Goal: Use online tool/utility: Use online tool/utility

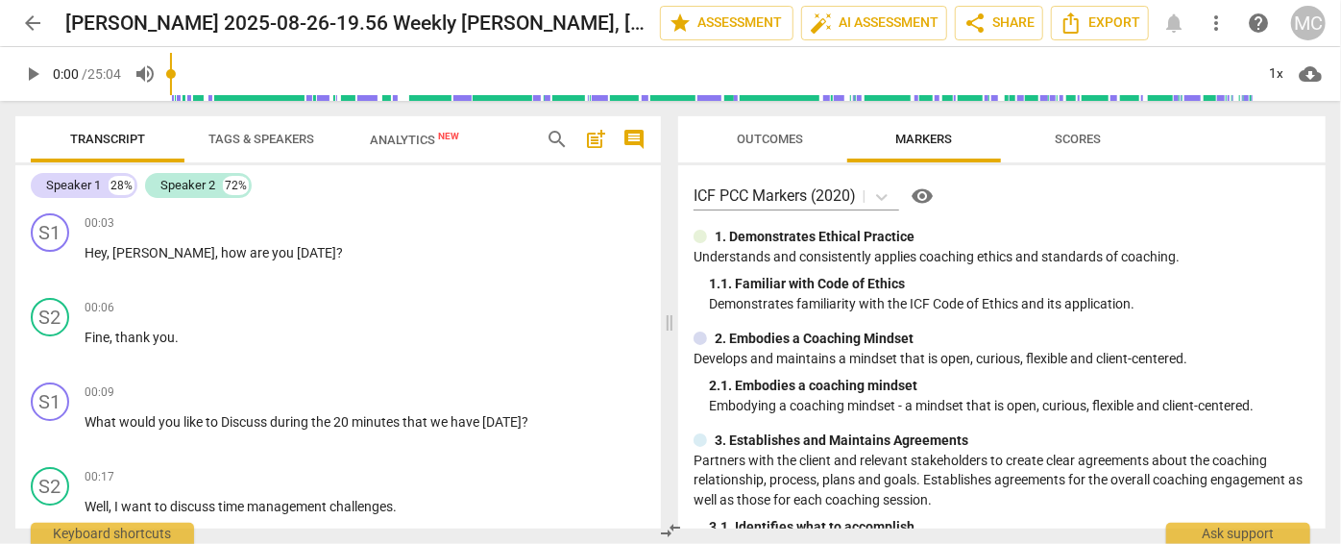
click at [561, 141] on span "search" at bounding box center [557, 139] width 23 height 23
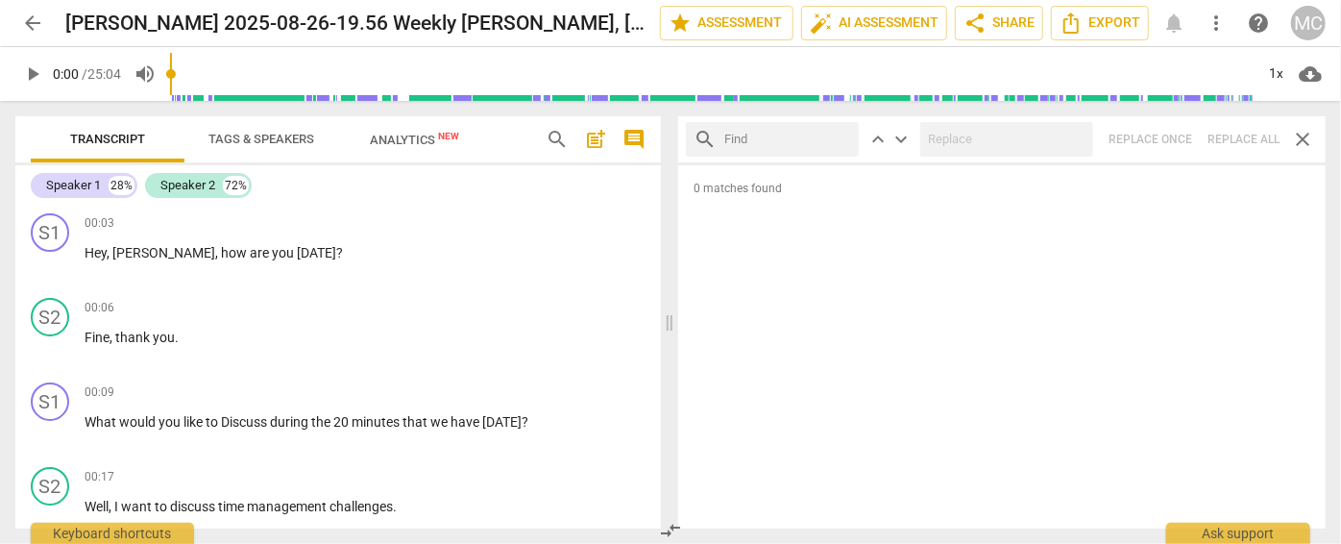
drag, startPoint x: 1175, startPoint y: 11, endPoint x: 798, endPoint y: 133, distance: 395.8
click at [798, 133] on input "text" at bounding box center [787, 139] width 127 height 31
click at [746, 139] on input "text" at bounding box center [787, 139] width 127 height 31
type input "m"
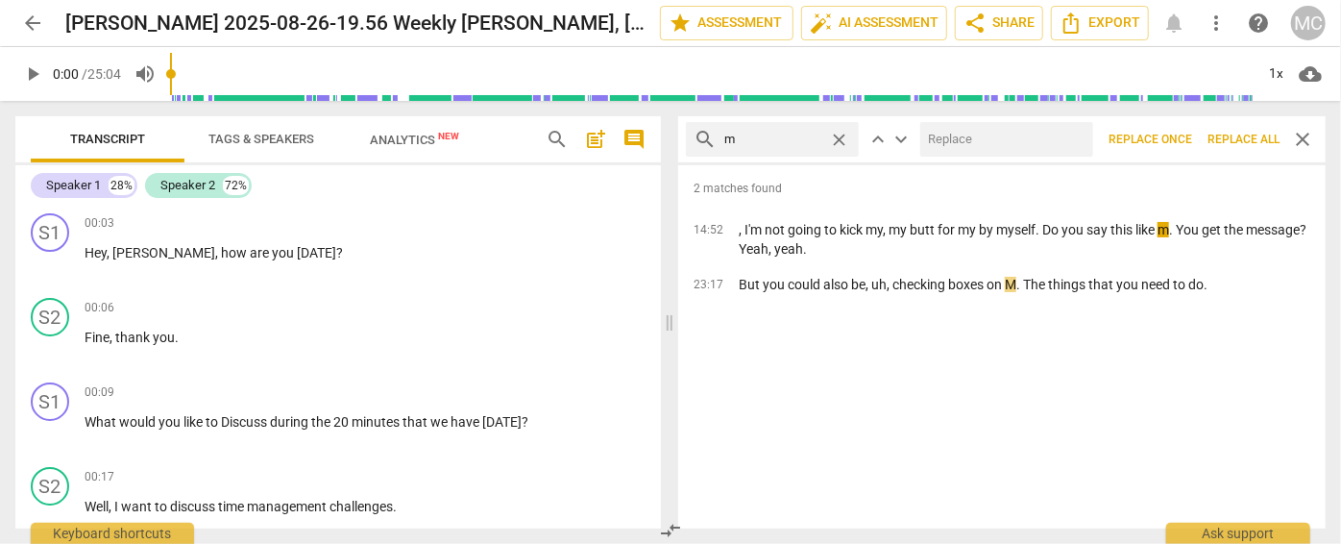
click at [1242, 145] on span "Replace all" at bounding box center [1243, 140] width 72 height 16
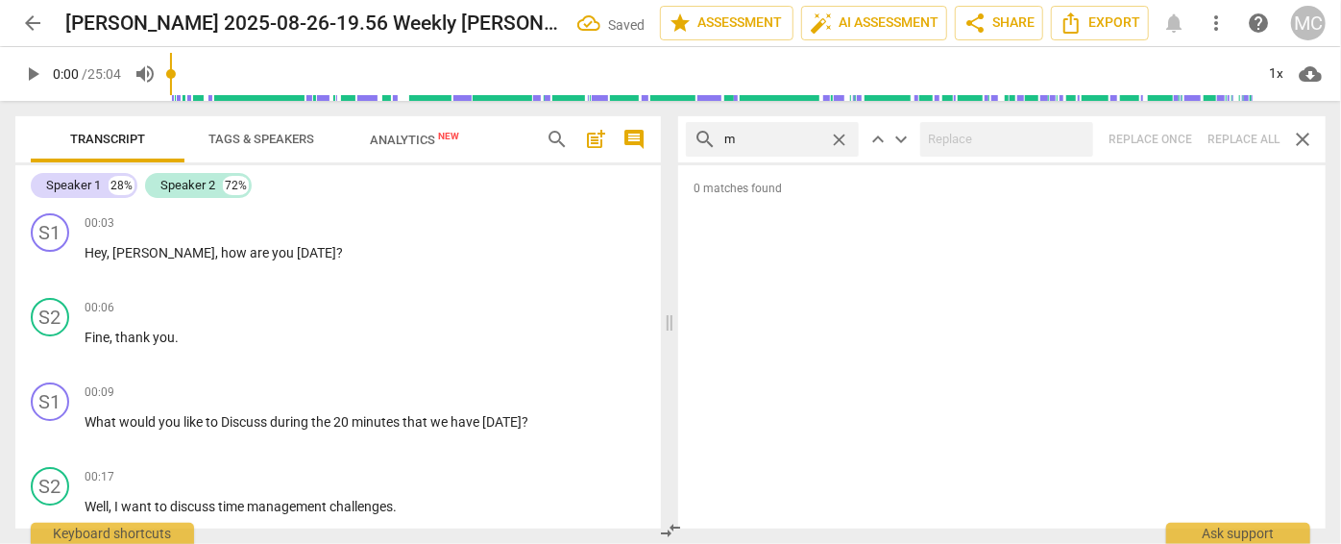
click at [837, 133] on span "close" at bounding box center [839, 140] width 20 height 20
click at [760, 133] on input "text" at bounding box center [787, 139] width 127 height 31
type input ","
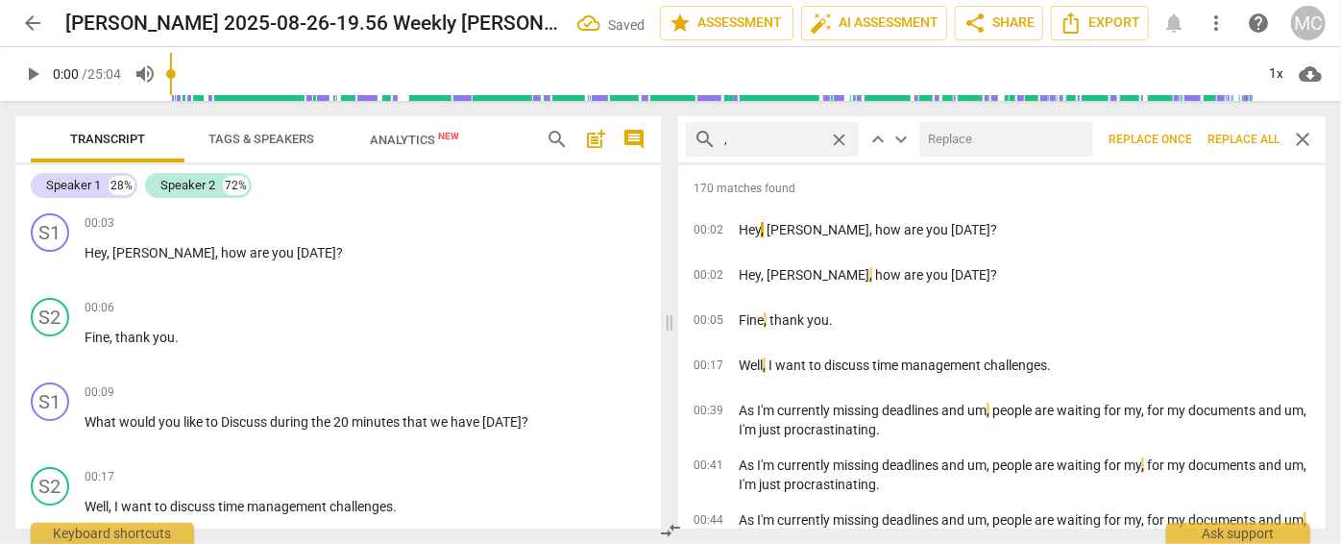
click at [1231, 140] on span "Replace all" at bounding box center [1243, 140] width 72 height 16
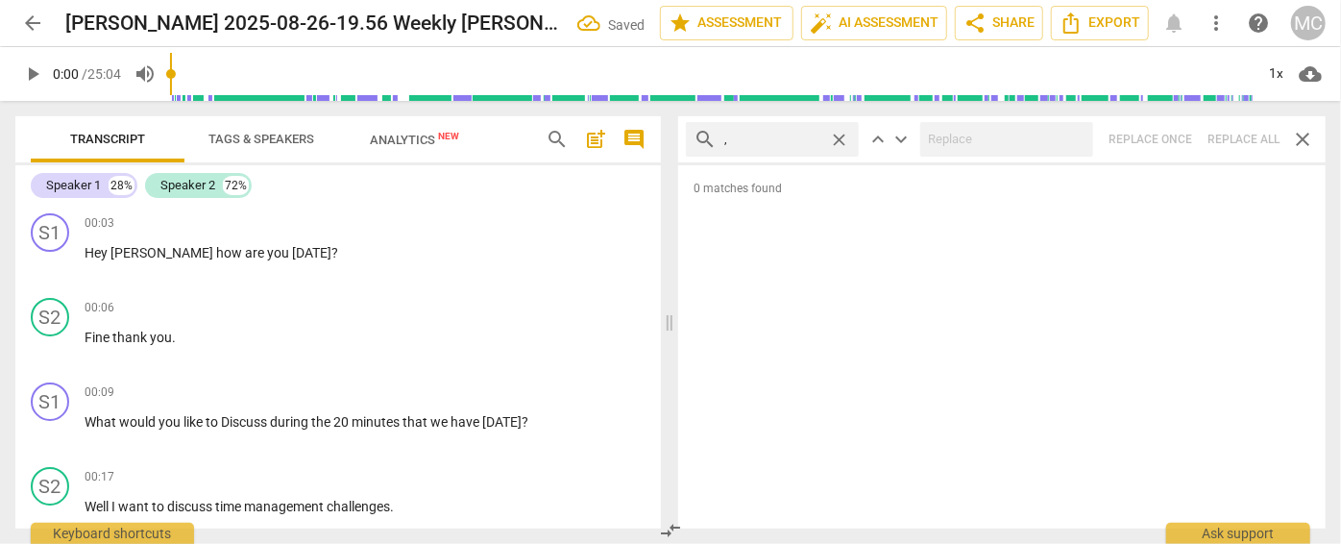
drag, startPoint x: 840, startPoint y: 136, endPoint x: 807, endPoint y: 138, distance: 32.7
click at [840, 137] on span "close" at bounding box center [839, 140] width 20 height 20
click at [780, 137] on input "text" at bounding box center [787, 139] width 127 height 31
type input ". like"
click at [1231, 137] on div "search . like close keyboard_arrow_up keyboard_arrow_down Replace once Replace …" at bounding box center [1001, 139] width 647 height 46
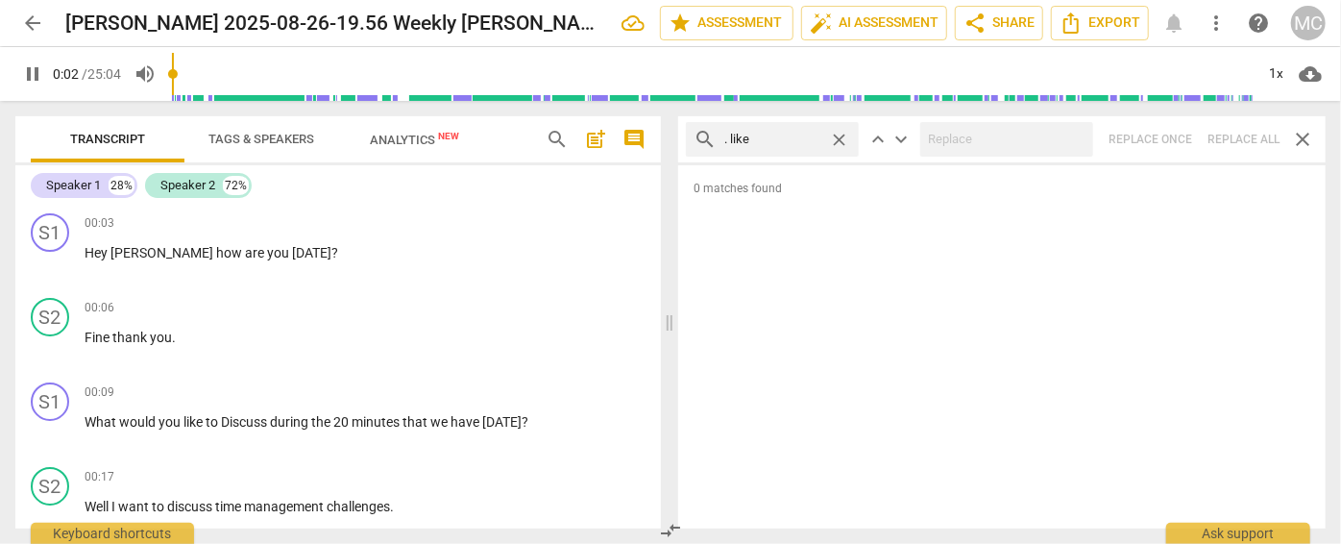
type input "3"
click at [842, 139] on span "close" at bounding box center [839, 140] width 20 height 20
click at [767, 142] on input "text" at bounding box center [787, 139] width 127 height 31
type input "4"
type input "."
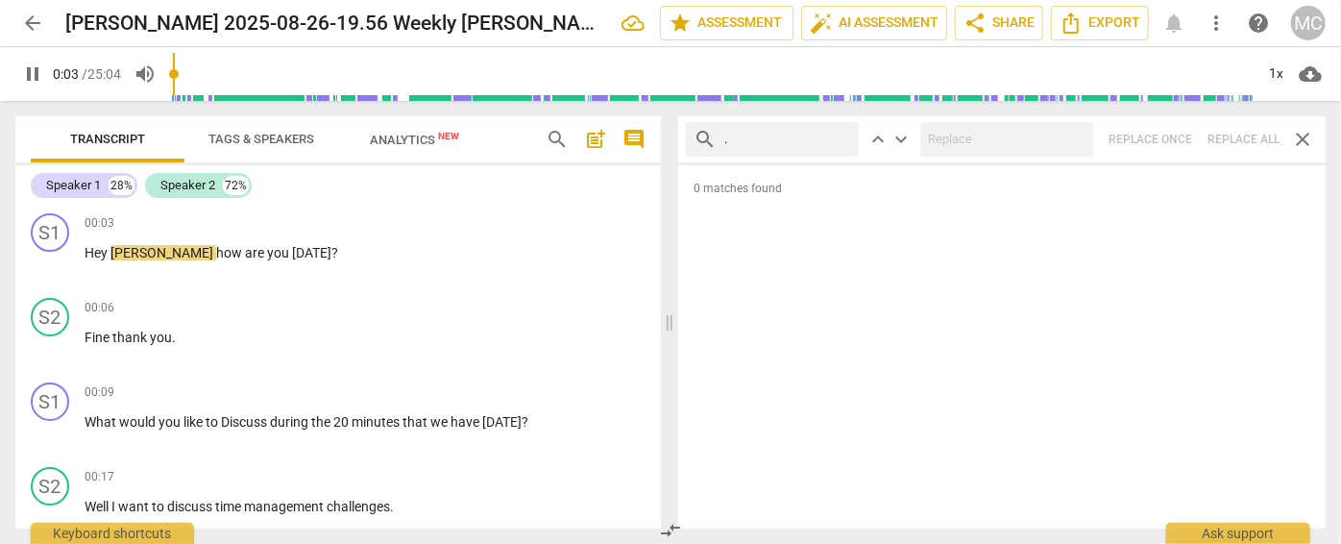
type input "4"
type input ". um"
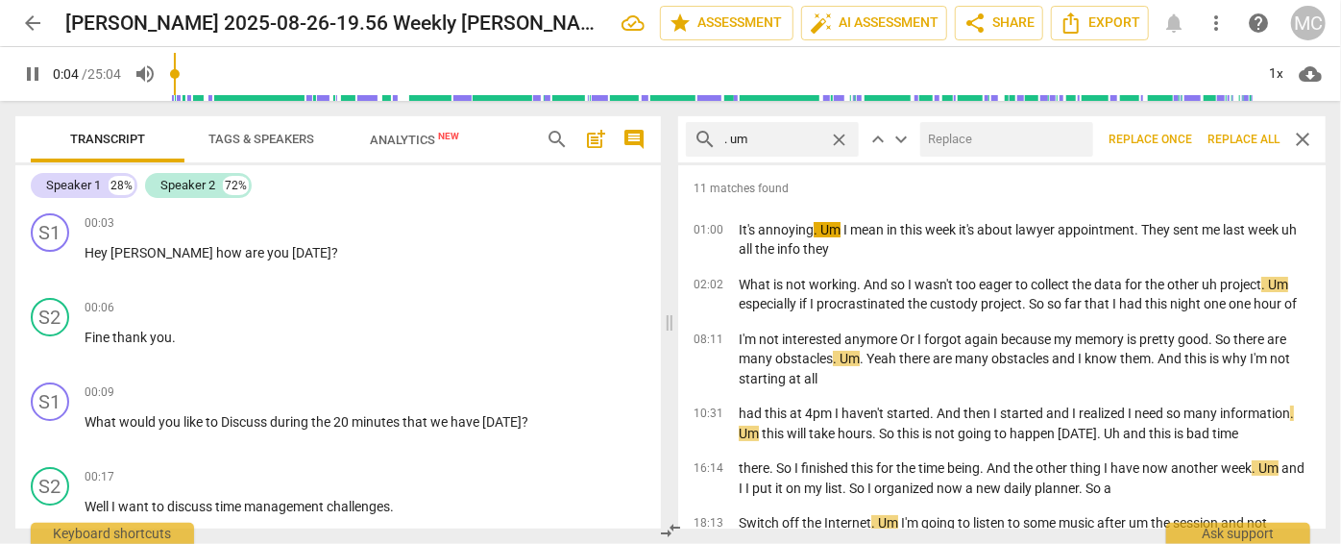
click at [943, 140] on input "text" at bounding box center [1002, 139] width 165 height 31
type input "5"
type input "("
type input "5"
type input "(umm"
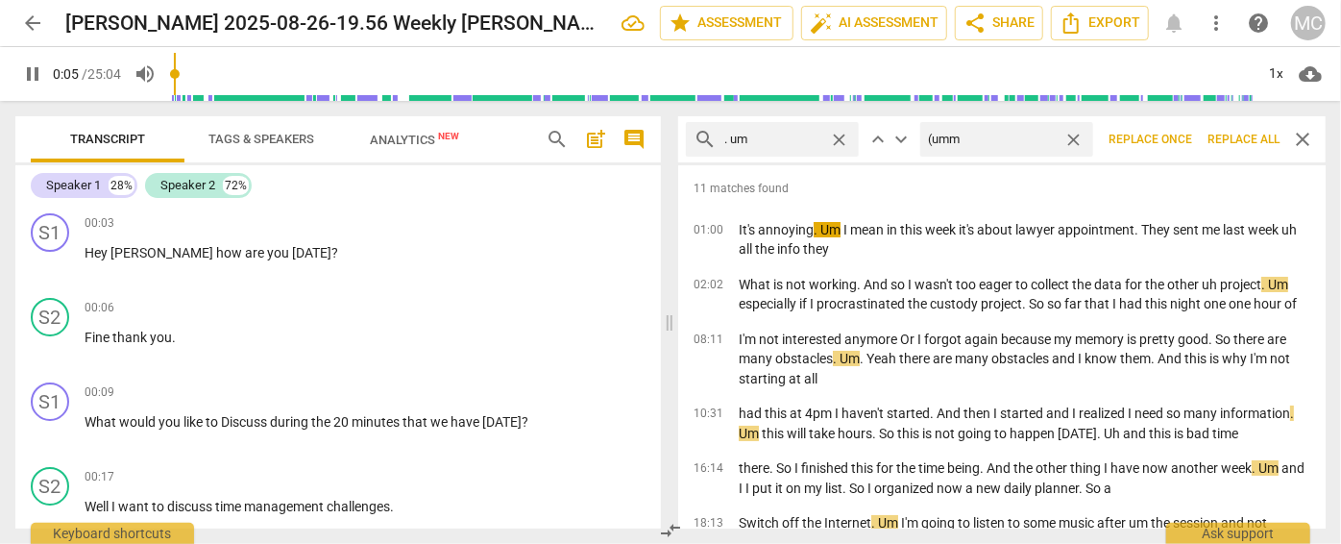
type input "6"
type input "(umm)"
type input "6"
type input "(umm)"
click at [1231, 136] on span "Replace all" at bounding box center [1243, 140] width 72 height 16
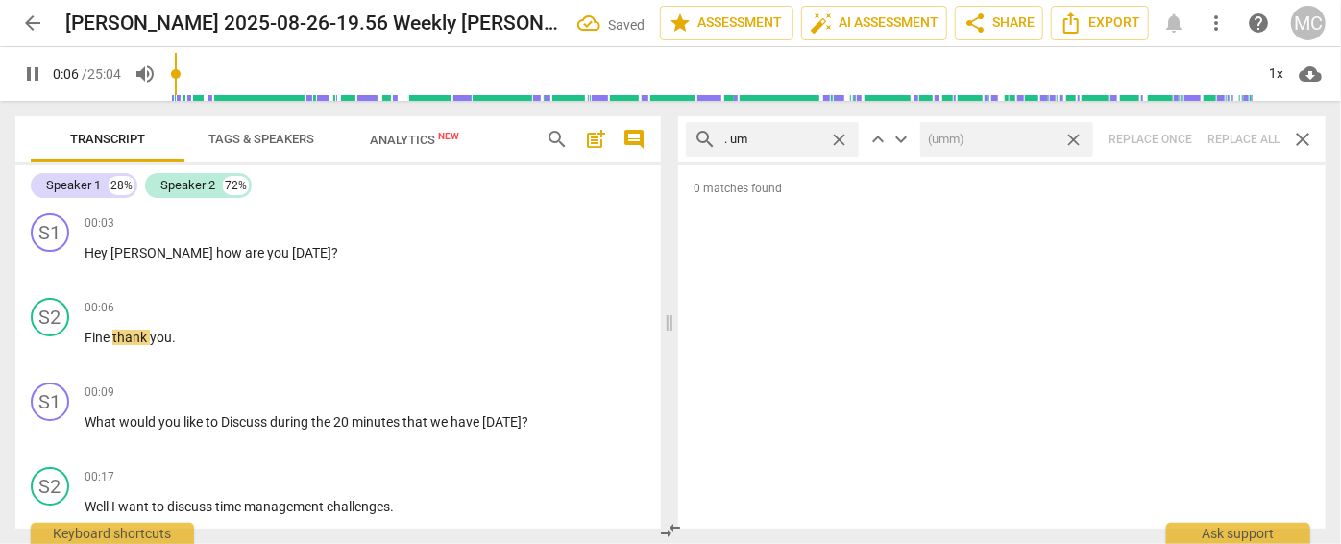
type input "7"
drag, startPoint x: 1075, startPoint y: 138, endPoint x: 1043, endPoint y: 140, distance: 31.8
click at [1075, 138] on span "close" at bounding box center [1073, 140] width 20 height 20
type input "7"
click at [837, 133] on span "close" at bounding box center [839, 140] width 20 height 20
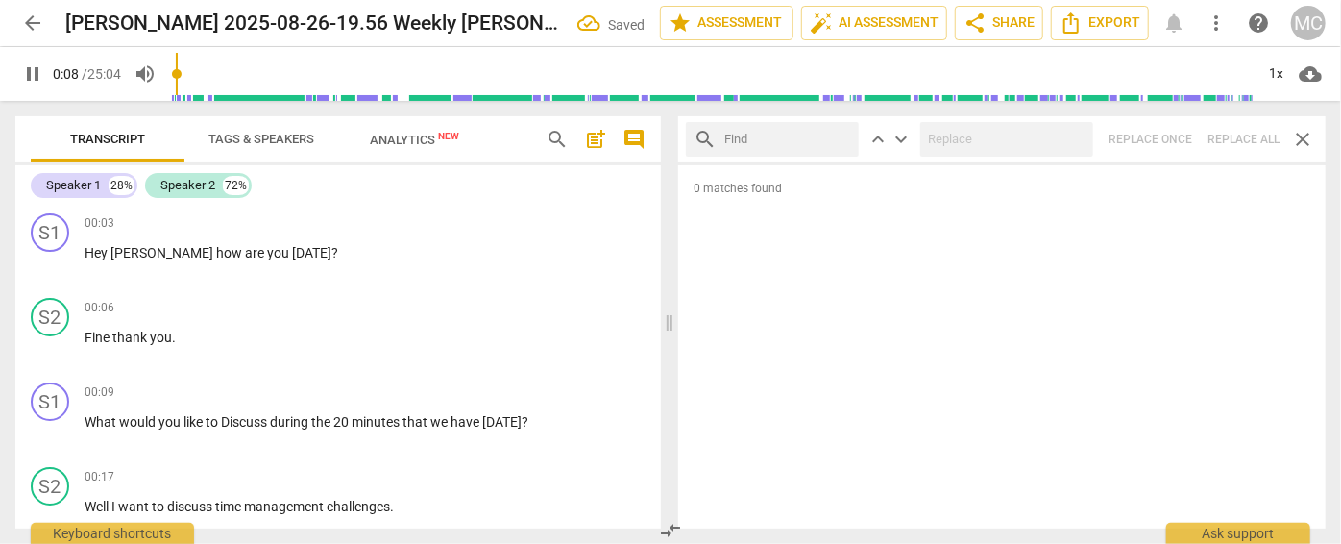
click at [791, 134] on input "text" at bounding box center [787, 139] width 127 height 31
type input "9"
type input ". uh"
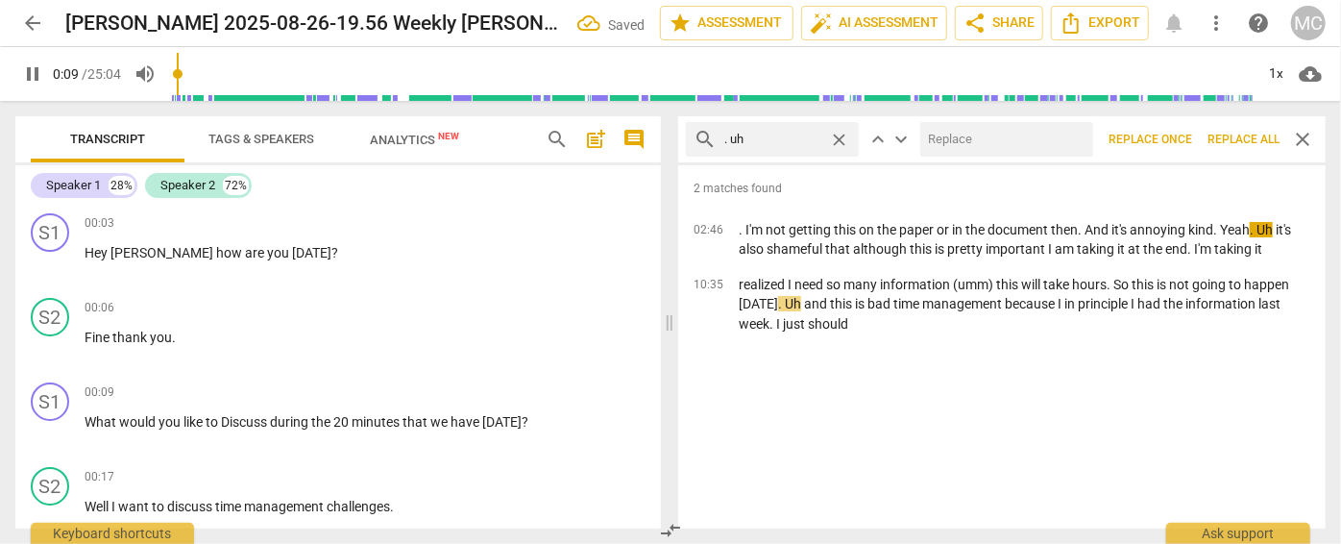
click at [952, 133] on input "text" at bounding box center [1002, 139] width 165 height 31
type input "10"
type input "("
type input "10"
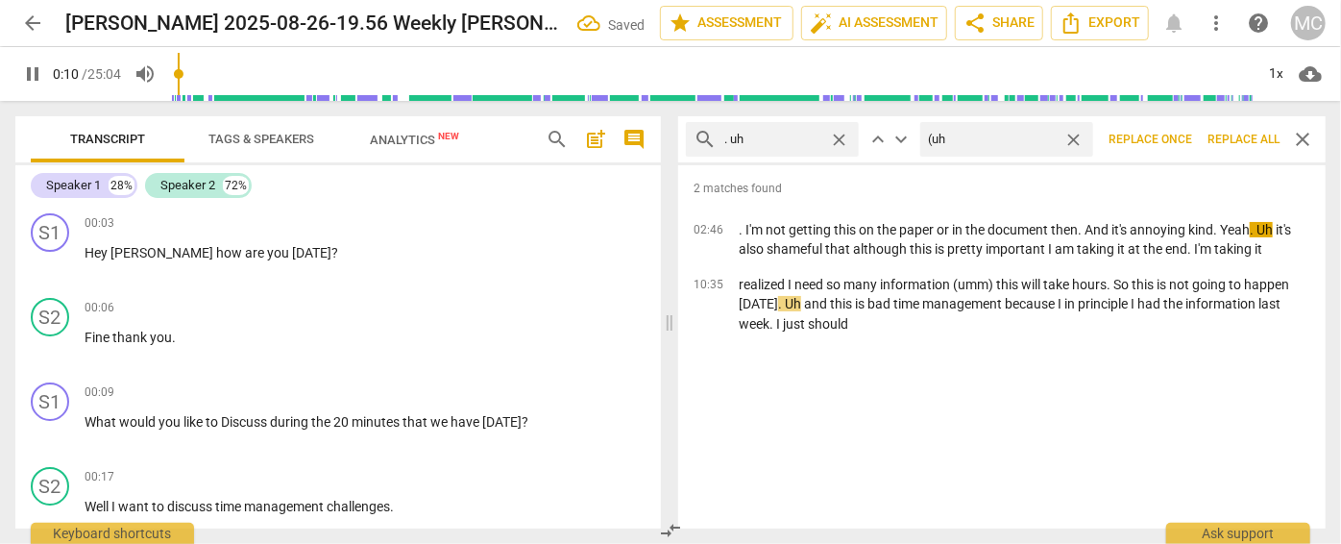
type input "(uh)"
type input "11"
type input "(uh)"
click at [1243, 138] on span "Replace all" at bounding box center [1243, 140] width 72 height 16
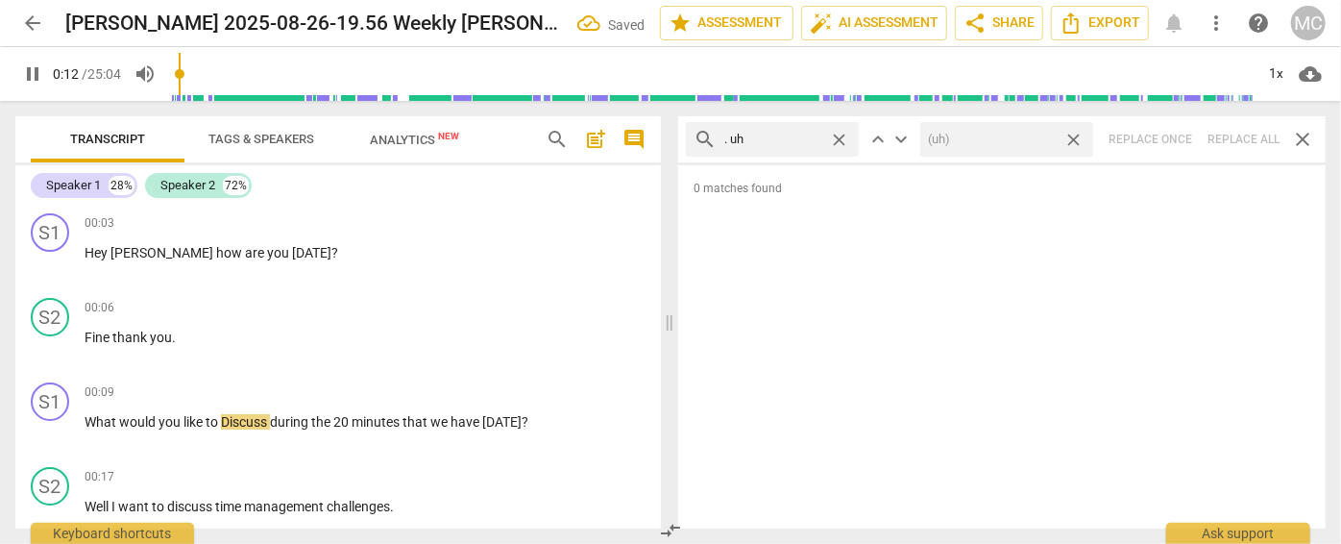
type input "12"
click at [1077, 134] on span "close" at bounding box center [1073, 140] width 20 height 20
type input "13"
click at [840, 135] on span "close" at bounding box center [839, 140] width 20 height 20
click at [780, 135] on input "text" at bounding box center [787, 139] width 127 height 31
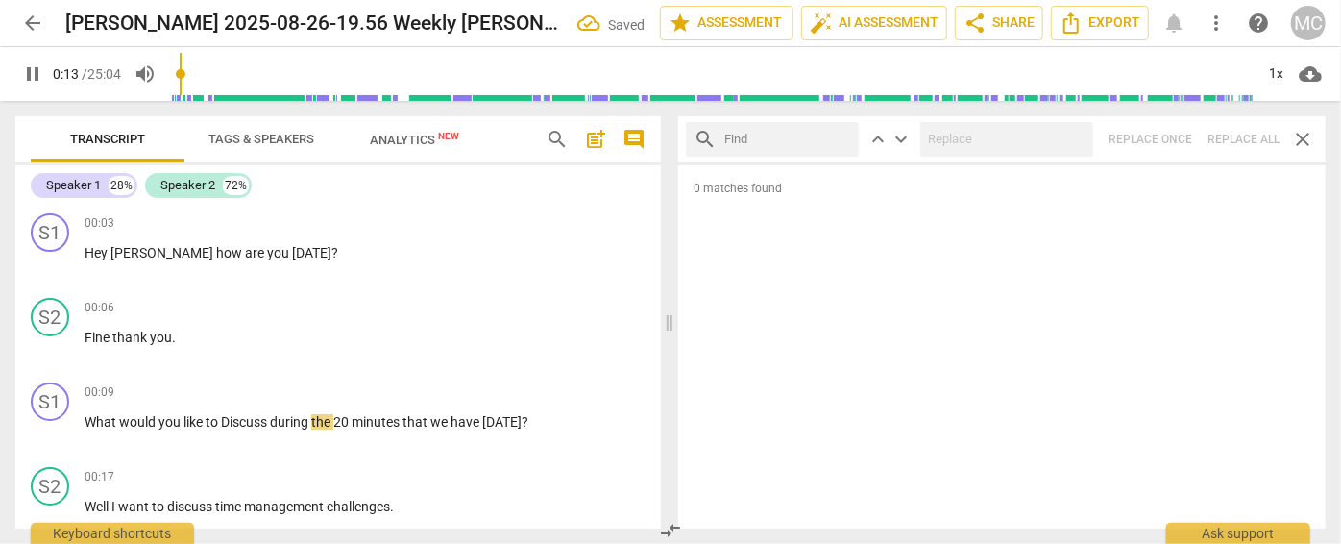
type input "14"
type input "um"
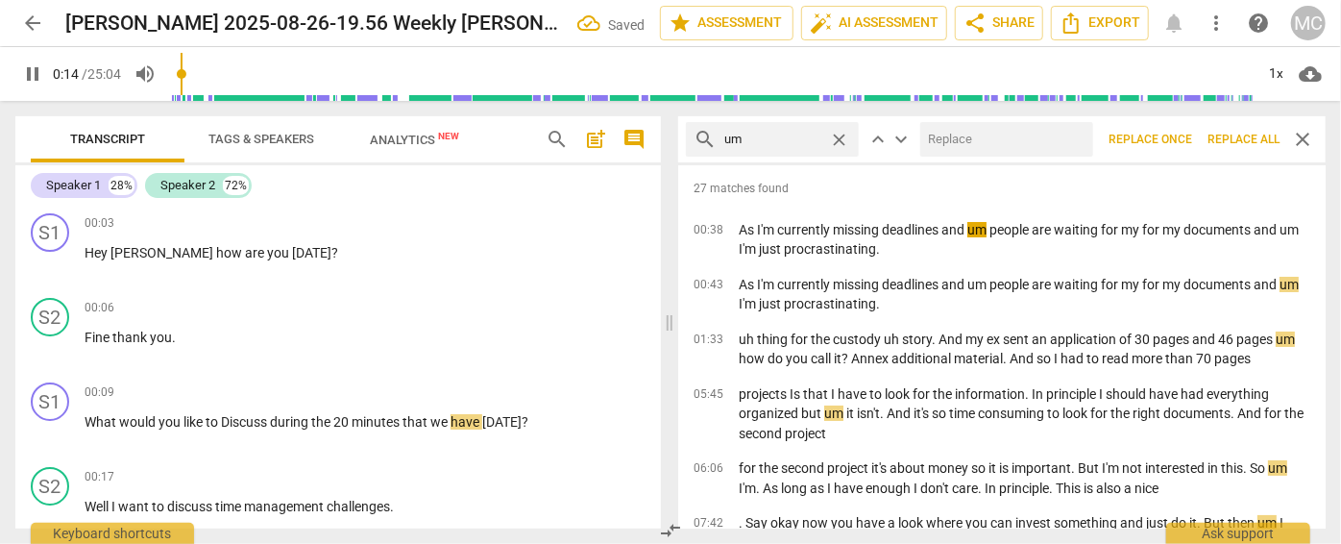
click at [945, 142] on input "text" at bounding box center [1002, 139] width 165 height 31
type input "15"
type input "("
type input "15"
type input "(umm"
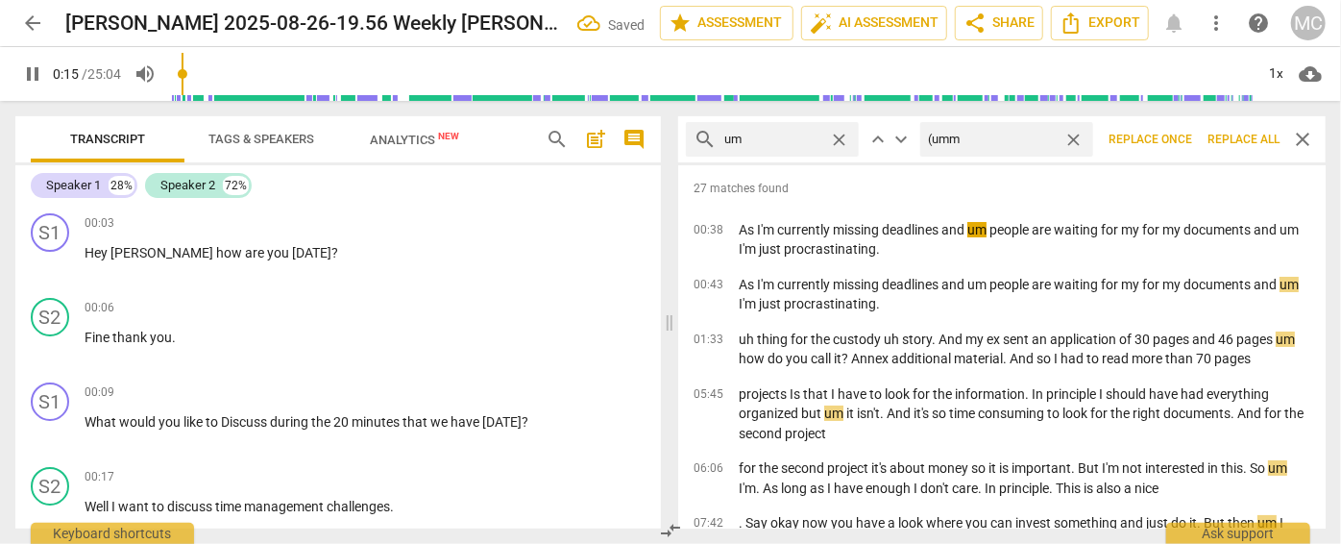
type input "16"
type input "(umm)"
type input "16"
type input "(umm)"
click at [1234, 145] on span "Replace all" at bounding box center [1243, 140] width 72 height 16
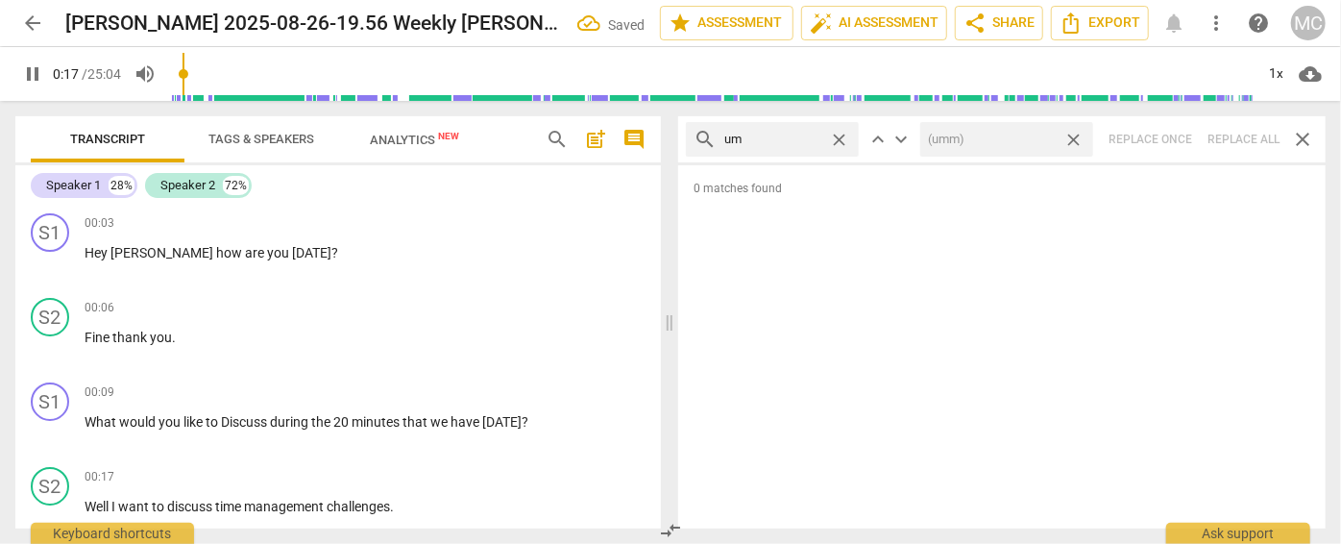
type input "18"
click at [1073, 137] on span "close" at bounding box center [1073, 140] width 20 height 20
click at [844, 137] on span "close" at bounding box center [839, 140] width 20 height 20
type input "19"
click at [807, 136] on input "text" at bounding box center [787, 139] width 127 height 31
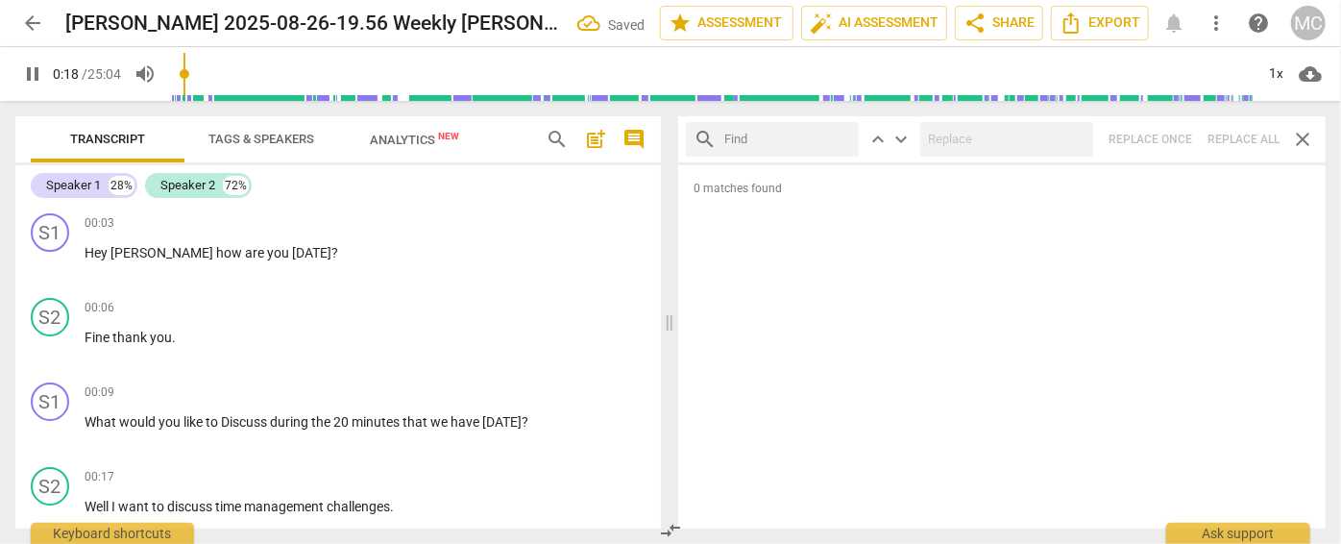
type input "19"
type input "uh"
type input "20"
type input "uh"
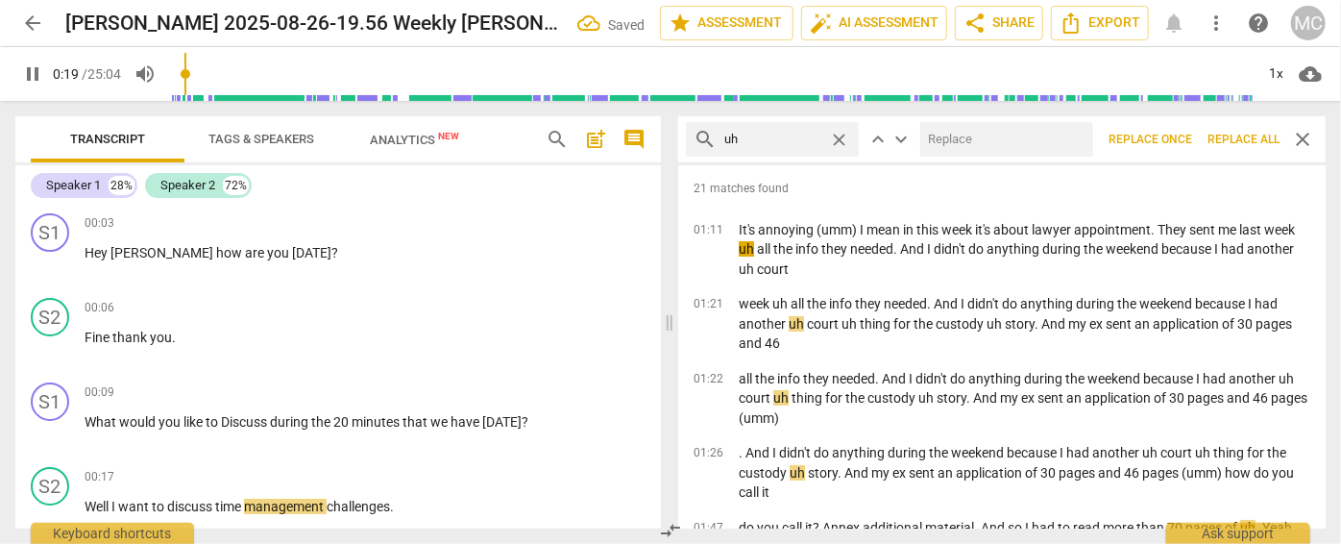
click at [974, 135] on input "text" at bounding box center [1002, 139] width 165 height 31
type input "20"
type input "(uh"
type input "21"
type input "(uh)"
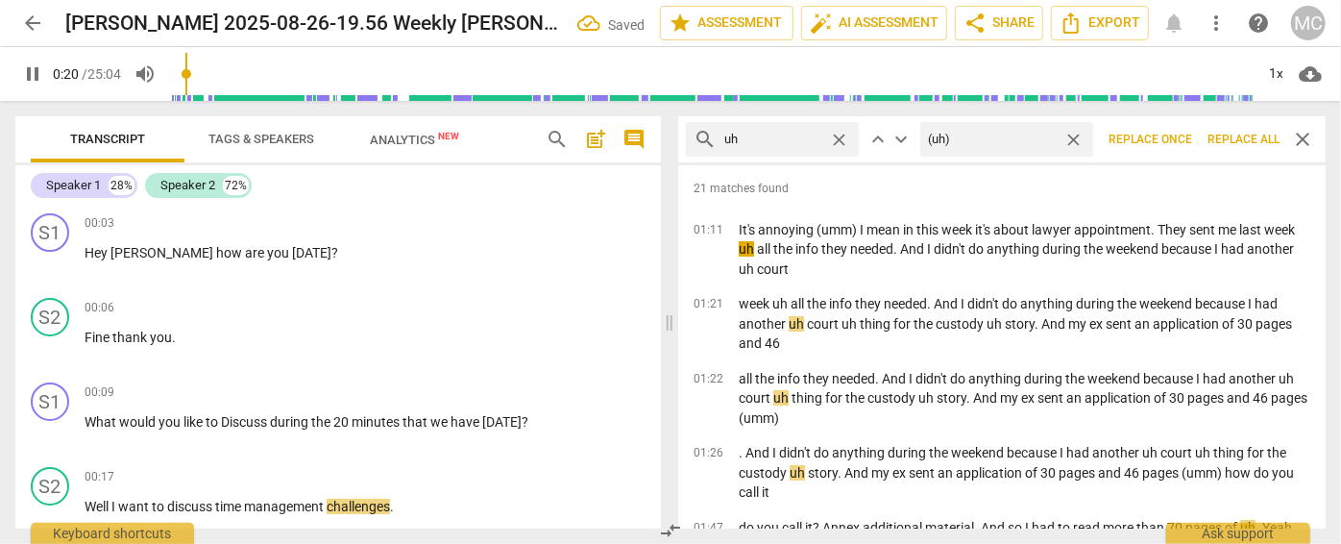
type input "21"
type input "(uh)"
click at [1240, 138] on span "Replace all" at bounding box center [1243, 140] width 72 height 16
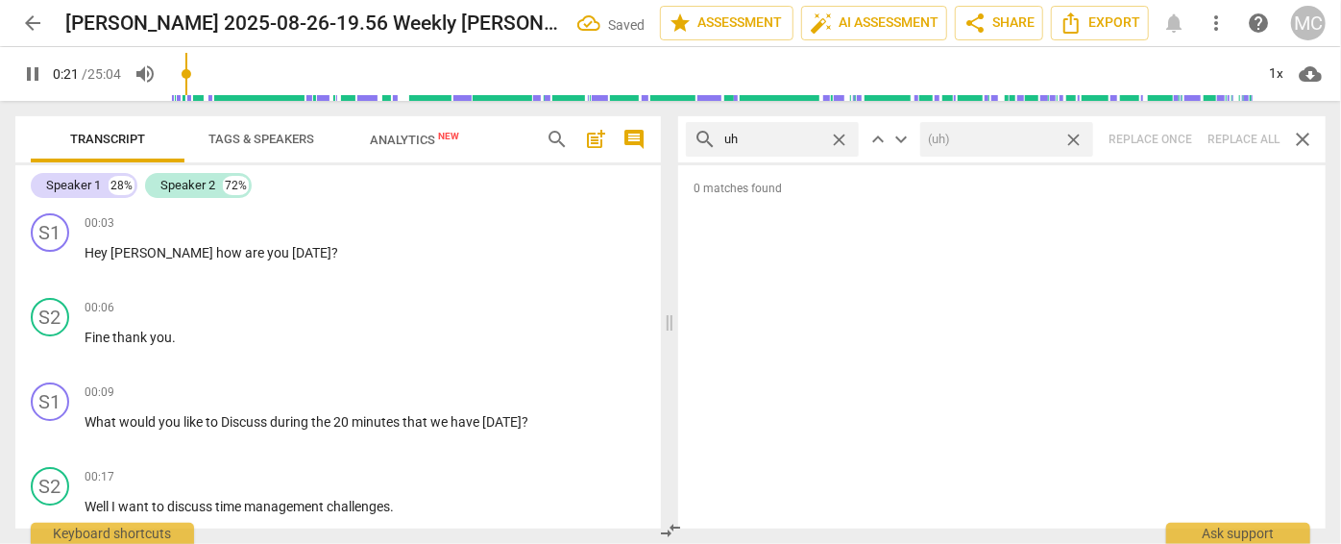
type input "22"
drag, startPoint x: 1078, startPoint y: 136, endPoint x: 902, endPoint y: 134, distance: 175.8
click at [1078, 136] on span "close" at bounding box center [1073, 140] width 20 height 20
click at [842, 137] on span "close" at bounding box center [839, 140] width 20 height 20
type input "23"
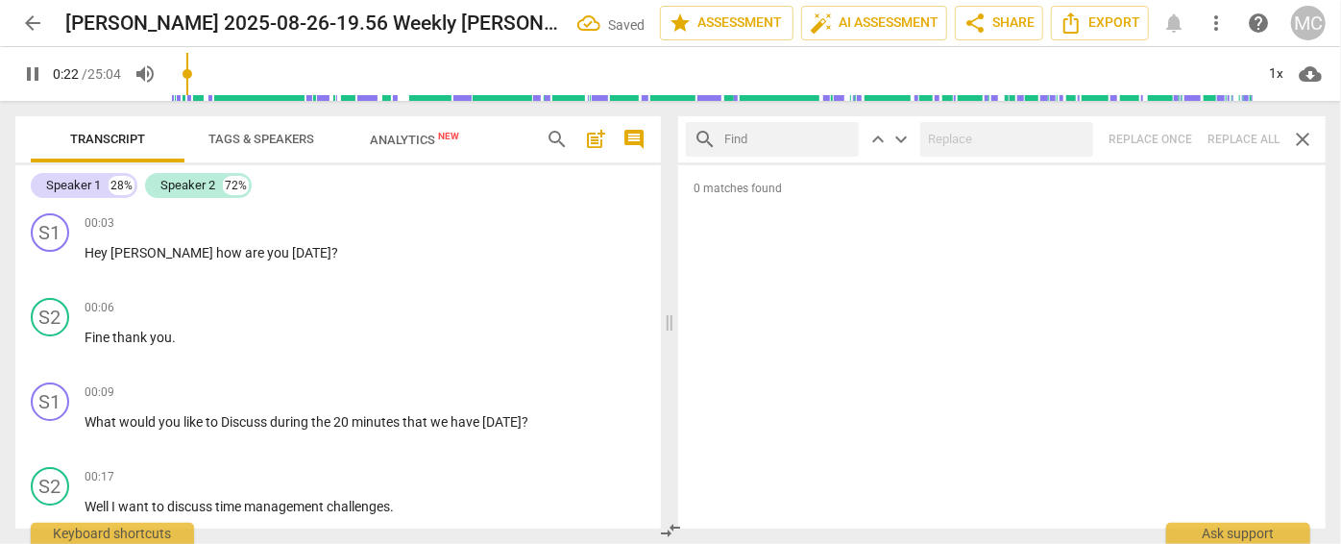
click at [792, 144] on input "text" at bounding box center [787, 139] width 127 height 31
type input "24"
type input "kind"
type input "24"
type input "kind of"
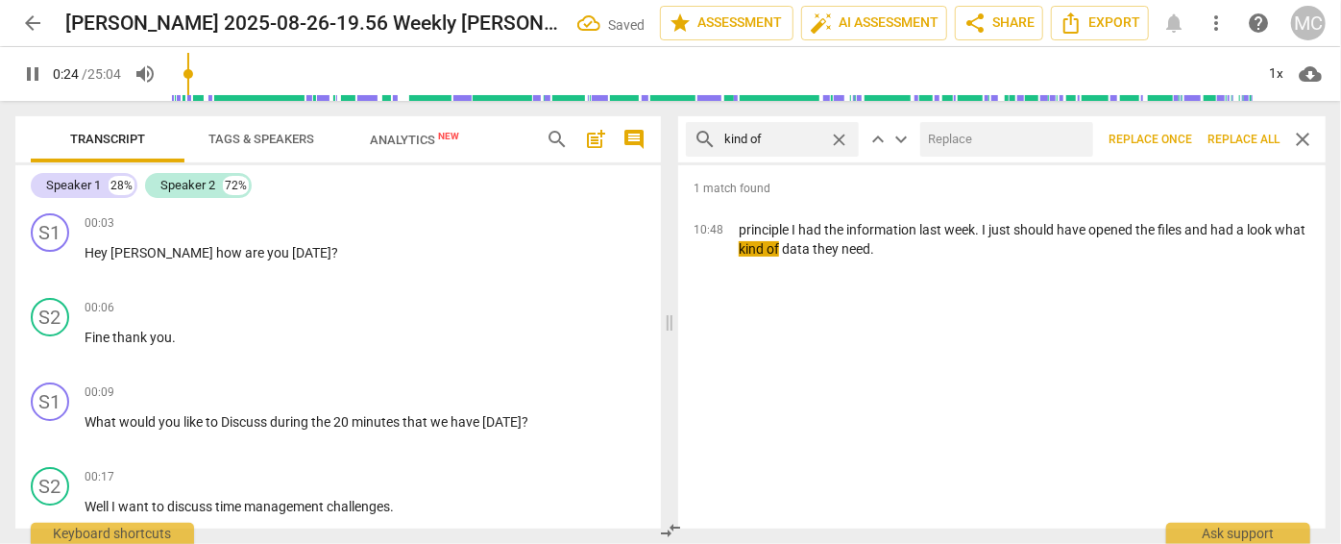
scroll to position [373, 0]
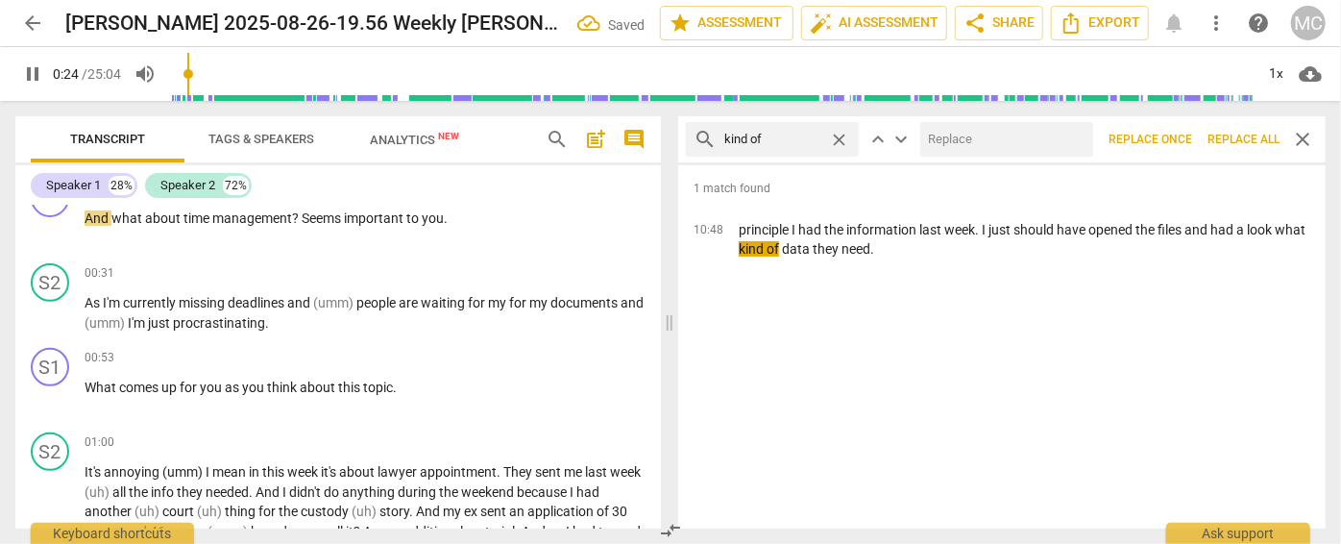
click at [950, 145] on input "text" at bounding box center [1002, 139] width 165 height 31
type input "25"
type input "("
type input "25"
type input "(kind"
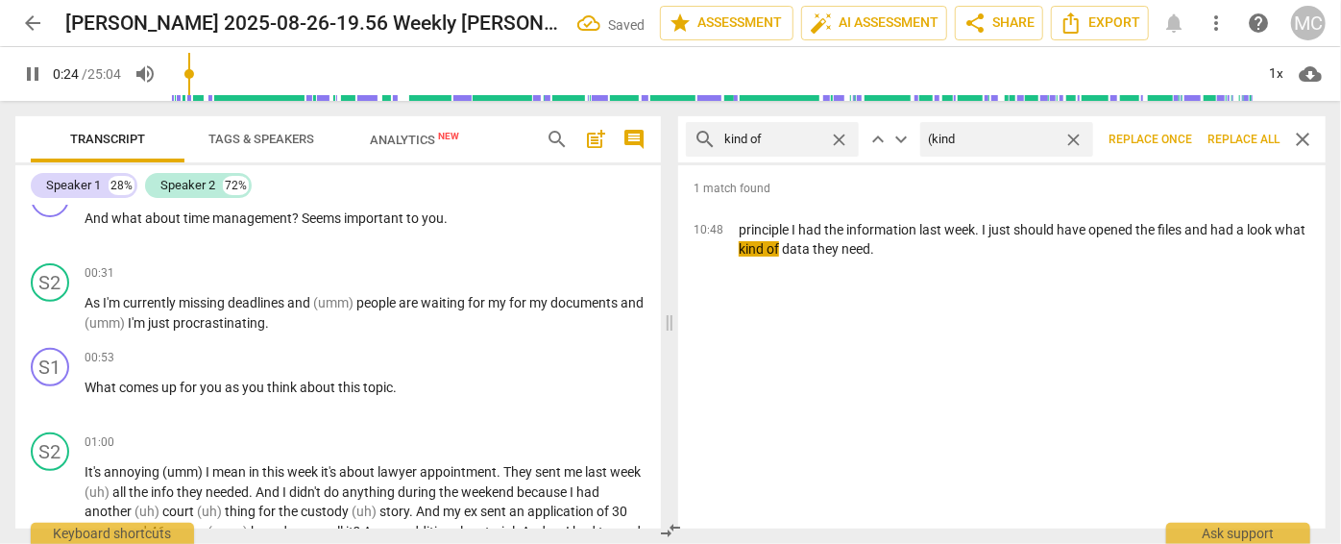
type input "25"
type input "(kind 0f"
type input "25"
type input "(kind"
type input "26"
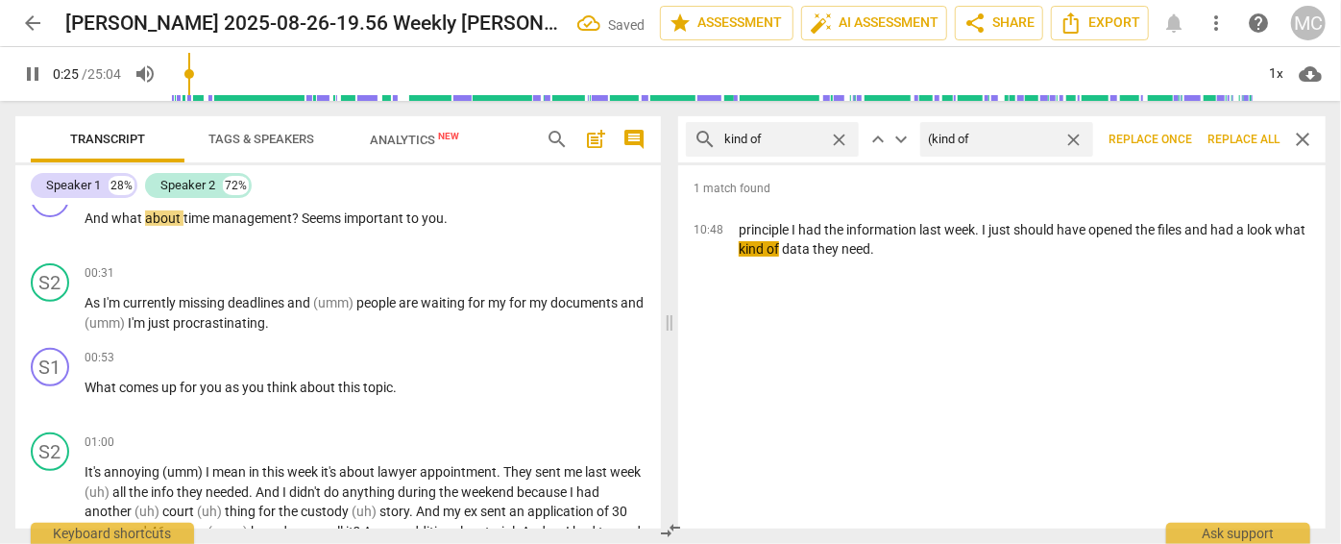
type input "(kind of)"
type input "26"
type input "(kind of)"
click at [1237, 139] on span "Replace all" at bounding box center [1243, 140] width 72 height 16
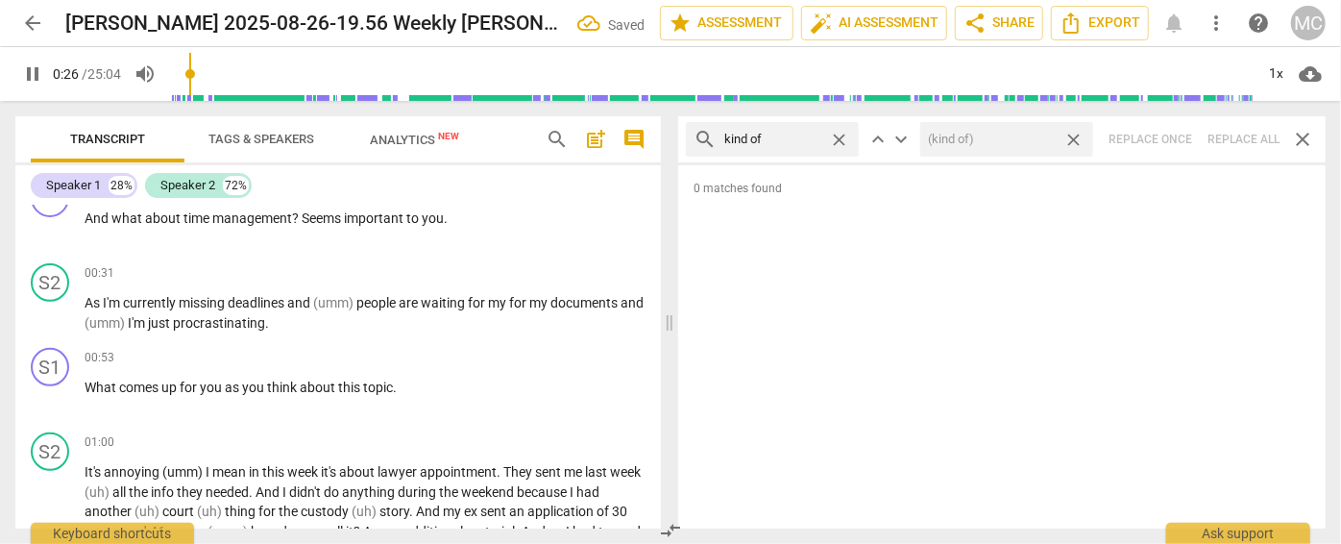
type input "27"
click at [1072, 134] on span "close" at bounding box center [1073, 140] width 20 height 20
click at [842, 135] on span "close" at bounding box center [839, 140] width 20 height 20
type input "28"
click at [785, 140] on input "text" at bounding box center [787, 139] width 127 height 31
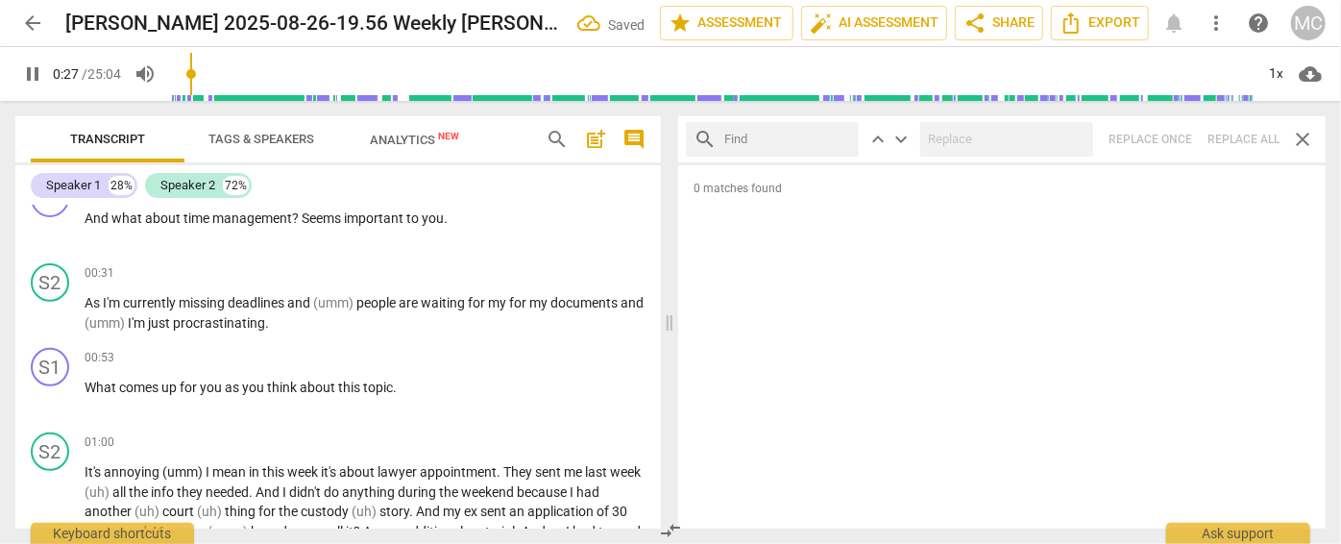
type input "28"
type input "sor"
type input "28"
type input "sort of"
type input "29"
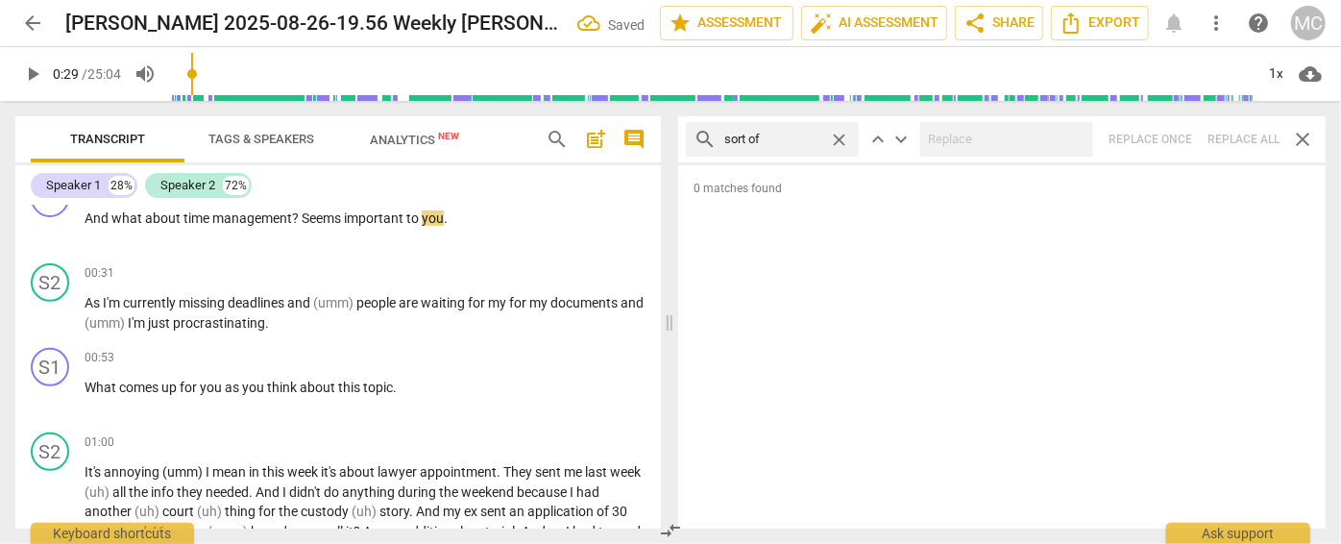
click at [1239, 142] on div "search sort of close keyboard_arrow_up keyboard_arrow_down Replace once Replace…" at bounding box center [1001, 139] width 647 height 46
click at [840, 136] on span "close" at bounding box center [839, 140] width 20 height 20
click at [793, 134] on input "text" at bounding box center [787, 139] width 127 height 31
type input "and then"
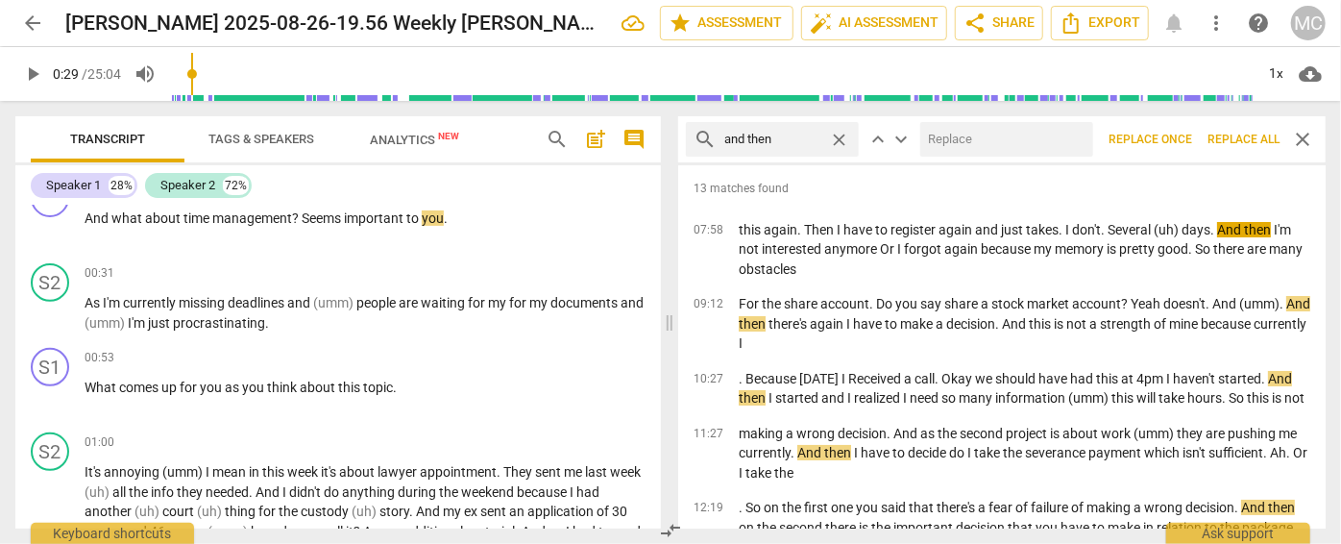
click at [943, 133] on input "text" at bounding box center [1002, 139] width 165 height 31
type input "(then)"
click at [1240, 136] on span "Replace all" at bounding box center [1243, 140] width 72 height 16
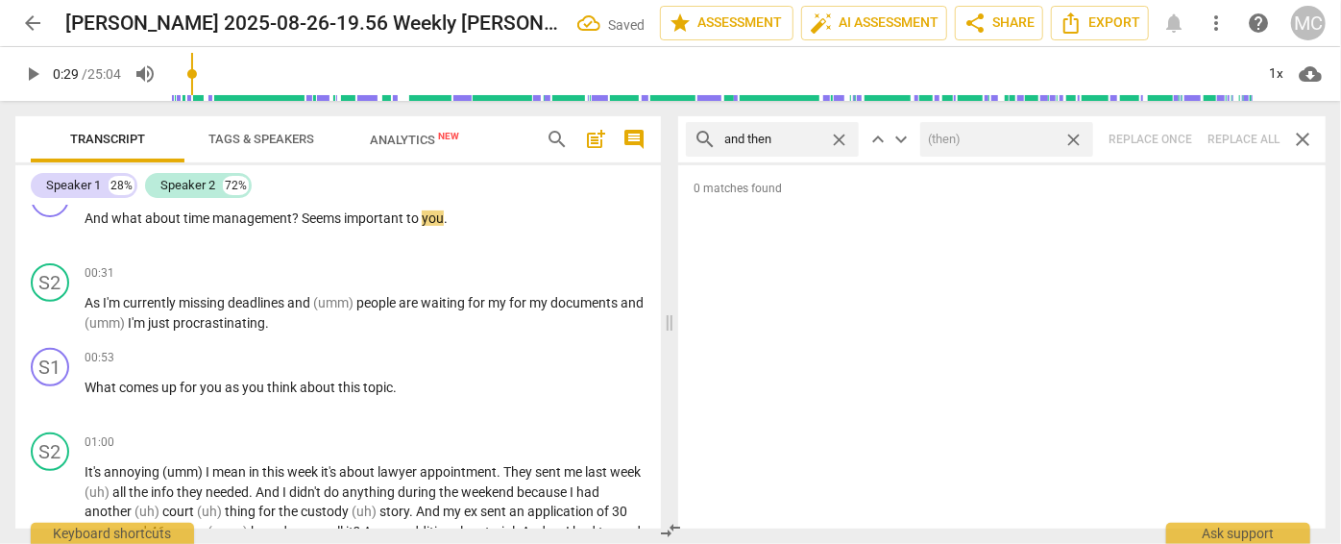
drag, startPoint x: 1072, startPoint y: 138, endPoint x: 865, endPoint y: 123, distance: 207.1
click at [1073, 138] on span "close" at bounding box center [1073, 140] width 20 height 20
click at [837, 136] on span "close" at bounding box center [839, 140] width 20 height 20
click at [803, 134] on input "text" at bounding box center [787, 139] width 127 height 31
type input "like"
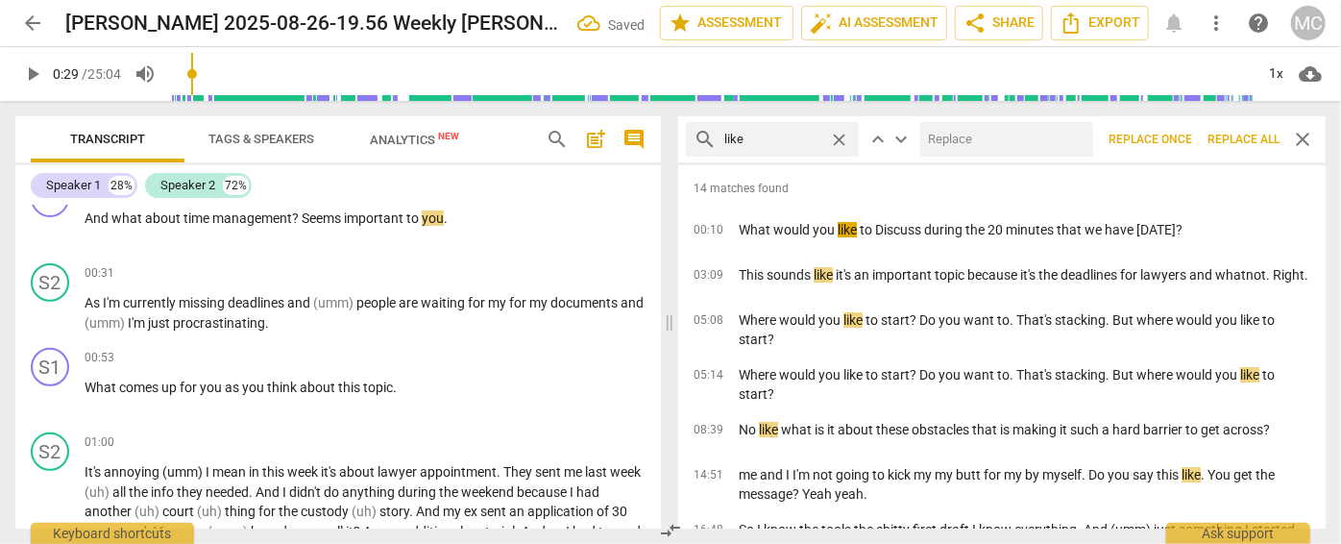
click at [995, 137] on input "text" at bounding box center [1002, 139] width 165 height 31
type input "(like)"
click at [1251, 140] on span "Replace all" at bounding box center [1243, 140] width 72 height 16
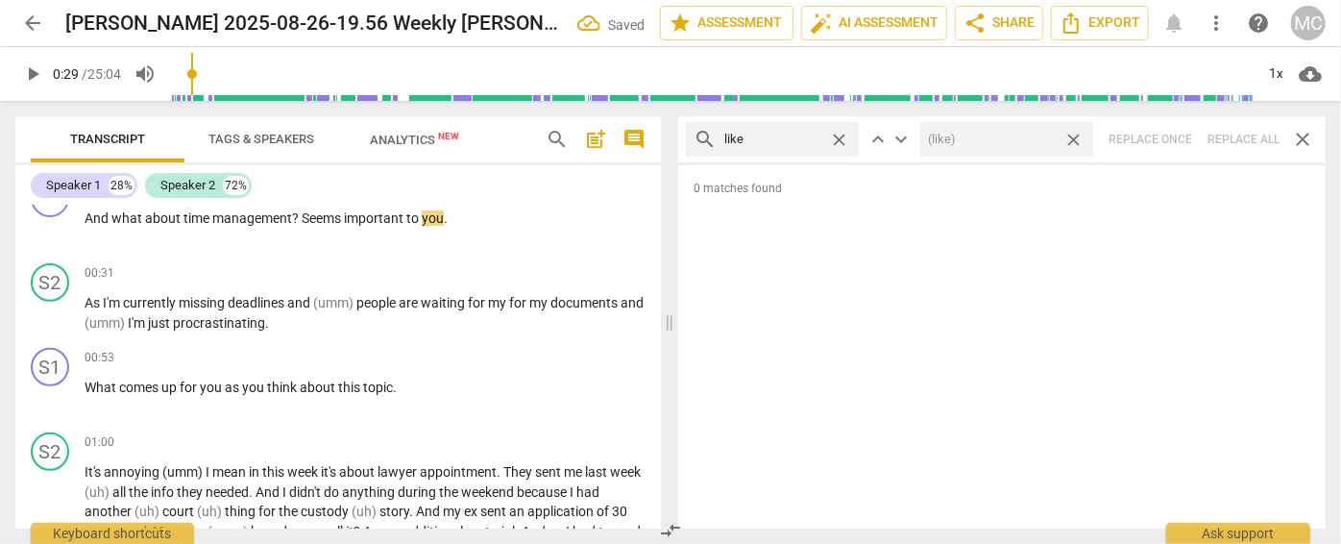
drag, startPoint x: 1076, startPoint y: 134, endPoint x: 975, endPoint y: 142, distance: 101.1
click at [1076, 134] on span "close" at bounding box center [1073, 140] width 20 height 20
click at [842, 139] on span "close" at bounding box center [839, 140] width 20 height 20
click at [785, 137] on input "text" at bounding box center [787, 139] width 127 height 31
type input "just"
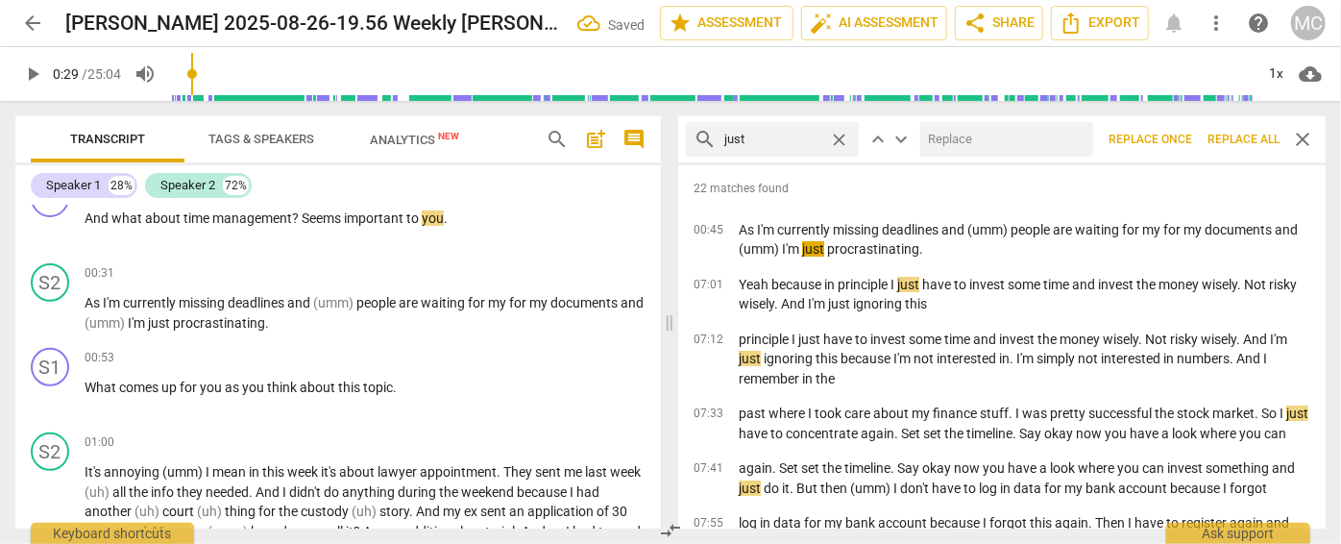
click at [955, 134] on input "text" at bounding box center [1002, 139] width 165 height 31
type input "(just)"
click at [1234, 135] on span "Replace all" at bounding box center [1243, 140] width 72 height 16
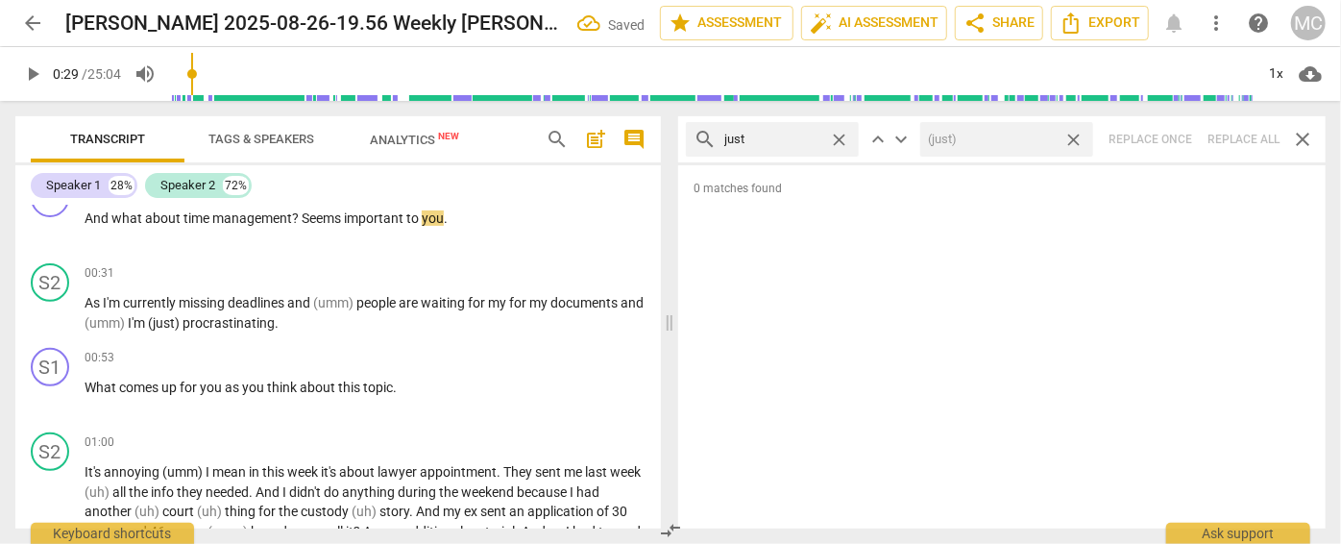
click at [1072, 136] on span "close" at bounding box center [1073, 140] width 20 height 20
click at [838, 134] on span "close" at bounding box center [839, 140] width 20 height 20
click at [782, 134] on input "text" at bounding box center [772, 139] width 97 height 31
type input "you know"
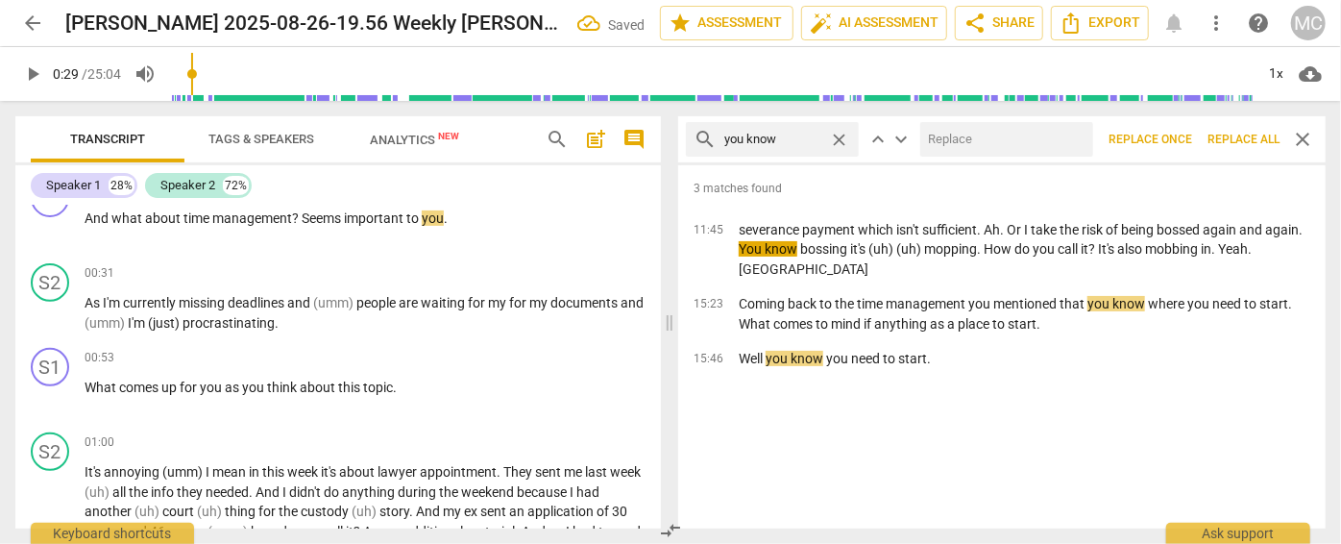
click at [978, 141] on input "text" at bounding box center [1002, 139] width 165 height 31
type input "(you know)"
click at [1247, 133] on span "Replace all" at bounding box center [1243, 140] width 72 height 16
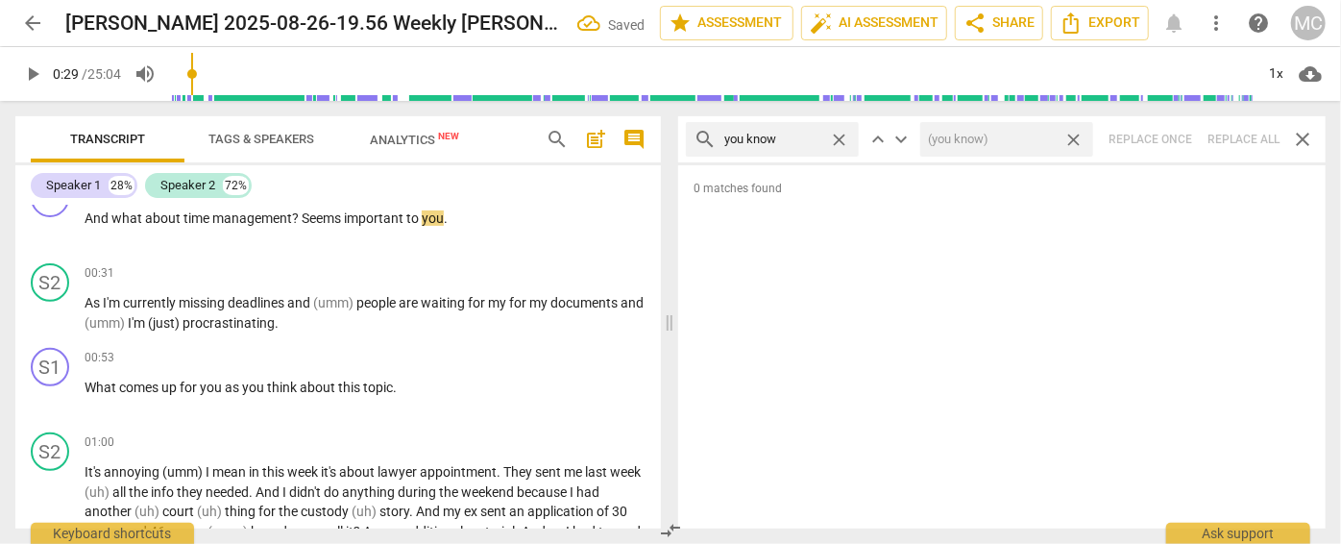
drag, startPoint x: 1076, startPoint y: 137, endPoint x: 1059, endPoint y: 137, distance: 17.3
click at [1076, 137] on span "close" at bounding box center [1073, 140] width 20 height 20
drag, startPoint x: 842, startPoint y: 139, endPoint x: 793, endPoint y: 142, distance: 49.1
click at [842, 139] on span "close" at bounding box center [839, 140] width 20 height 20
click at [791, 142] on input "text" at bounding box center [787, 139] width 127 height 31
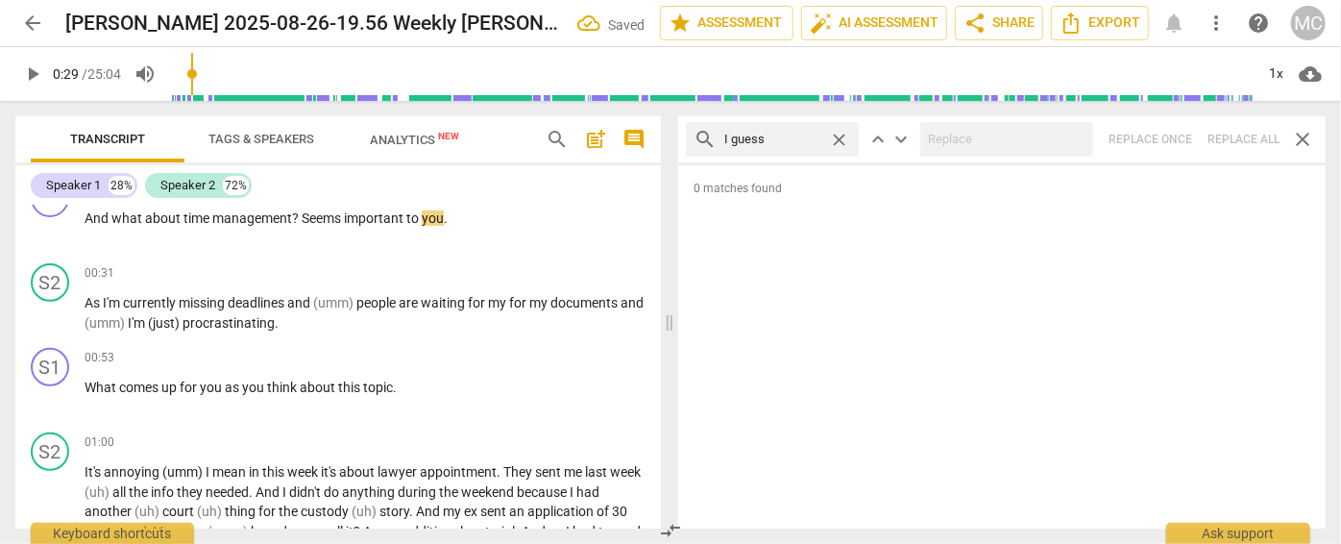
type input "I guess"
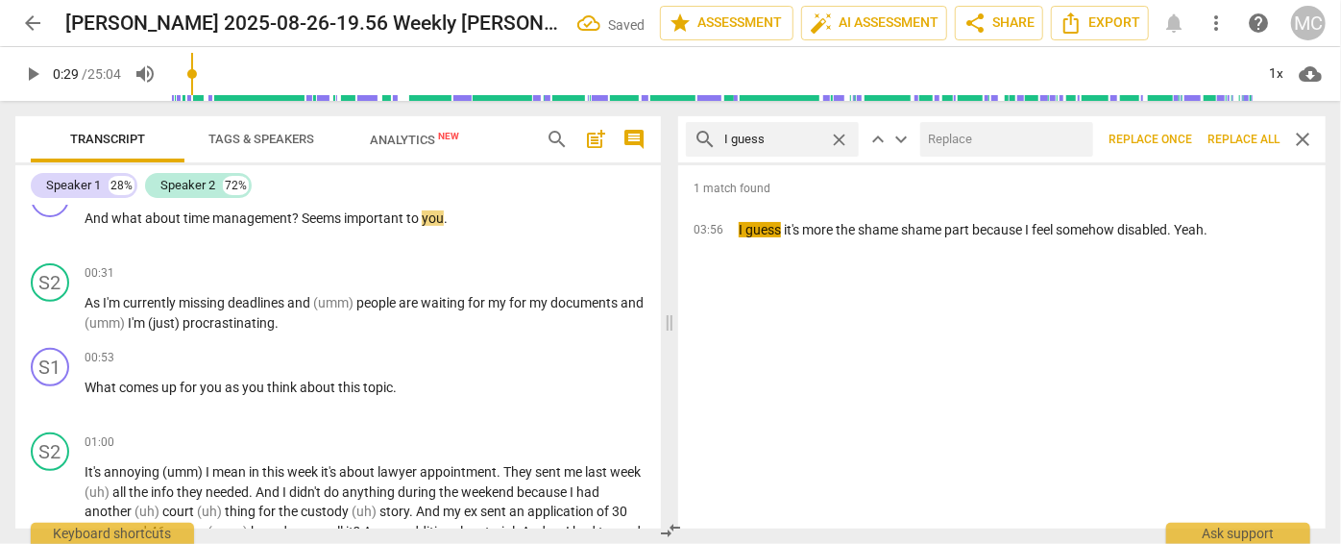
click at [1003, 136] on input "text" at bounding box center [1002, 139] width 165 height 31
type input "(I guess)"
click at [1227, 138] on span "Replace all" at bounding box center [1243, 140] width 72 height 16
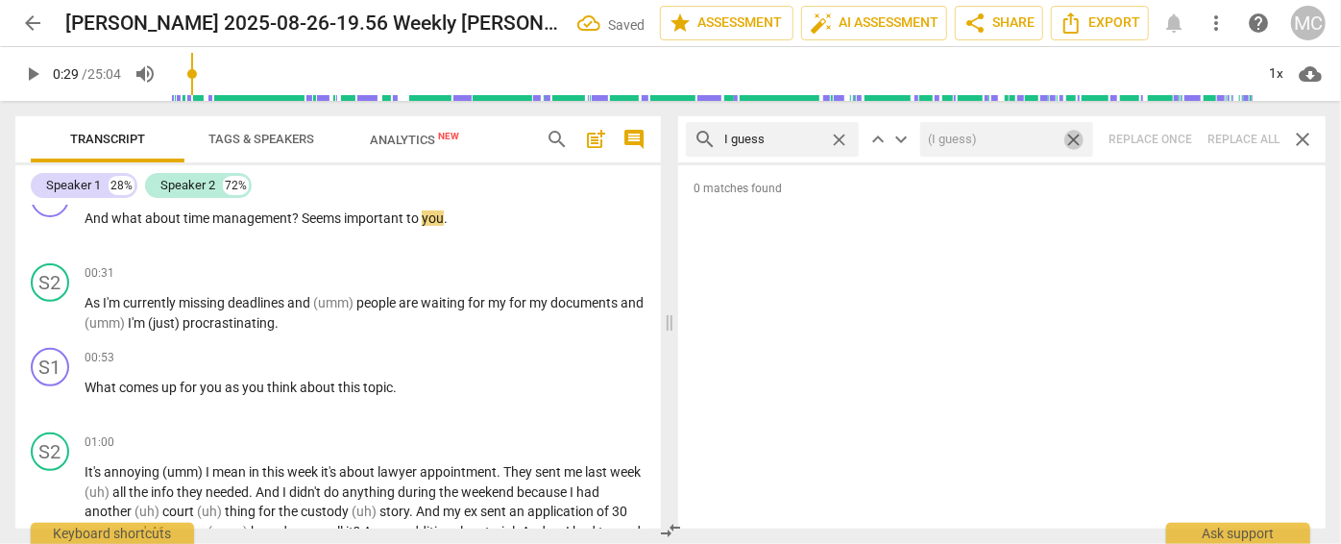
click at [1072, 140] on span "close" at bounding box center [1073, 140] width 20 height 20
click at [838, 134] on span "close" at bounding box center [839, 140] width 20 height 20
click at [776, 134] on input "text" at bounding box center [787, 139] width 127 height 31
type input "I mean"
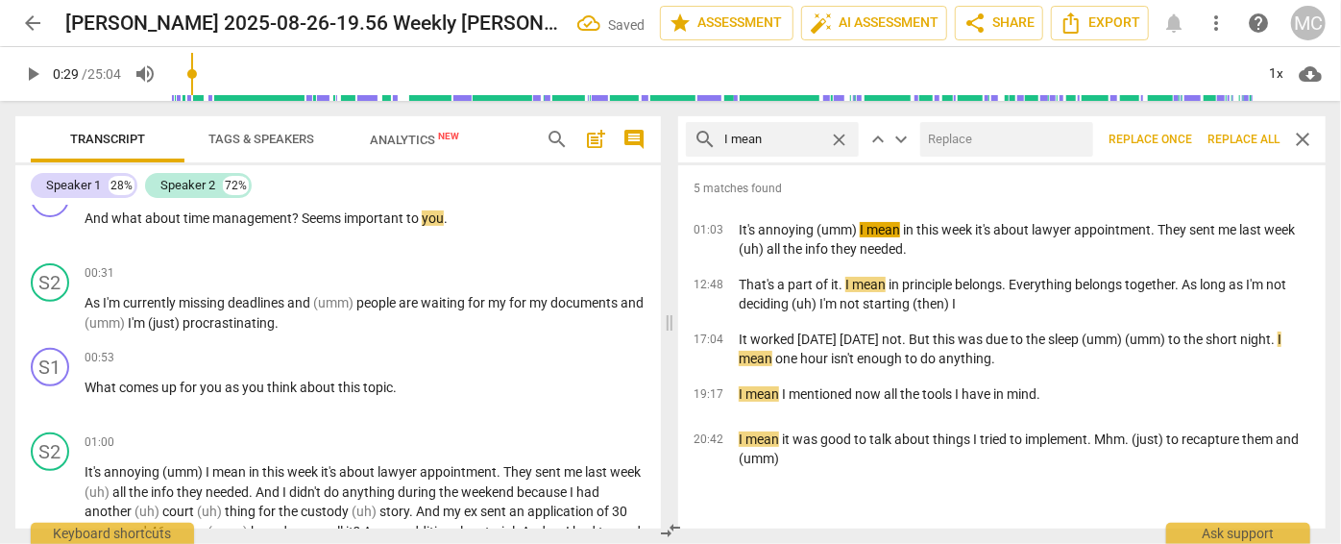
click at [984, 133] on input "text" at bounding box center [1002, 139] width 165 height 31
type input "(I mean)"
click at [1228, 139] on span "Replace all" at bounding box center [1243, 140] width 72 height 16
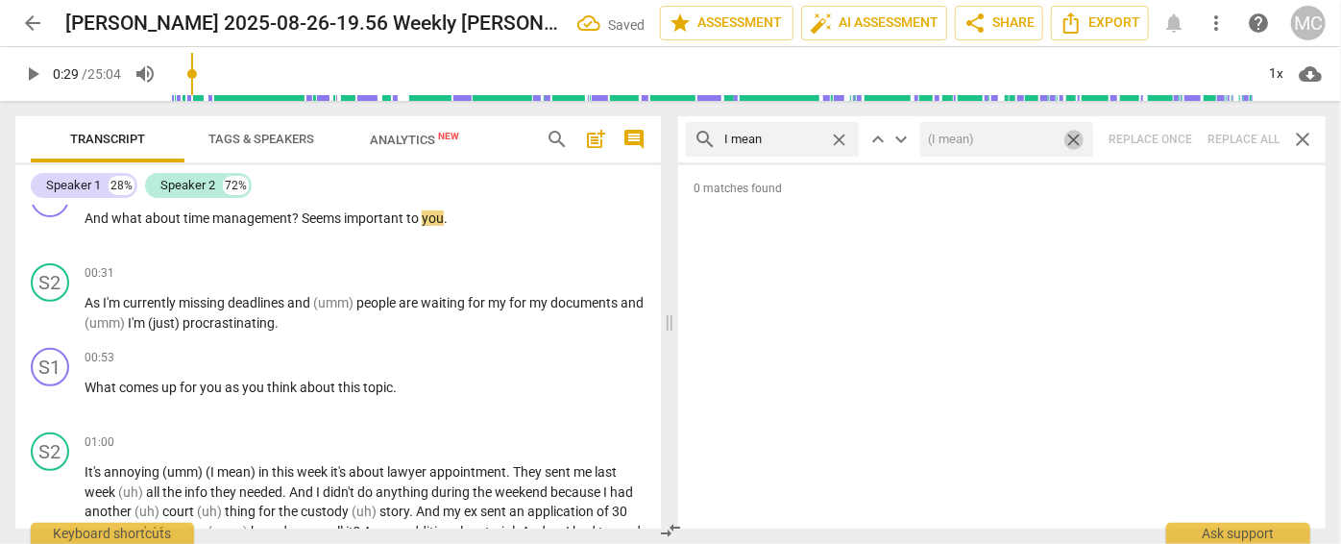
drag, startPoint x: 1073, startPoint y: 135, endPoint x: 979, endPoint y: 134, distance: 94.1
click at [1073, 135] on span "close" at bounding box center [1073, 140] width 20 height 20
click at [841, 137] on span "close" at bounding box center [839, 140] width 20 height 20
click at [787, 137] on input "text" at bounding box center [787, 139] width 127 height 31
type input "you know"
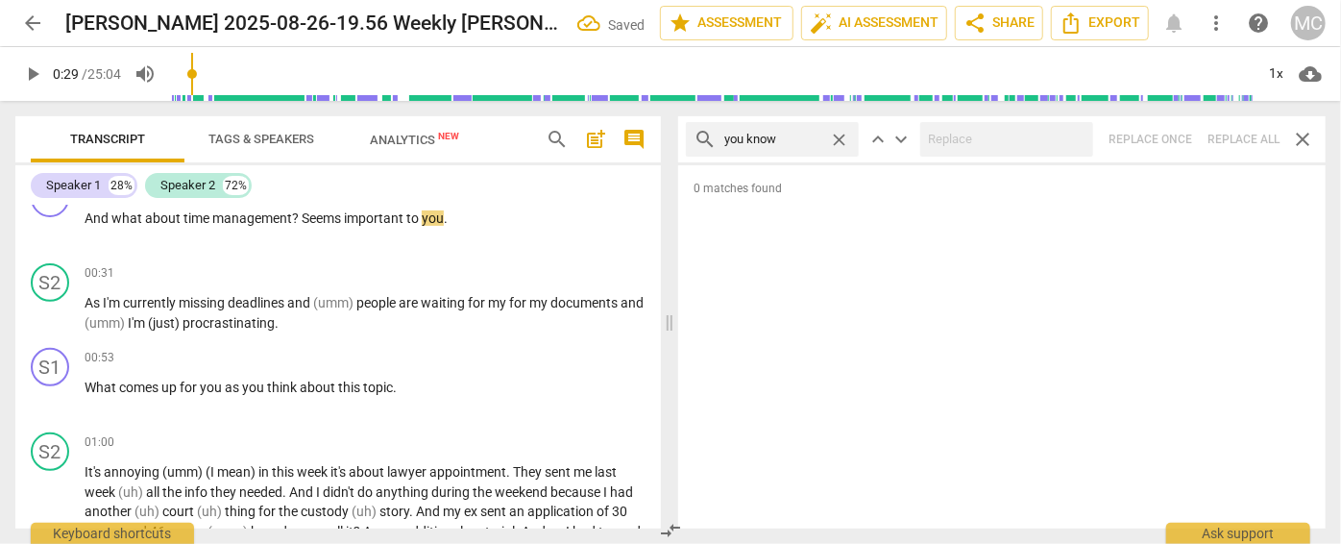
click at [836, 139] on span "close" at bounding box center [839, 140] width 20 height 20
click at [777, 145] on input "text" at bounding box center [787, 139] width 127 height 31
type input "okay"
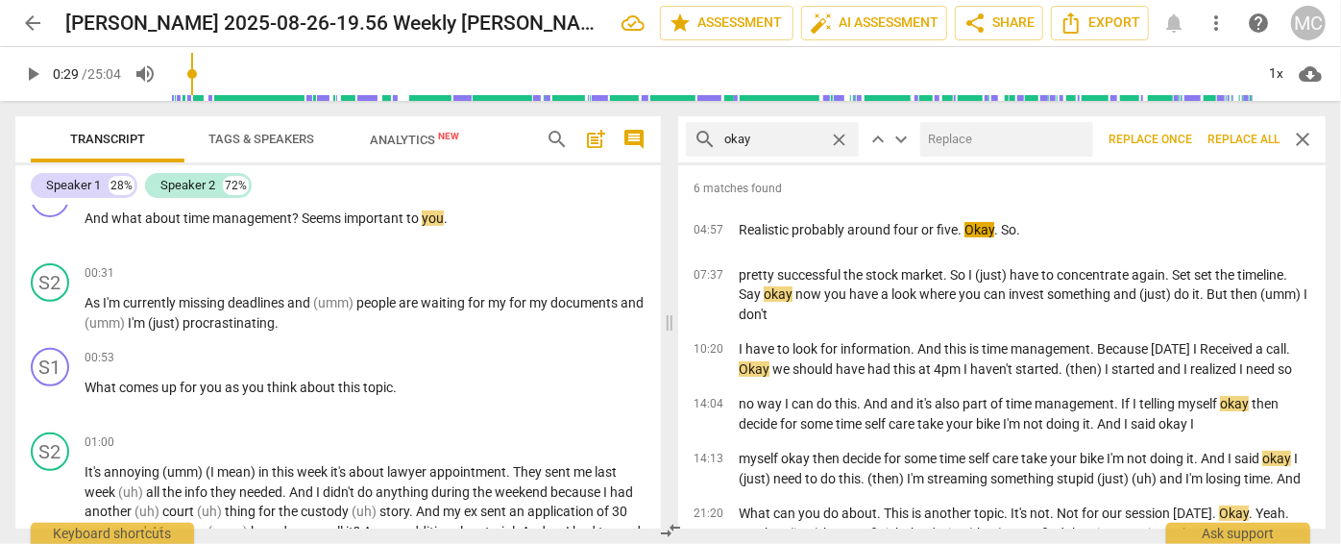
click at [958, 134] on input "text" at bounding box center [1002, 139] width 165 height 31
type input "OK"
click at [1244, 140] on span "Replace all" at bounding box center [1243, 140] width 72 height 16
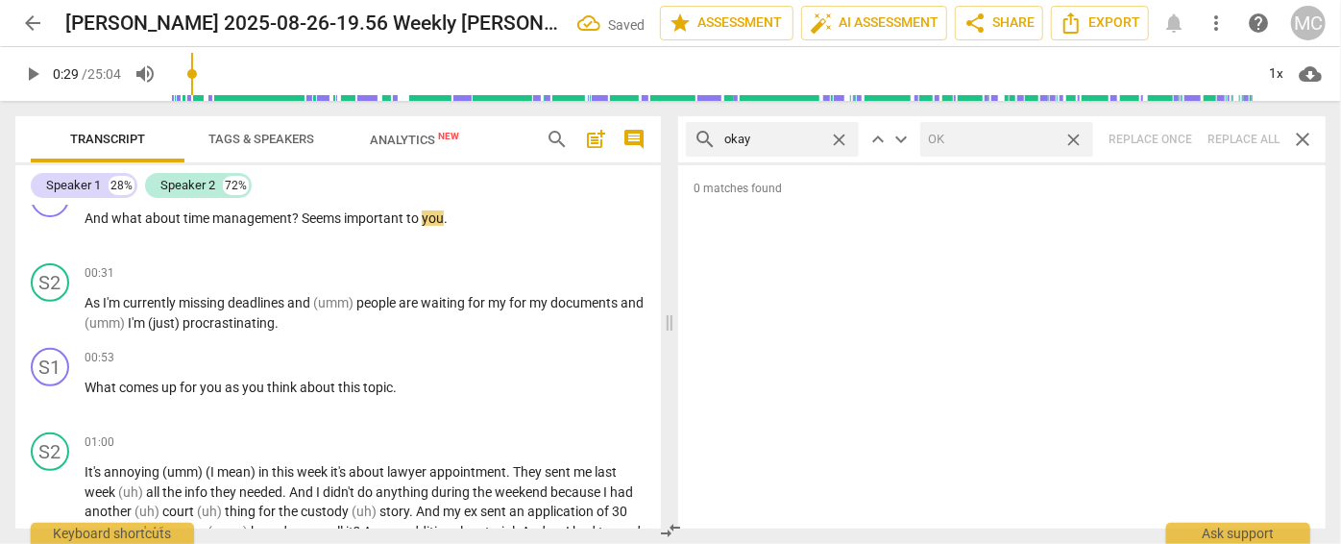
drag, startPoint x: 1072, startPoint y: 137, endPoint x: 840, endPoint y: 130, distance: 232.6
click at [1073, 137] on span "close" at bounding box center [1073, 140] width 20 height 20
click at [840, 135] on span "close" at bounding box center [839, 140] width 20 height 20
click at [781, 137] on input "text" at bounding box center [787, 139] width 127 height 31
type input "maybe"
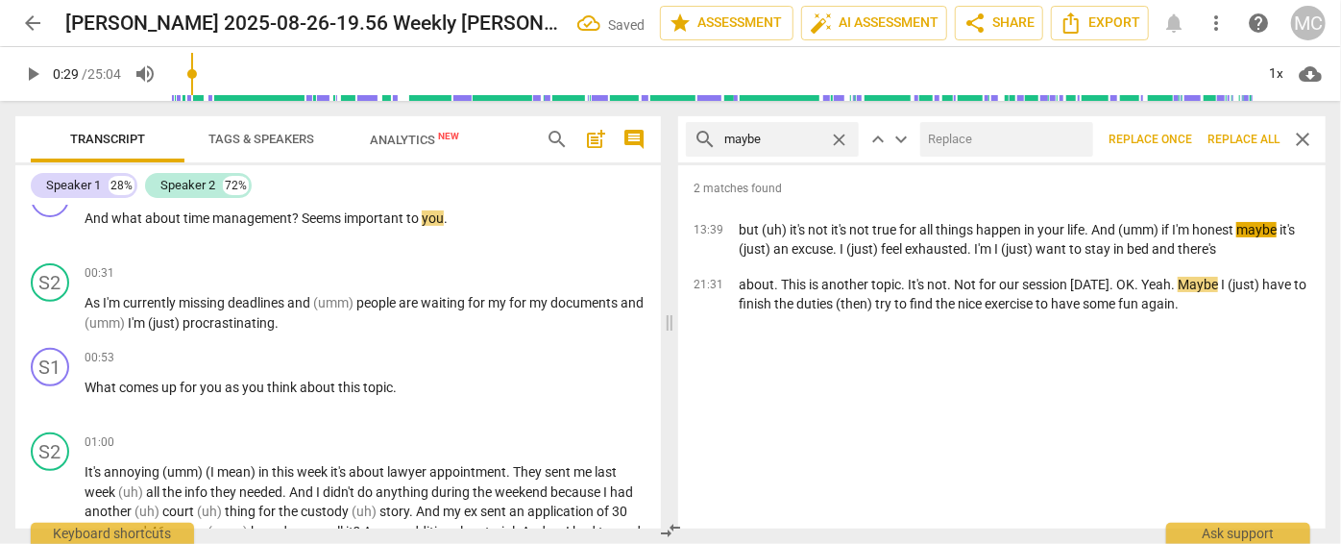
click at [947, 144] on input "text" at bounding box center [1002, 139] width 165 height 31
type input "(maybe)"
click at [1228, 132] on span "Replace all" at bounding box center [1243, 140] width 72 height 16
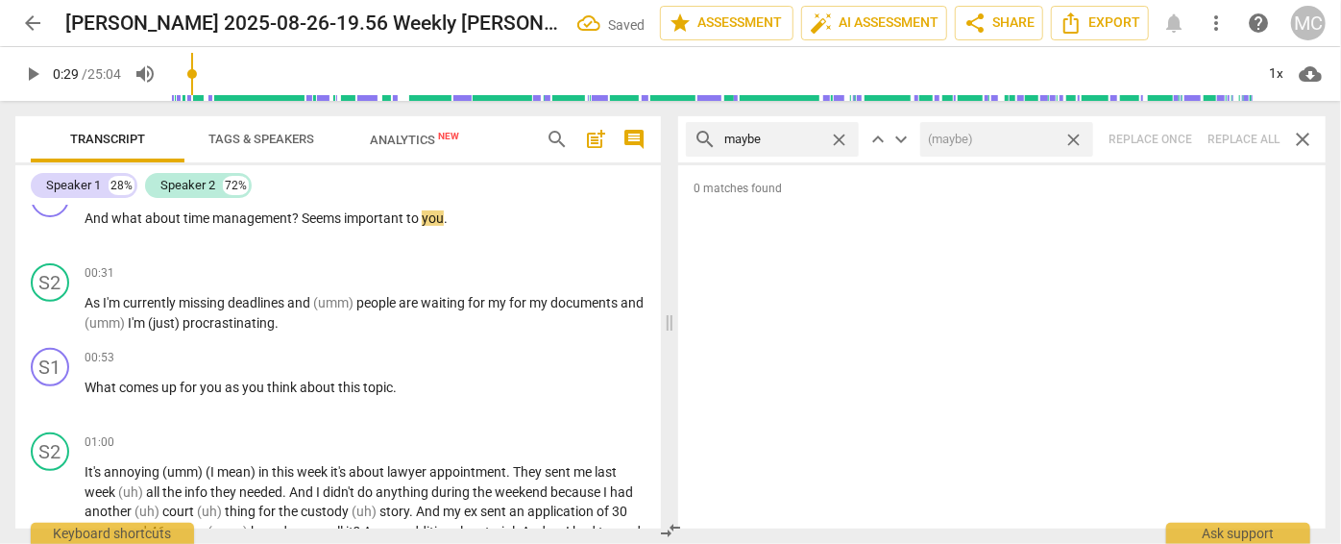
drag, startPoint x: 1076, startPoint y: 137, endPoint x: 904, endPoint y: 150, distance: 172.4
click at [1076, 137] on span "close" at bounding box center [1073, 140] width 20 height 20
click at [846, 137] on span "close" at bounding box center [839, 140] width 20 height 20
click at [797, 138] on input "text" at bounding box center [787, 139] width 127 height 31
type input "perhaps"
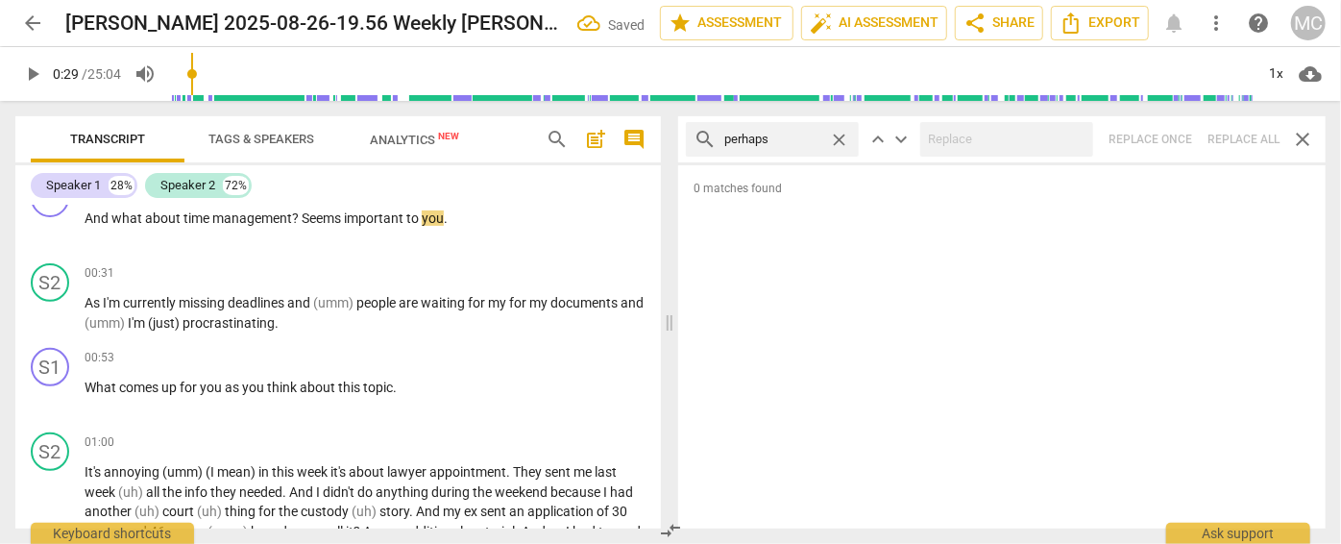
click at [1245, 141] on div "search perhaps close keyboard_arrow_up keyboard_arrow_down Replace once Replace…" at bounding box center [1001, 139] width 647 height 46
click at [836, 134] on span "close" at bounding box center [839, 140] width 20 height 20
click at [816, 136] on input "text" at bounding box center [787, 139] width 127 height 31
type input "a"
type input "almost"
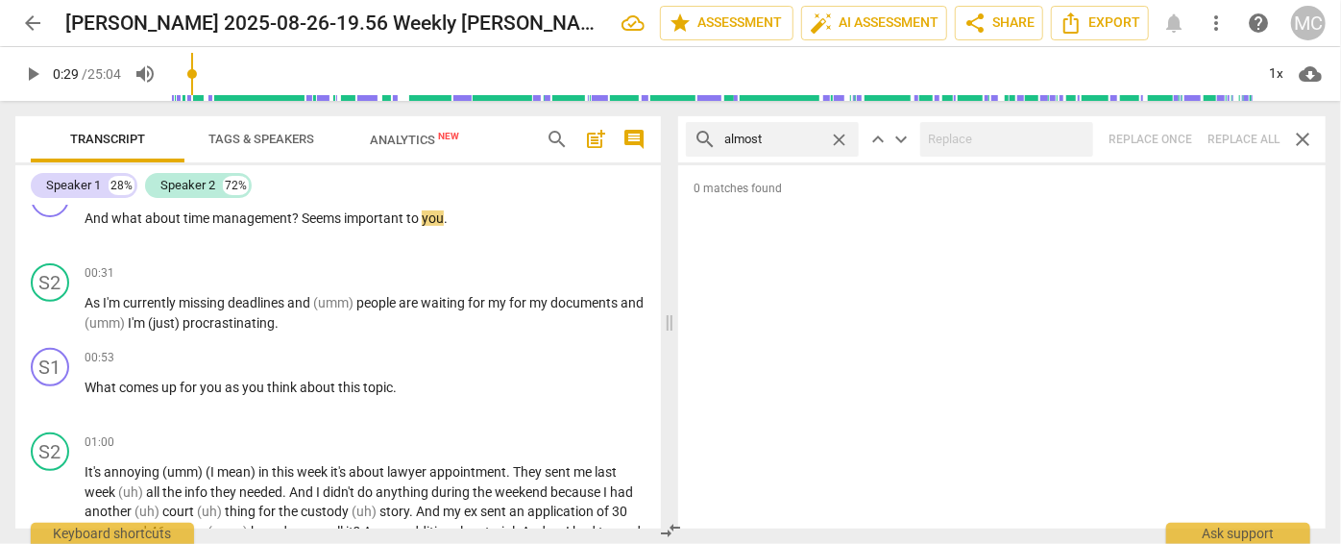
click at [1269, 140] on div "search almost close keyboard_arrow_up keyboard_arrow_down Replace once Replace …" at bounding box center [1001, 139] width 647 height 46
click at [1238, 136] on div "search almost close keyboard_arrow_up keyboard_arrow_down Replace once Replace …" at bounding box center [1001, 139] width 647 height 46
click at [838, 137] on span "close" at bounding box center [839, 140] width 20 height 20
click at [768, 141] on input "text" at bounding box center [787, 139] width 127 height 31
type input "I think"
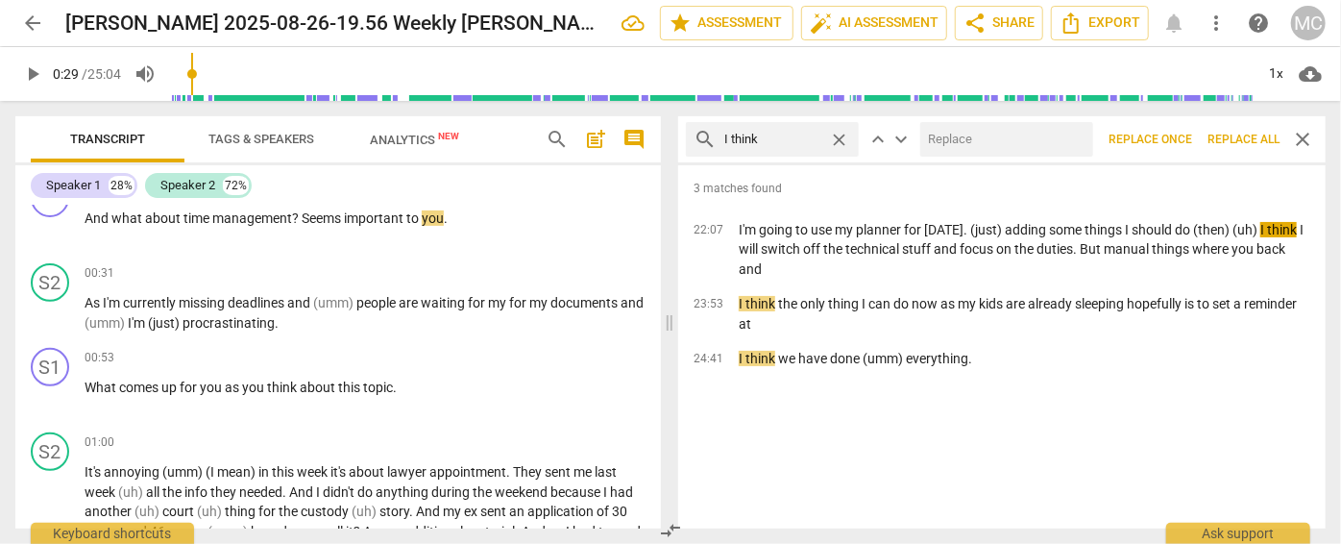
click at [981, 150] on input "text" at bounding box center [1002, 139] width 165 height 31
type input "(I think)"
click at [1247, 134] on span "Replace all" at bounding box center [1243, 140] width 72 height 16
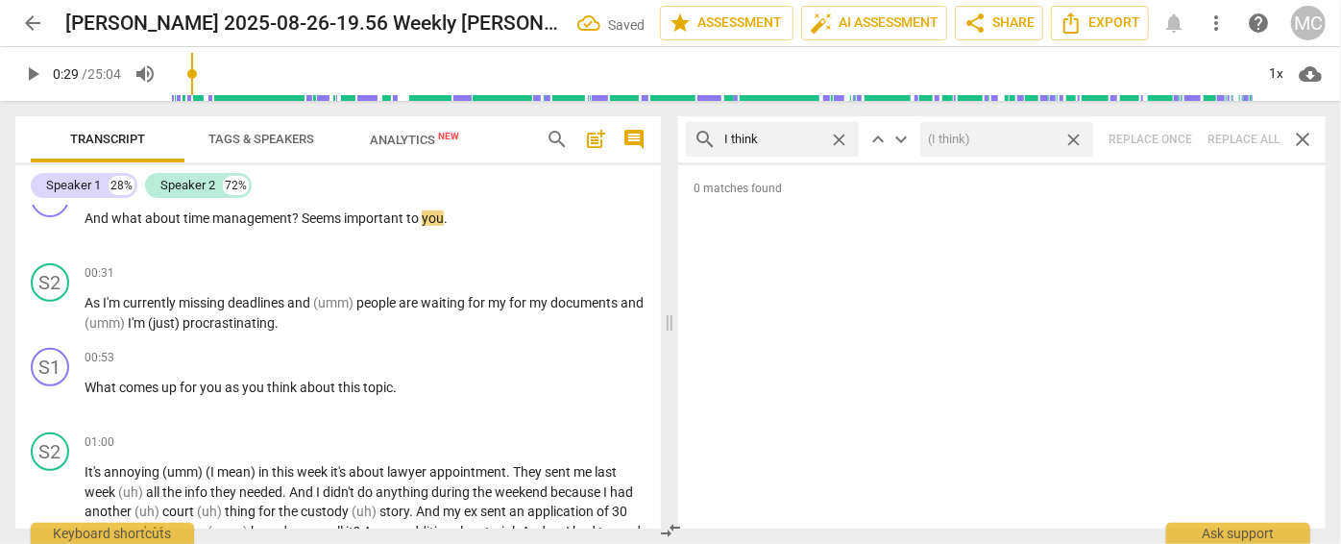
click at [1076, 136] on span "close" at bounding box center [1073, 140] width 20 height 20
click at [839, 134] on span "close" at bounding box center [839, 140] width 20 height 20
click at [800, 136] on input "text" at bounding box center [787, 139] width 127 height 31
type input "basically"
click at [1236, 136] on div "search basically close keyboard_arrow_up keyboard_arrow_down Replace once Repla…" at bounding box center [1001, 139] width 647 height 46
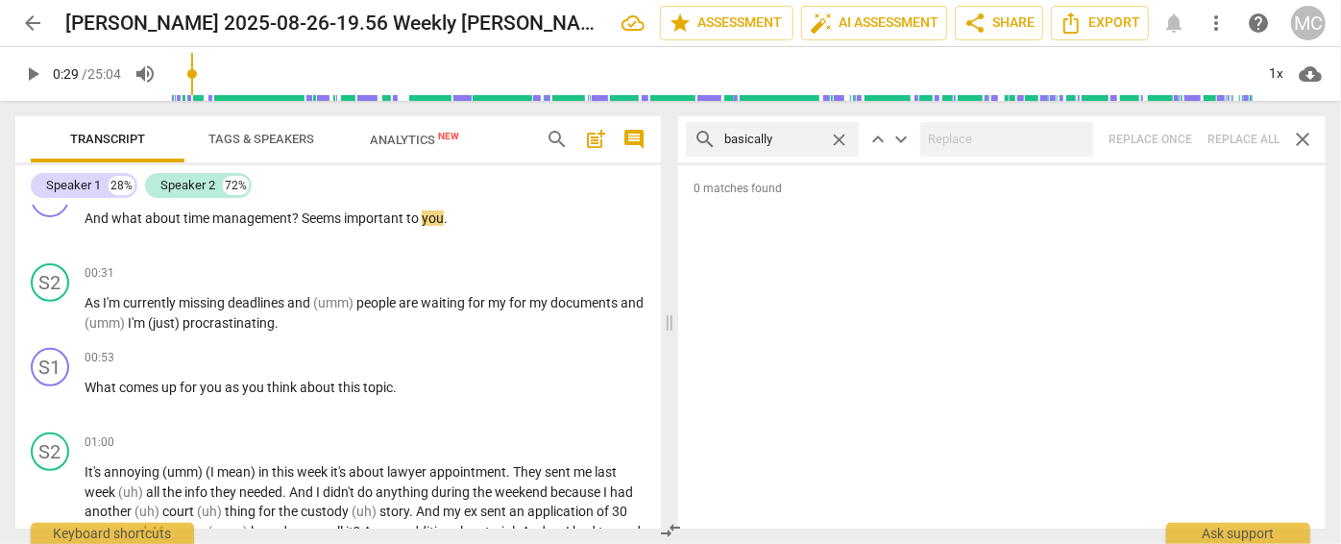
click at [838, 137] on span "close" at bounding box center [839, 140] width 20 height 20
click at [768, 139] on input "text" at bounding box center [787, 139] width 127 height 31
type input "gonna"
click at [1217, 134] on div "search gonna close keyboard_arrow_up keyboard_arrow_down Replace once Replace a…" at bounding box center [1001, 139] width 647 height 46
type input "31"
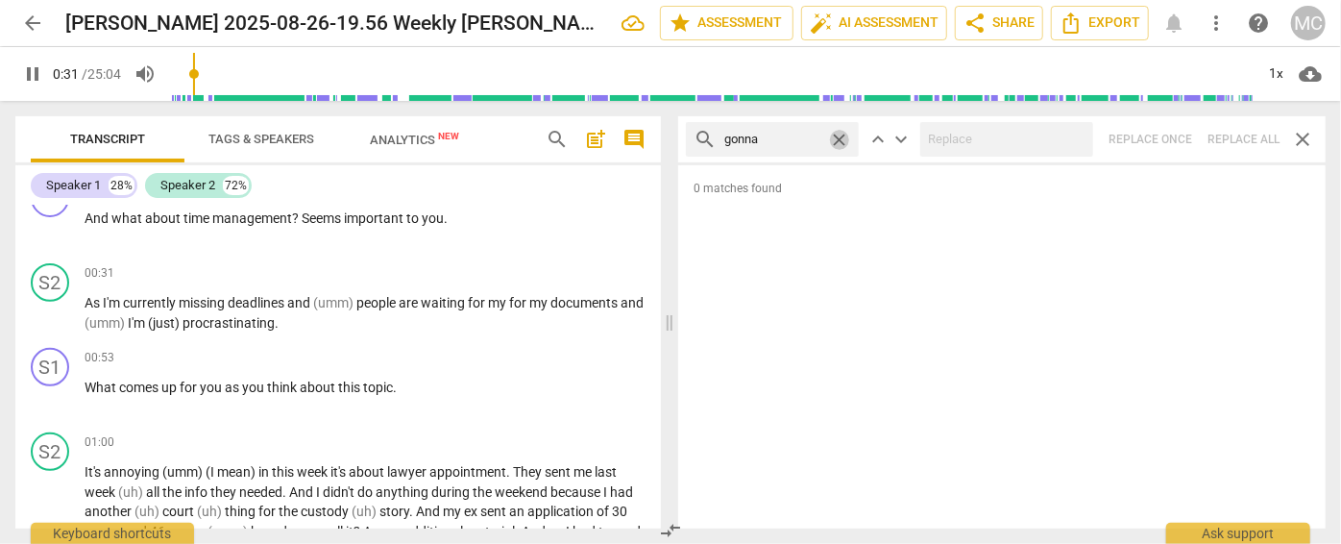
click at [841, 136] on span "close" at bounding box center [839, 140] width 20 height 20
click at [804, 136] on input "text" at bounding box center [787, 139] width 127 height 31
type input "32"
type input "wa"
type input "32"
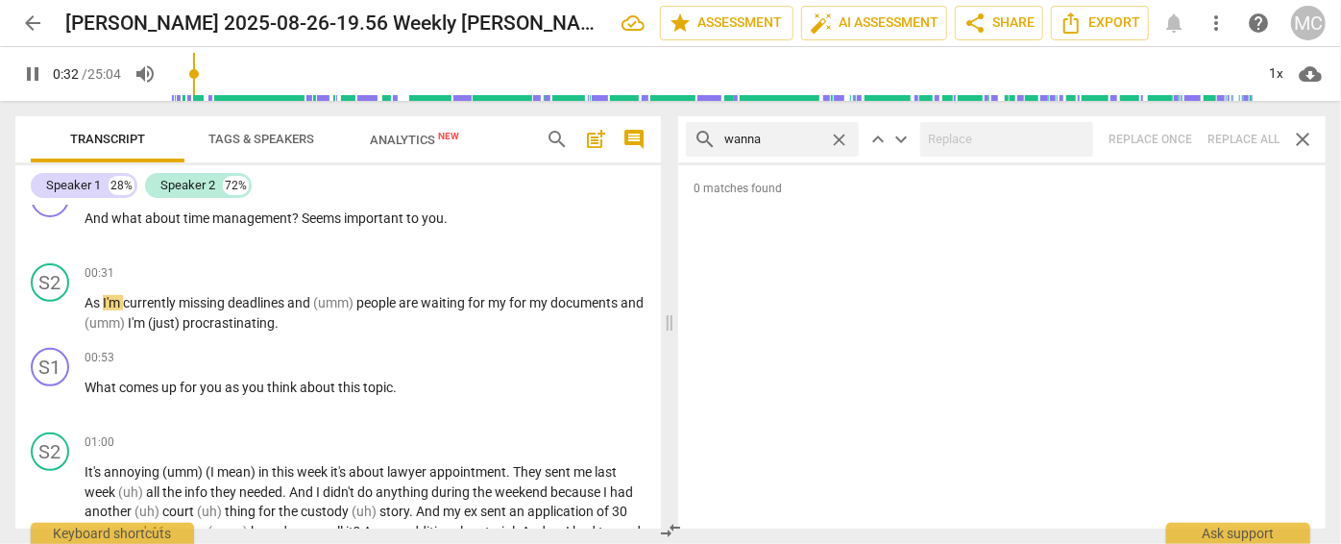
type input "wanna"
type input "33"
click at [1232, 134] on div "search wanna close keyboard_arrow_up keyboard_arrow_down Replace once Replace a…" at bounding box center [1001, 139] width 647 height 46
click at [838, 134] on span "close" at bounding box center [839, 140] width 20 height 20
click at [779, 136] on input "text" at bounding box center [787, 139] width 127 height 31
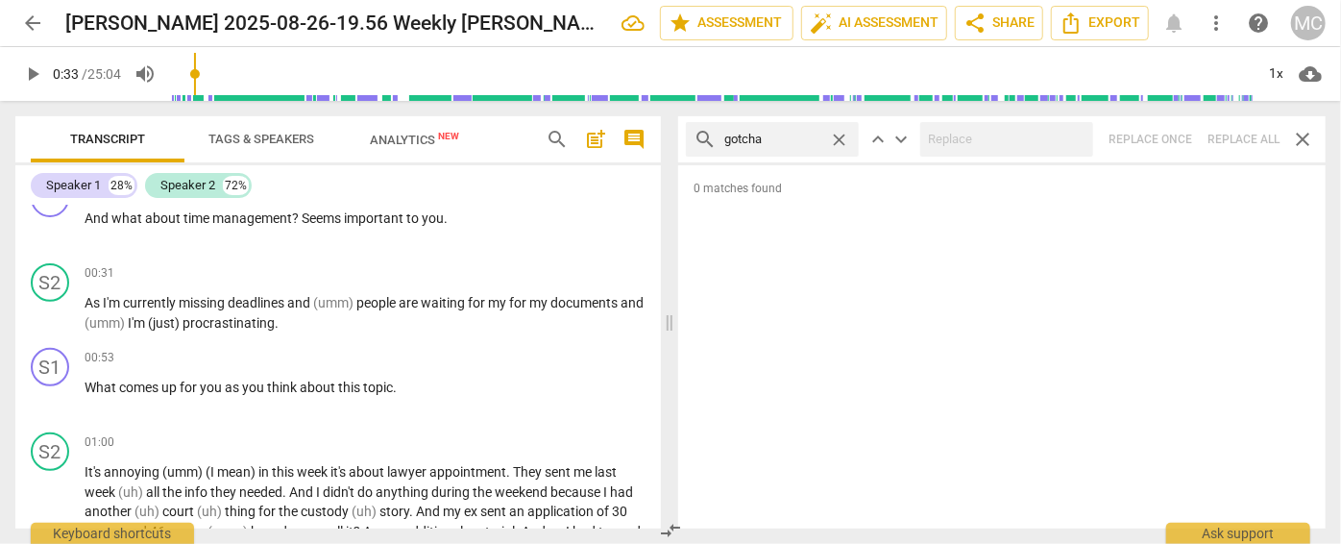
type input "gotcha"
click at [1229, 137] on div "search gotcha close keyboard_arrow_up keyboard_arrow_down Replace once Replace …" at bounding box center [1001, 139] width 647 height 46
type input "37"
click at [840, 134] on span "close" at bounding box center [839, 140] width 20 height 20
click at [780, 140] on input "text" at bounding box center [787, 139] width 127 height 31
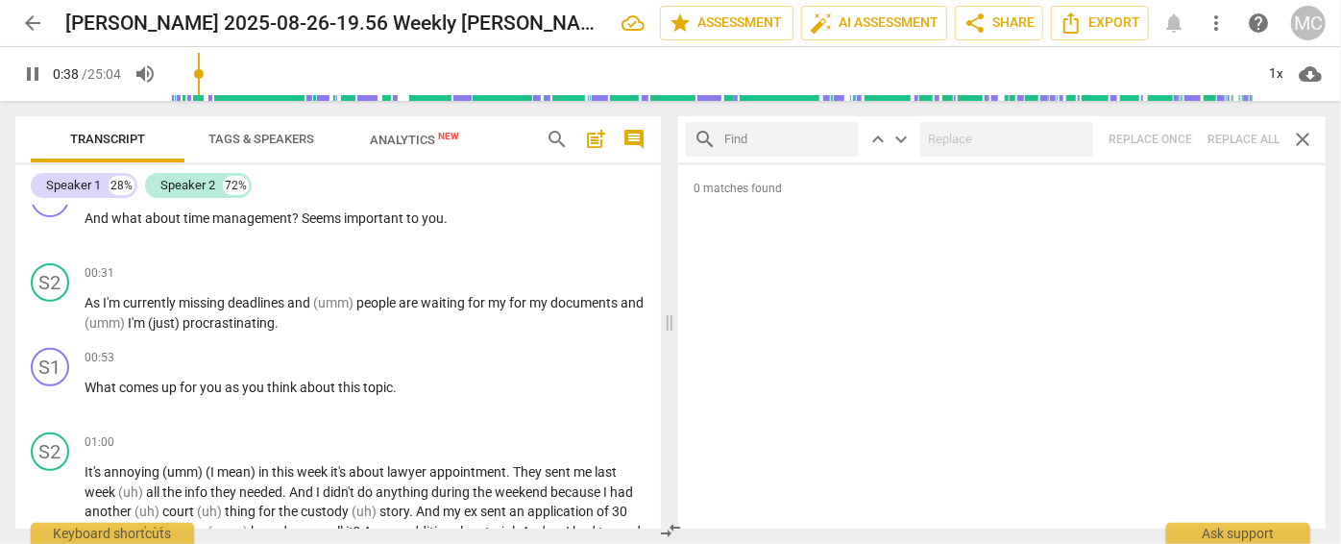
type input "39"
type input "got"
type input "39"
type input "gotta"
type input "41"
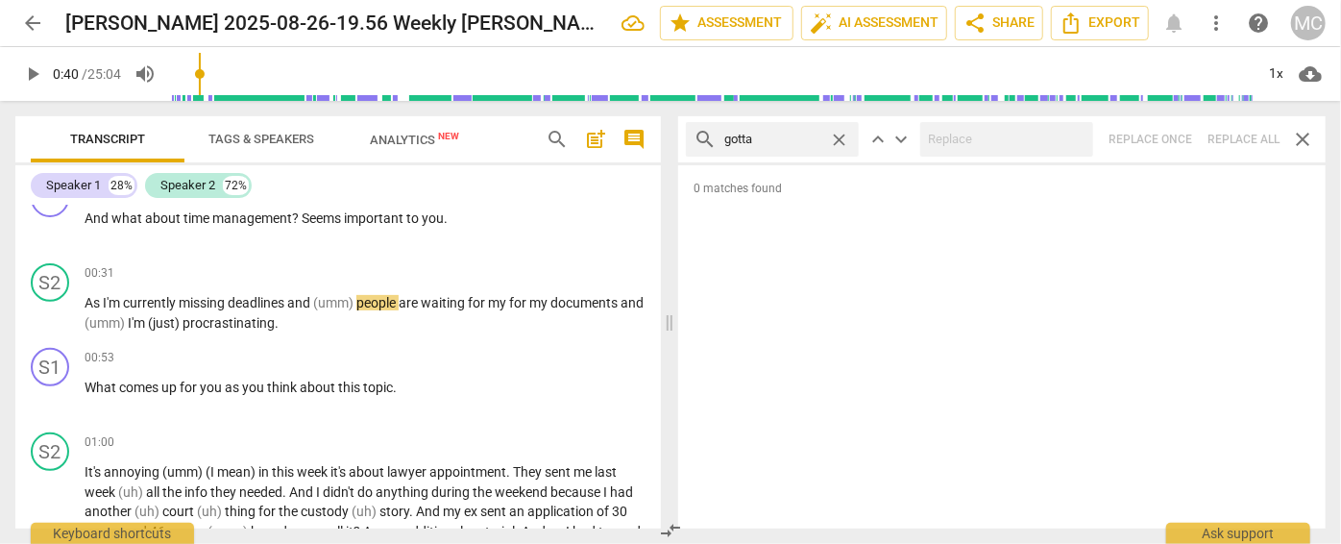
click at [1245, 134] on div "search gotta close keyboard_arrow_up keyboard_arrow_down Replace once Replace a…" at bounding box center [1001, 139] width 647 height 46
drag, startPoint x: 840, startPoint y: 134, endPoint x: 806, endPoint y: 138, distance: 33.8
click at [840, 134] on span "close" at bounding box center [839, 140] width 20 height 20
click at [804, 138] on input "text" at bounding box center [787, 139] width 127 height 31
type input ". and"
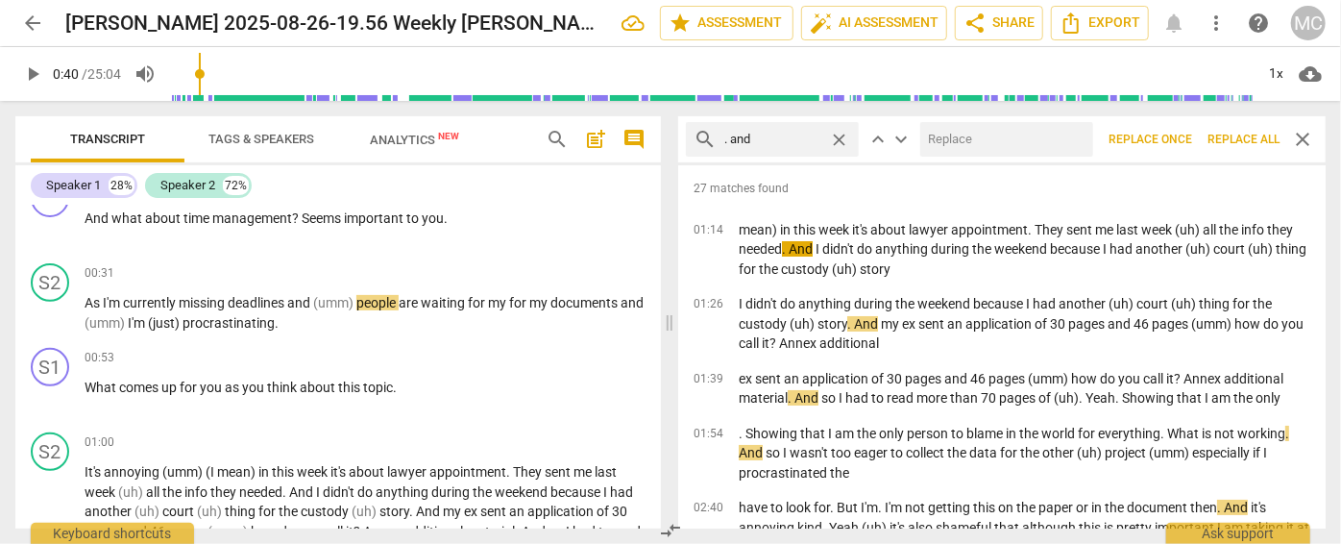
click at [1035, 145] on input "text" at bounding box center [1002, 139] width 165 height 31
type input "(and)"
click at [1234, 137] on span "Replace all" at bounding box center [1243, 140] width 72 height 16
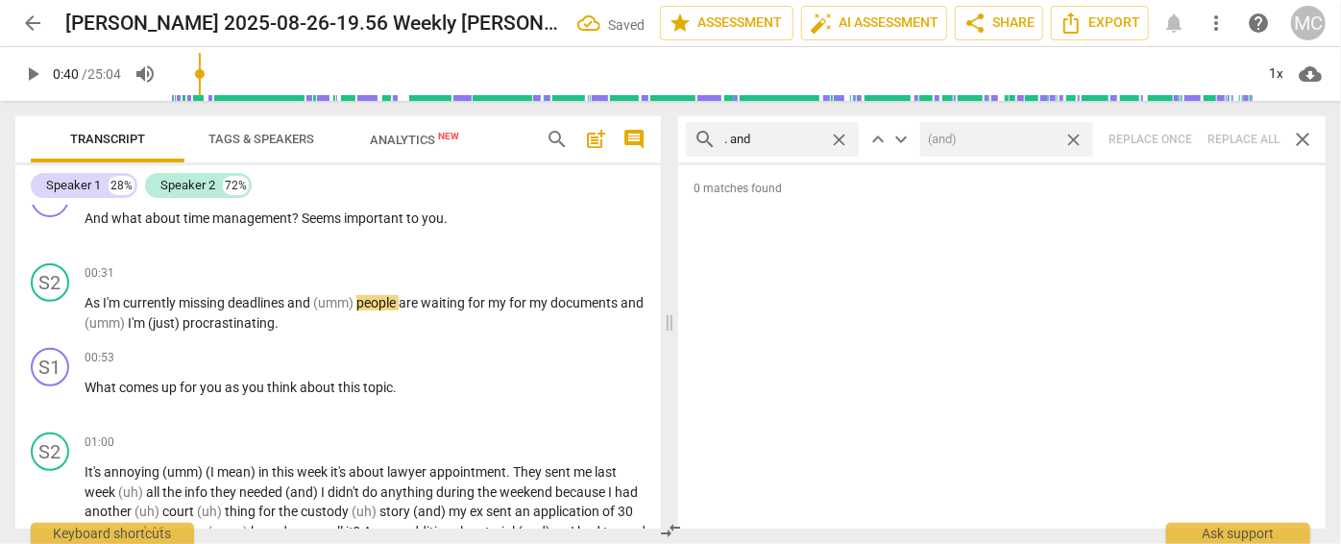
drag, startPoint x: 1077, startPoint y: 139, endPoint x: 1039, endPoint y: 140, distance: 37.5
click at [1077, 139] on span "close" at bounding box center [1073, 140] width 20 height 20
click at [843, 136] on span "close" at bounding box center [839, 140] width 20 height 20
click at [790, 137] on input "text" at bounding box center [787, 139] width 127 height 31
type input ". but"
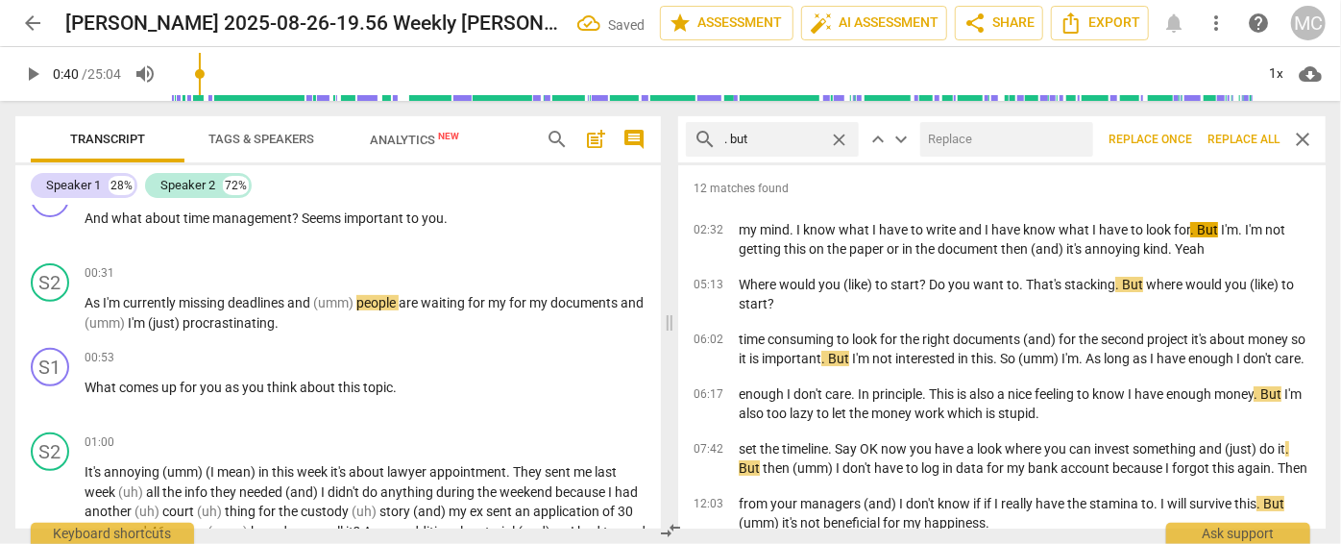
click at [968, 137] on input "text" at bounding box center [1002, 139] width 165 height 31
type input ", but"
click at [1240, 146] on span "Replace all" at bounding box center [1243, 140] width 72 height 16
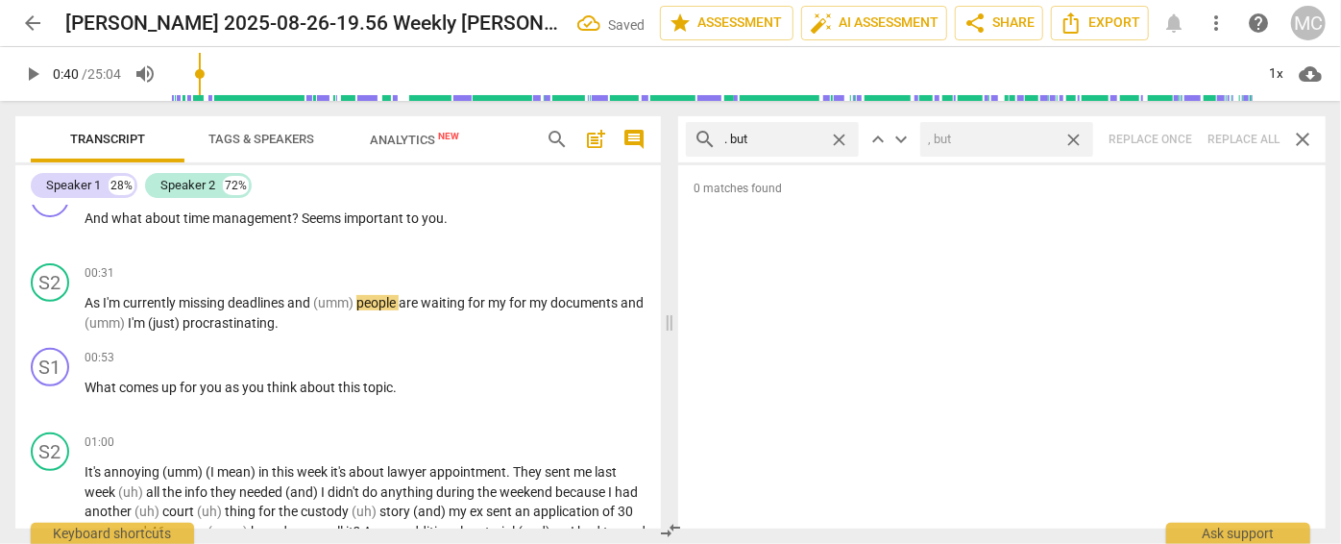
click at [1078, 135] on span "close" at bounding box center [1073, 140] width 20 height 20
click at [840, 134] on span "close" at bounding box center [839, 140] width 20 height 20
click at [799, 135] on input "text" at bounding box center [787, 139] width 127 height 31
type input ". so"
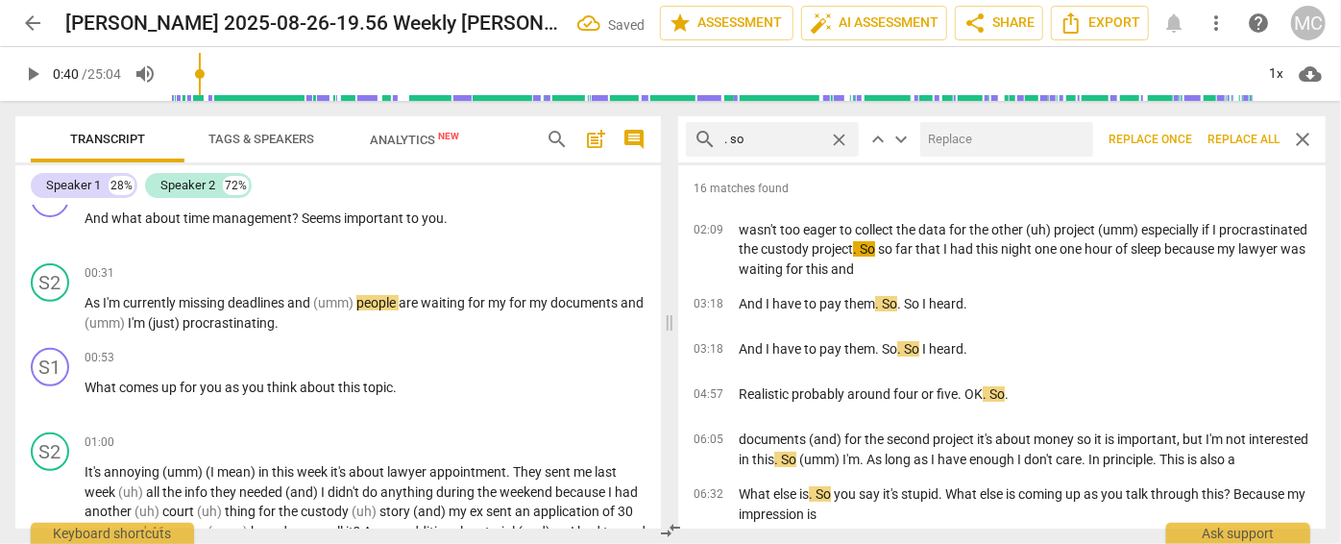
click at [993, 134] on input "text" at bounding box center [1002, 139] width 165 height 31
type input "(so)"
click at [1247, 141] on span "Replace all" at bounding box center [1243, 140] width 72 height 16
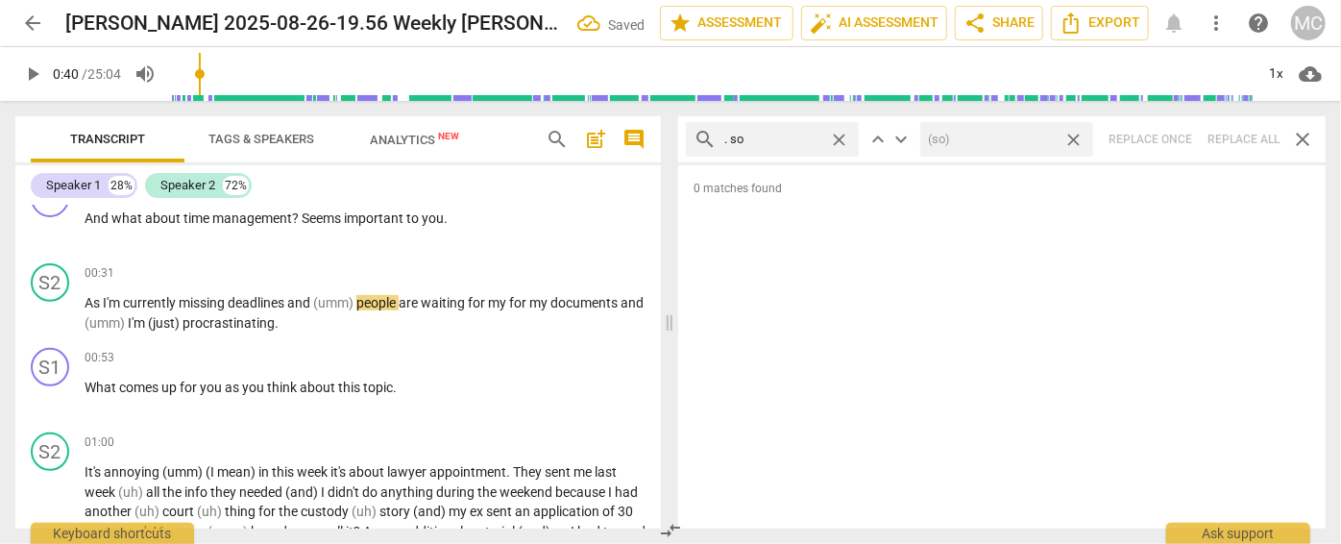
drag, startPoint x: 1074, startPoint y: 135, endPoint x: 938, endPoint y: 142, distance: 135.6
click at [1074, 135] on span "close" at bounding box center [1073, 140] width 20 height 20
click at [841, 137] on span "close" at bounding box center [839, 140] width 20 height 20
click at [767, 138] on input "text" at bounding box center [787, 139] width 127 height 31
type input ". or"
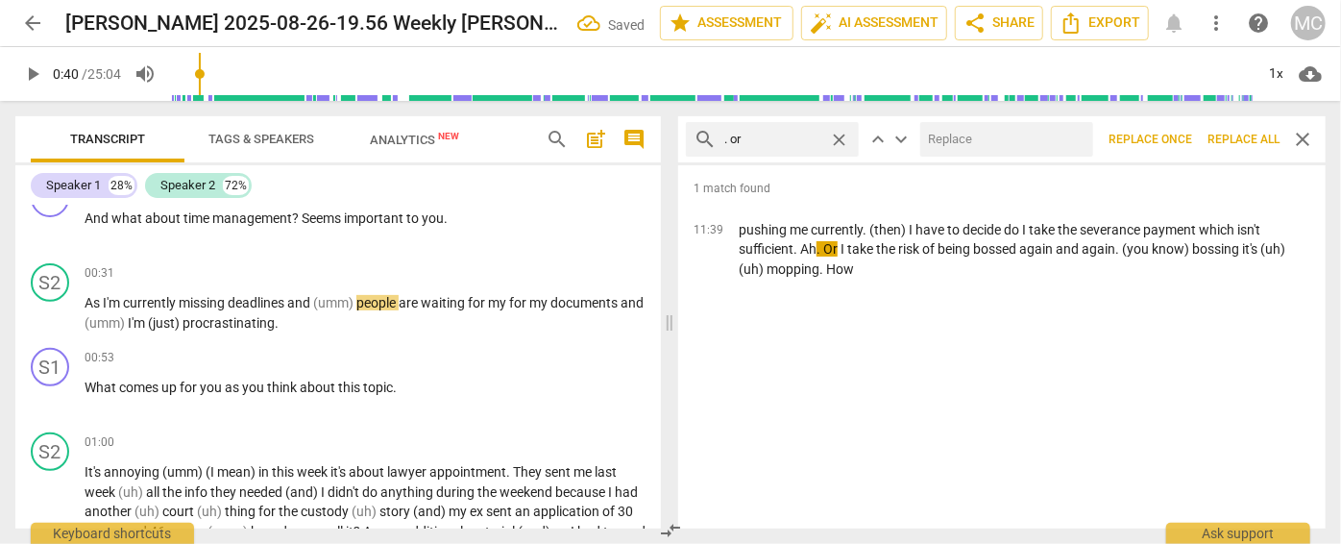
click at [962, 140] on input "text" at bounding box center [1002, 139] width 165 height 31
type input "(or)"
click at [1237, 137] on span "Replace all" at bounding box center [1243, 140] width 72 height 16
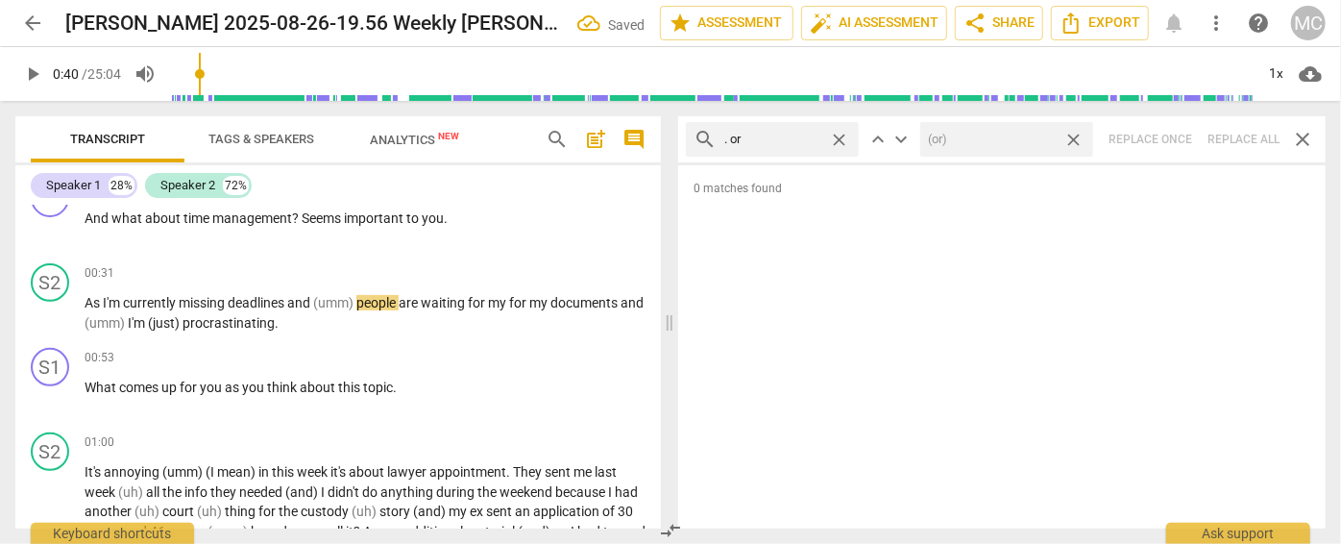
click at [1076, 135] on span "close" at bounding box center [1073, 140] width 20 height 20
click at [845, 138] on span "close" at bounding box center [839, 140] width 20 height 20
click at [804, 139] on input "text" at bounding box center [787, 139] width 127 height 31
type input ". because"
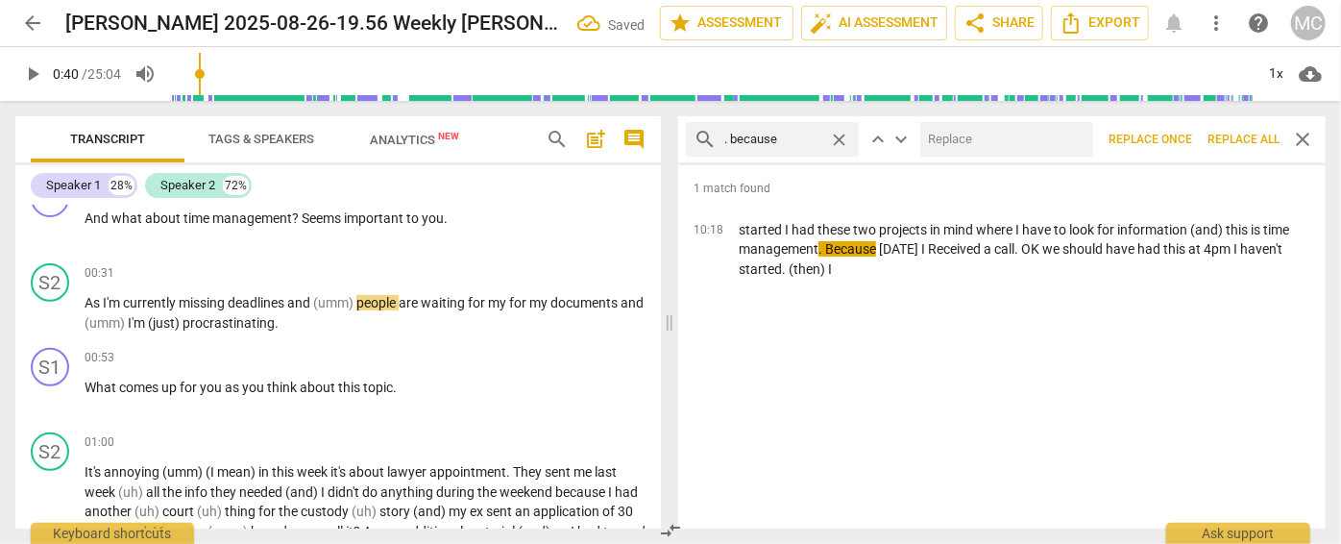
click at [962, 149] on input "text" at bounding box center [1002, 139] width 165 height 31
type input ", because"
click at [1251, 134] on span "Replace all" at bounding box center [1243, 140] width 72 height 16
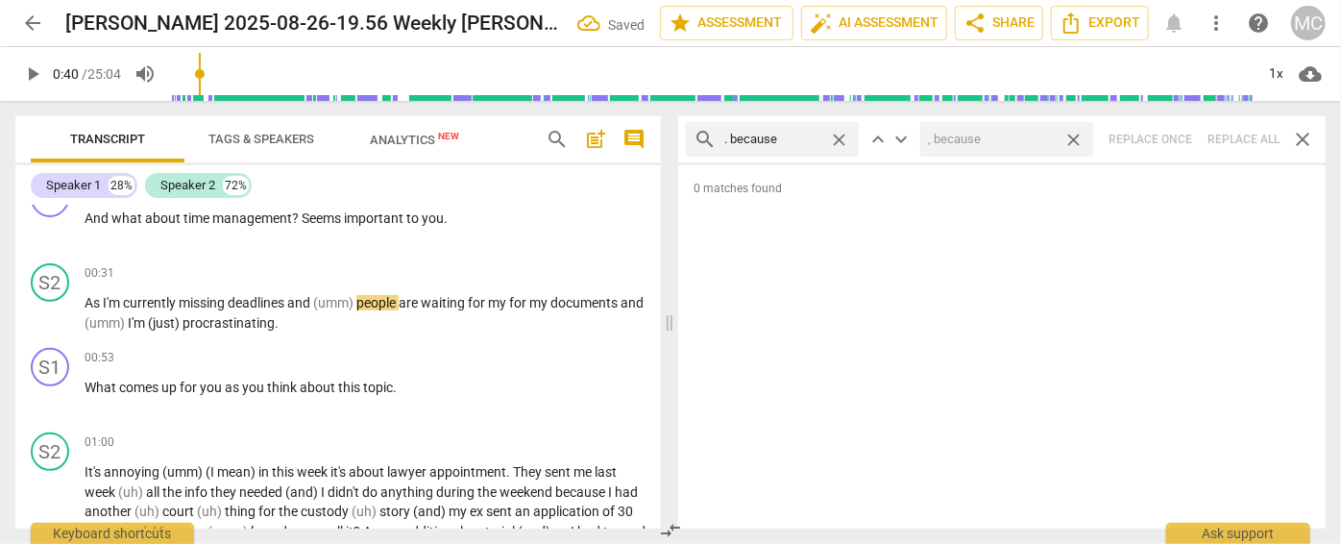
click at [1075, 135] on span "close" at bounding box center [1073, 140] width 20 height 20
click at [840, 134] on span "close" at bounding box center [839, 140] width 20 height 20
click at [794, 135] on input "text" at bounding box center [787, 139] width 127 height 31
type input "? And"
click at [1234, 130] on div "search ? And close keyboard_arrow_up keyboard_arrow_down Replace once Replace a…" at bounding box center [1001, 139] width 647 height 46
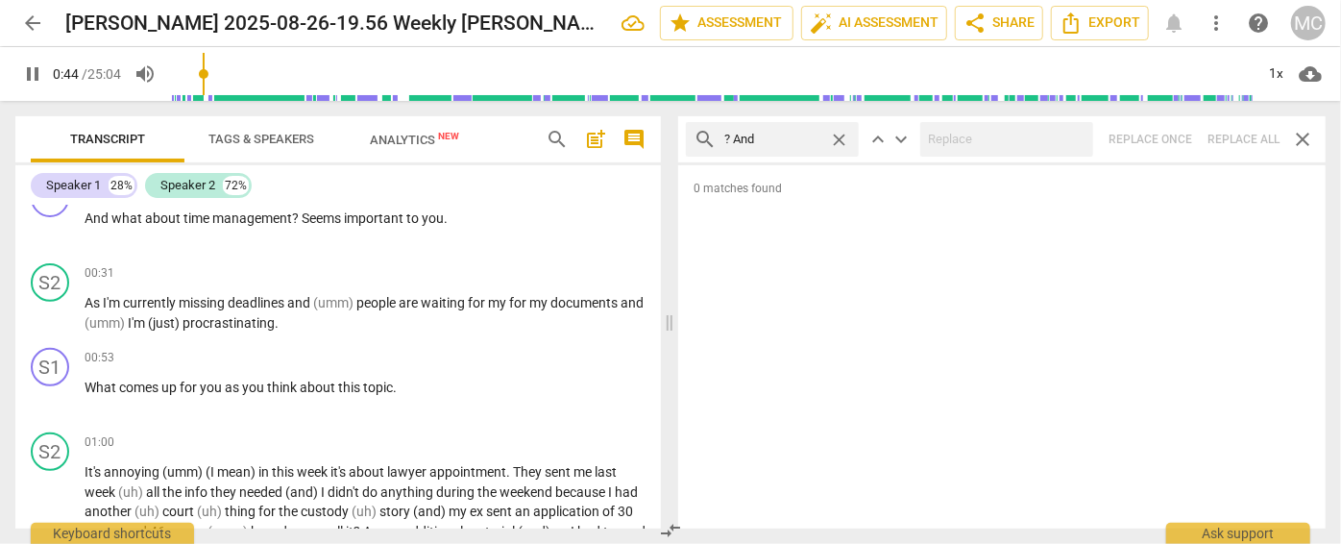
type input "45"
click at [838, 133] on span "close" at bounding box center [839, 140] width 20 height 20
click at [786, 139] on input "text" at bounding box center [787, 139] width 127 height 31
type input "46"
type input "?"
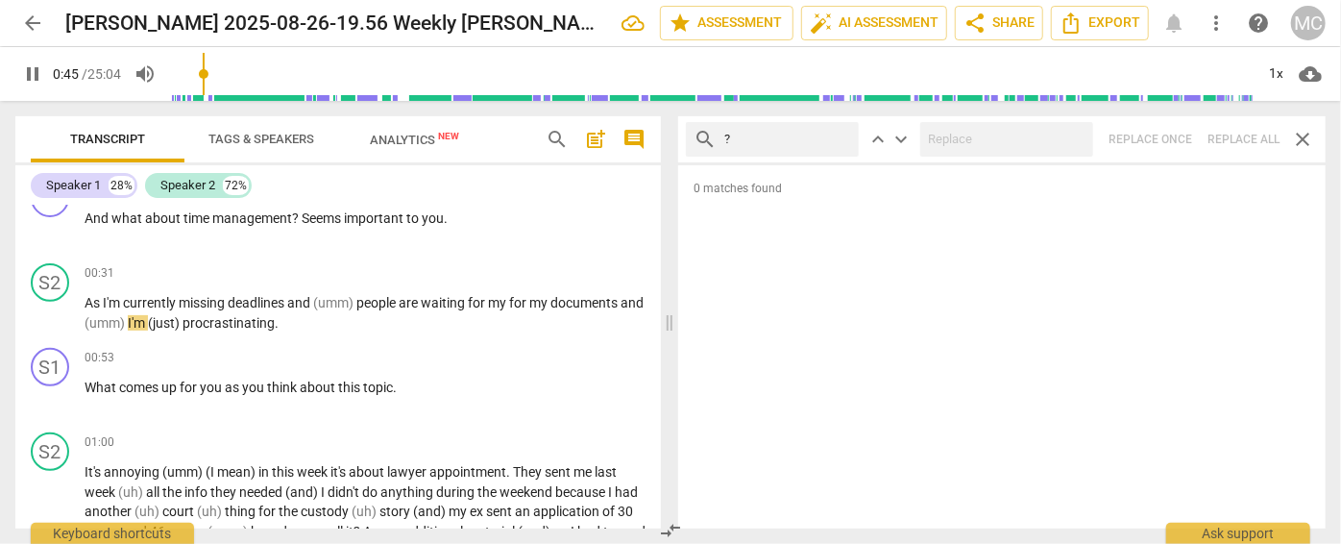
type input "46"
type input "? But"
type input "46"
type input "? But"
type input "48"
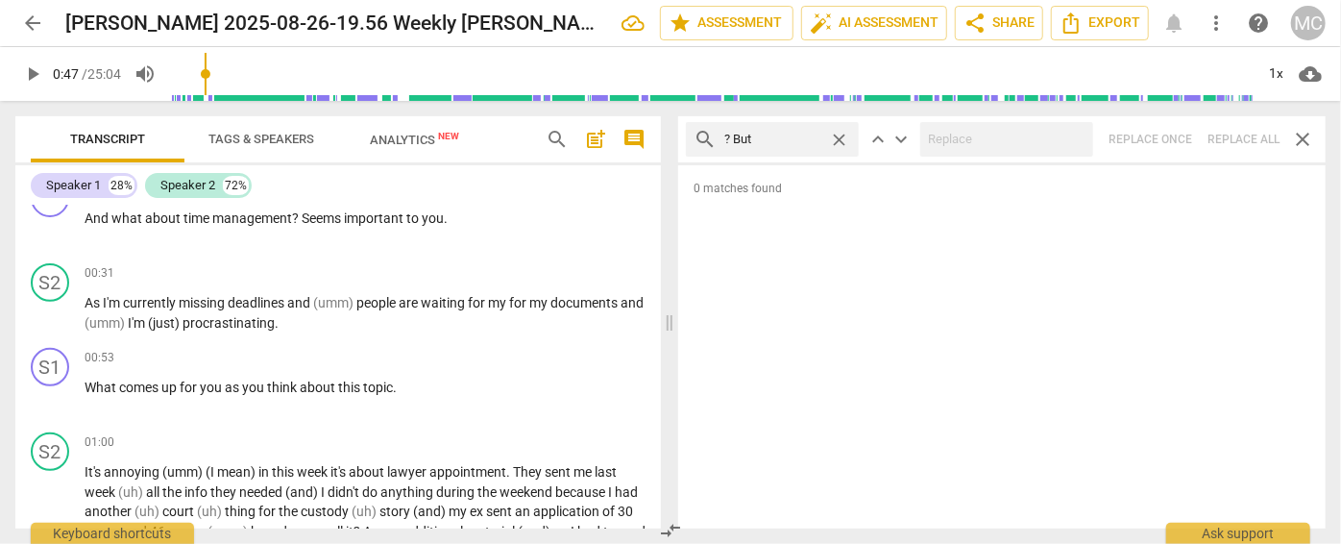
click at [1250, 133] on div "search ? But close keyboard_arrow_up keyboard_arrow_down Replace once Replace a…" at bounding box center [1001, 139] width 647 height 46
drag, startPoint x: 843, startPoint y: 134, endPoint x: 829, endPoint y: 134, distance: 14.4
click at [843, 134] on span "close" at bounding box center [839, 140] width 20 height 20
click at [775, 137] on input "text" at bounding box center [787, 139] width 127 height 31
type input "? So"
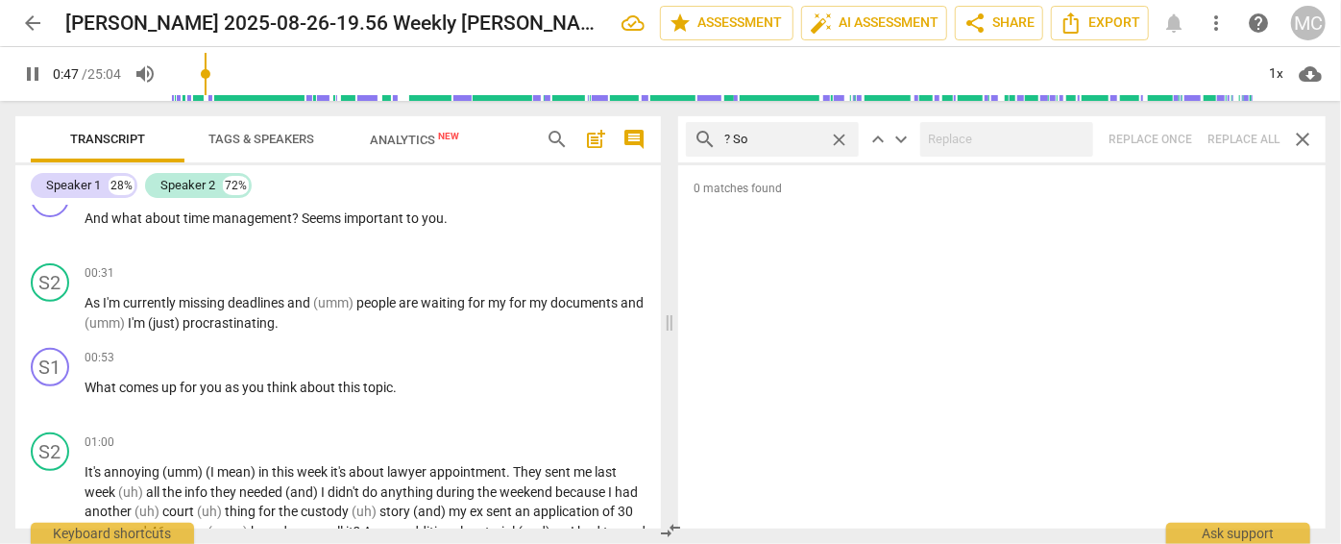
click at [1245, 137] on div "search ? So close keyboard_arrow_up keyboard_arrow_down Replace once Replace al…" at bounding box center [1001, 139] width 647 height 46
click at [839, 135] on span "close" at bounding box center [839, 140] width 20 height 20
type input "51"
click at [784, 137] on input "text" at bounding box center [787, 139] width 127 height 31
type input "52"
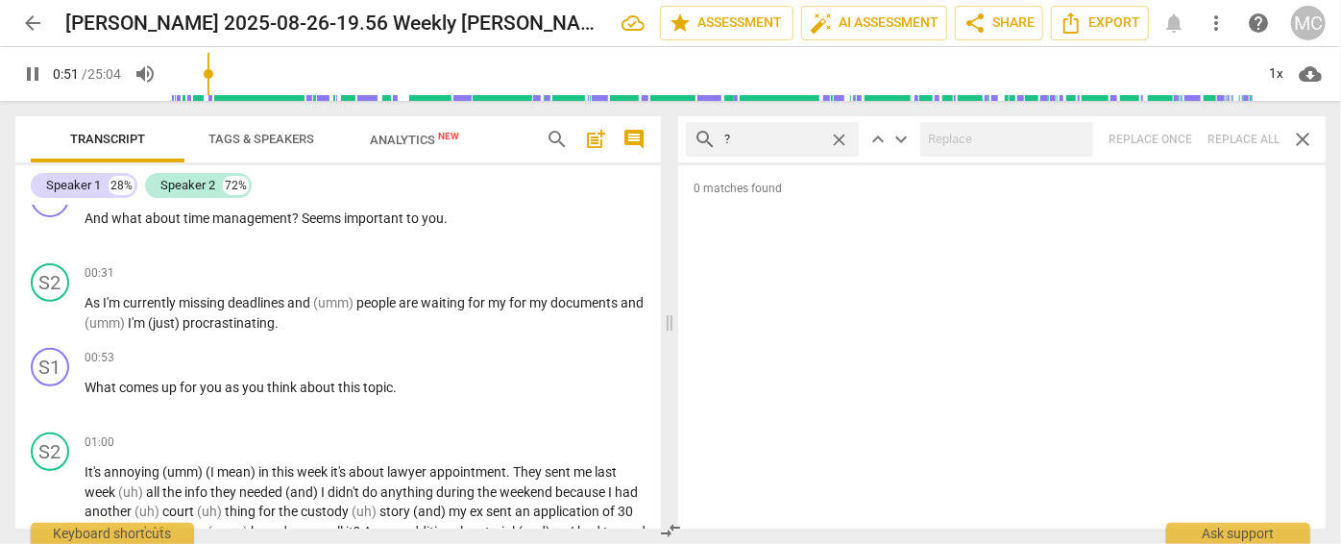
type input "? O"
type input "52"
type input "? Or"
type input "53"
click at [1227, 132] on div "search ? Or close keyboard_arrow_up keyboard_arrow_down Replace once Replace al…" at bounding box center [1001, 139] width 647 height 46
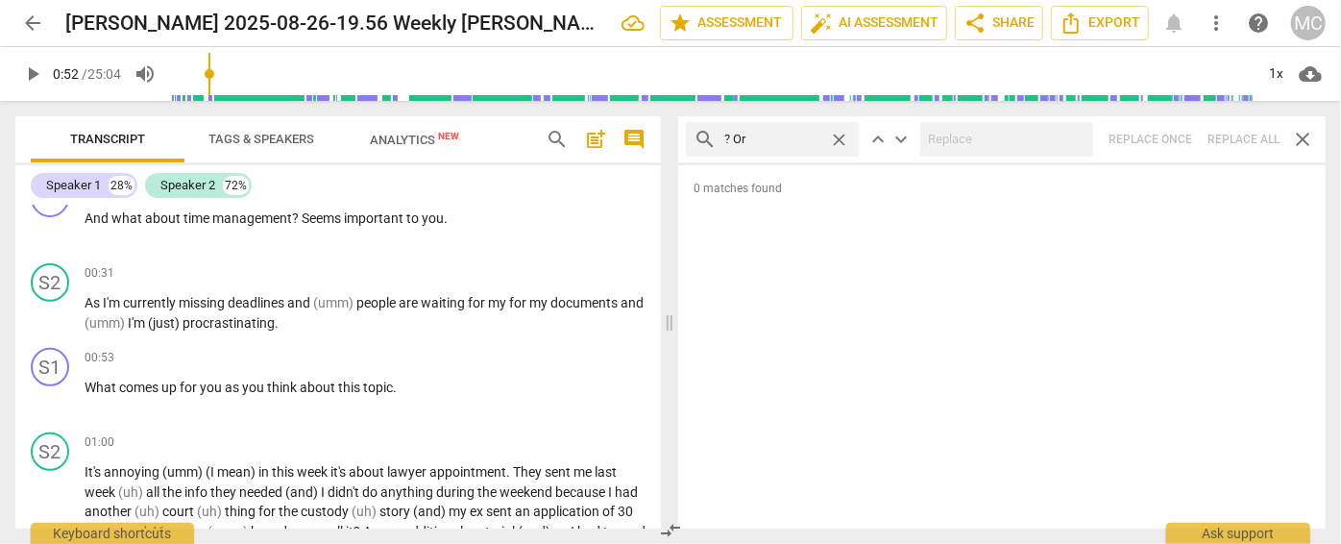
drag, startPoint x: 840, startPoint y: 134, endPoint x: 804, endPoint y: 139, distance: 36.0
click at [840, 134] on span "close" at bounding box center [839, 140] width 20 height 20
click at [763, 140] on input "text" at bounding box center [787, 139] width 127 height 31
type input "? Because"
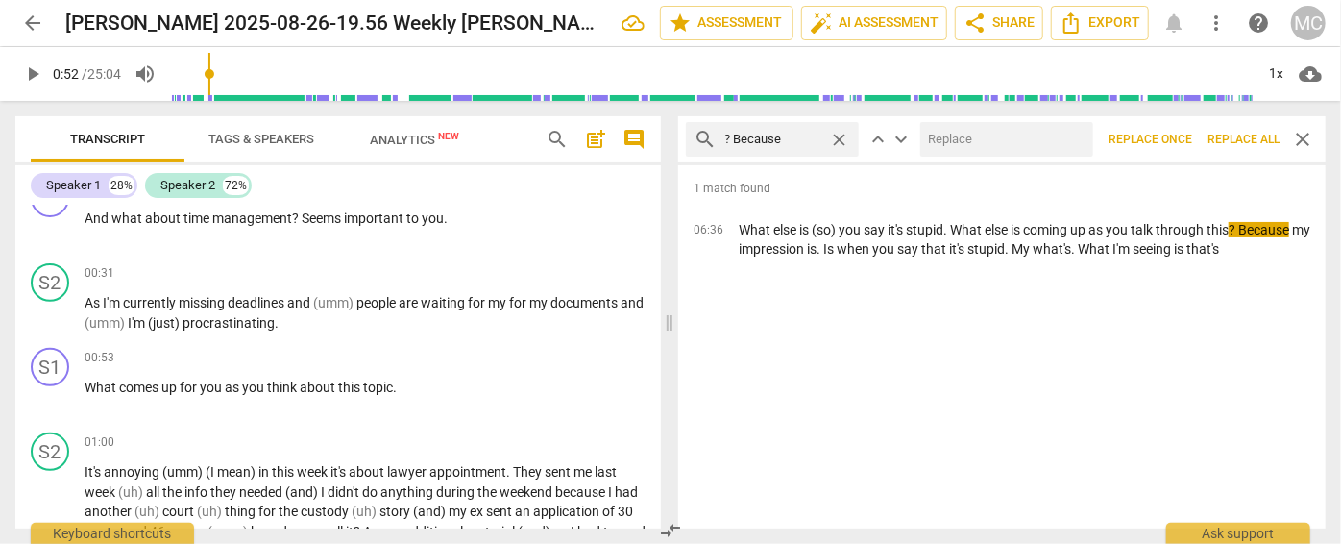
click at [954, 132] on input "text" at bounding box center [1002, 139] width 165 height 31
type input ", because"
click at [1231, 134] on span "Replace all" at bounding box center [1243, 140] width 72 height 16
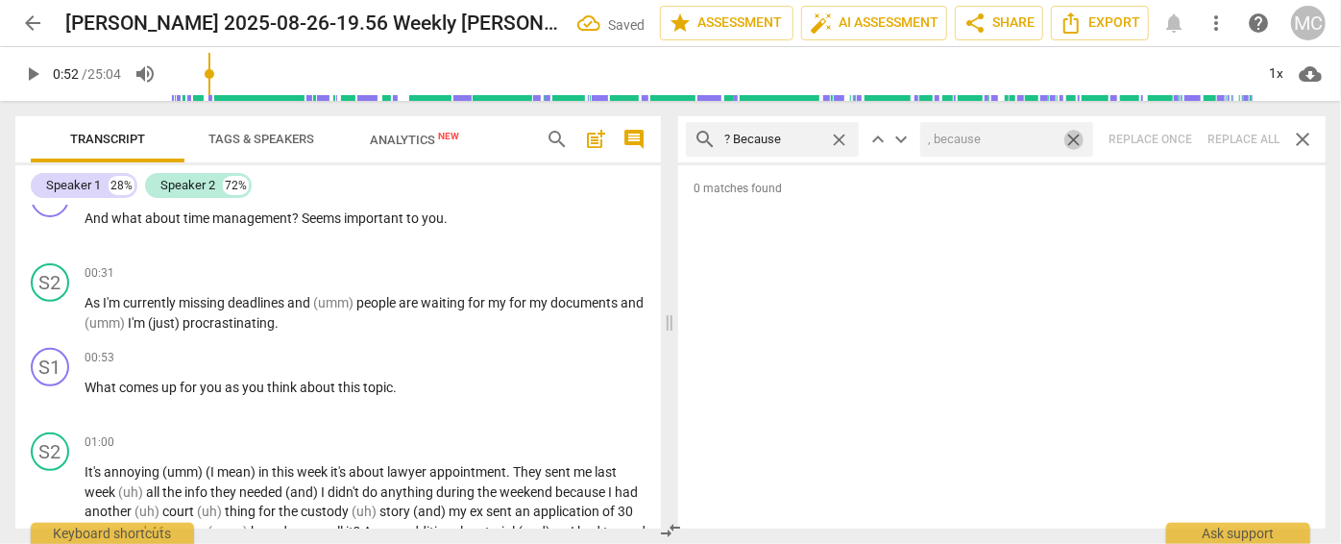
click at [1072, 134] on span "close" at bounding box center [1073, 140] width 20 height 20
click at [836, 134] on span "close" at bounding box center [839, 140] width 20 height 20
click at [766, 139] on input "text" at bounding box center [787, 139] width 127 height 31
type input "I'm"
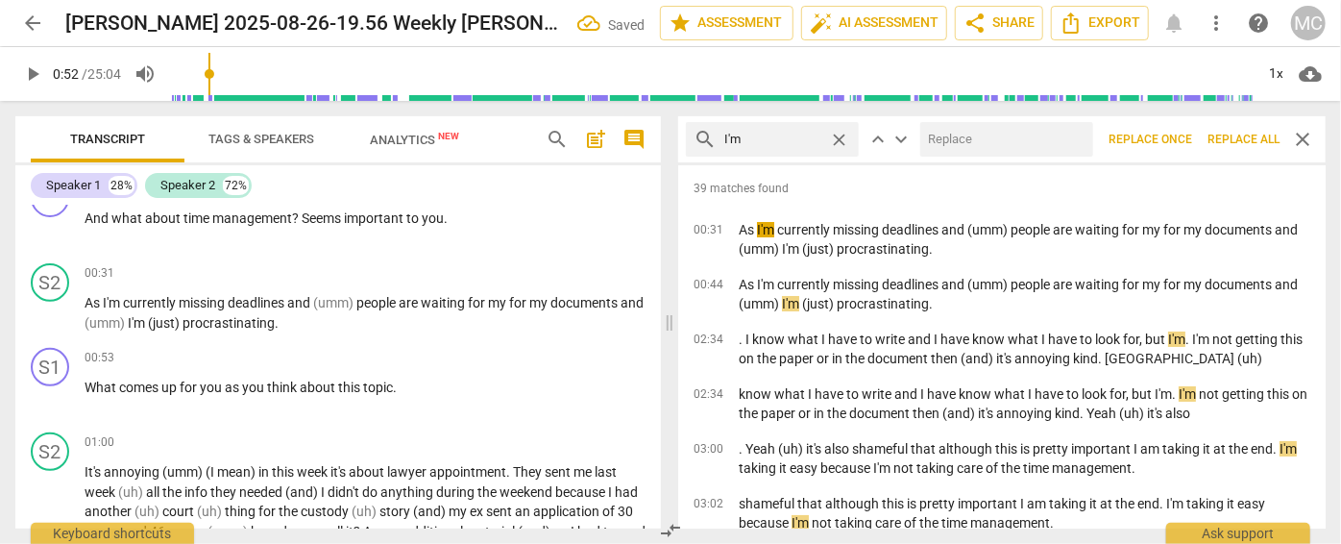
click at [979, 146] on input "text" at bounding box center [1002, 139] width 165 height 31
type input "I am"
click at [1230, 132] on span "Replace all" at bounding box center [1243, 140] width 72 height 16
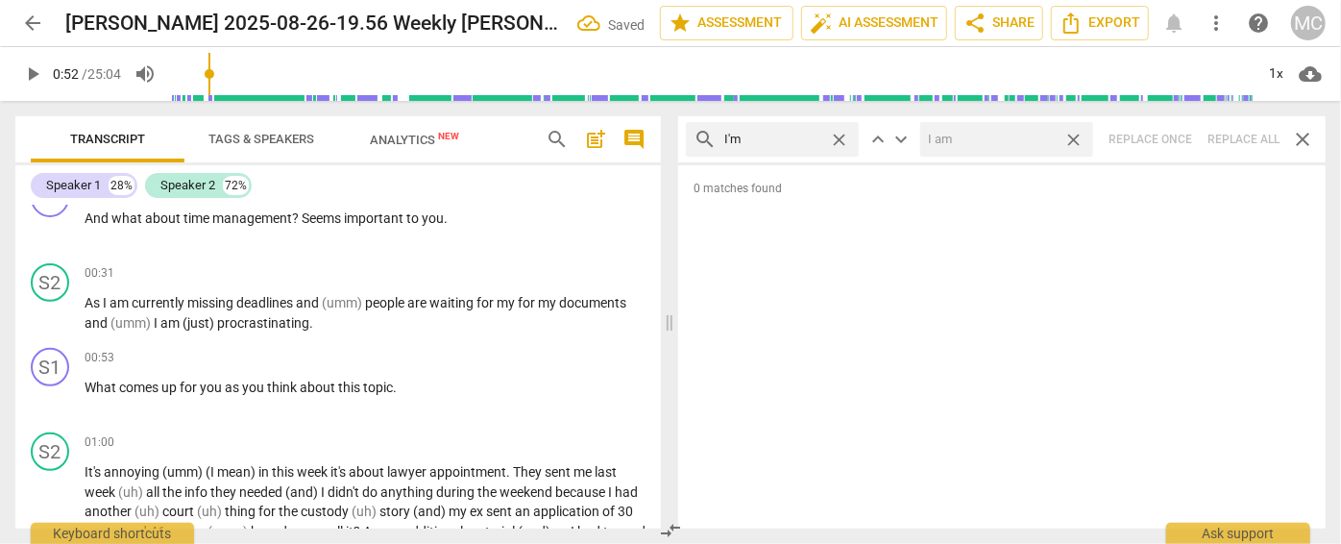
click at [1078, 138] on span "close" at bounding box center [1073, 140] width 20 height 20
click at [840, 134] on span "close" at bounding box center [839, 140] width 20 height 20
click at [737, 139] on input "text" at bounding box center [787, 139] width 127 height 31
type input "I'll"
click at [1230, 137] on div "search I'll close keyboard_arrow_up keyboard_arrow_down Replace once Replace al…" at bounding box center [1001, 139] width 647 height 46
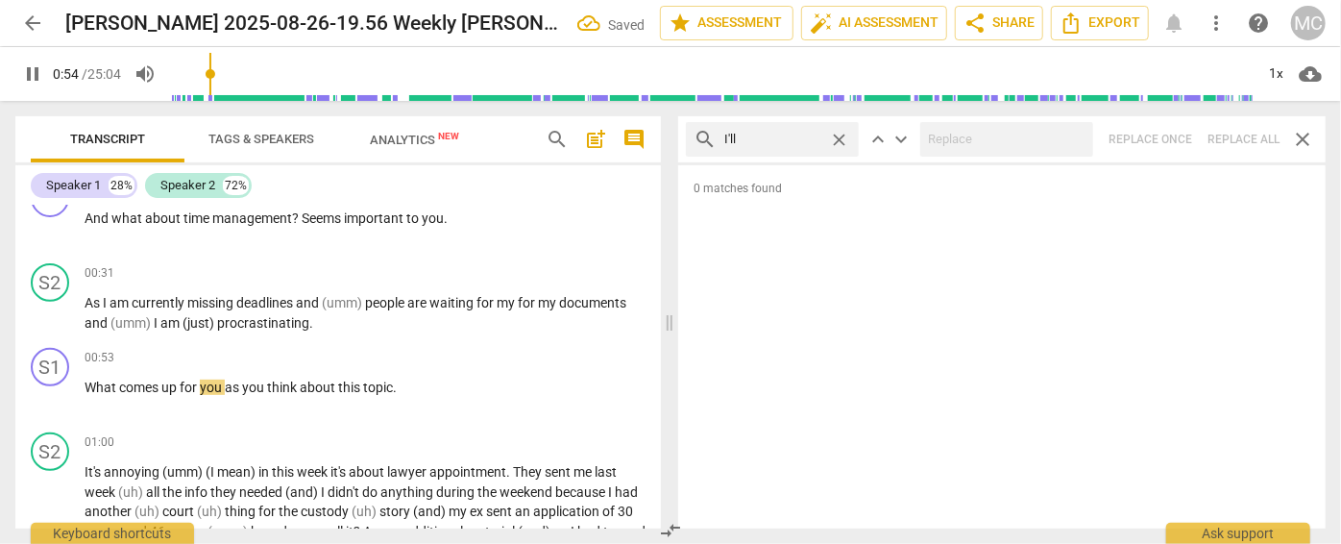
type input "55"
click at [840, 136] on span "close" at bounding box center [839, 140] width 20 height 20
click at [804, 138] on input "text" at bounding box center [787, 139] width 127 height 31
type input "55"
type input "you"
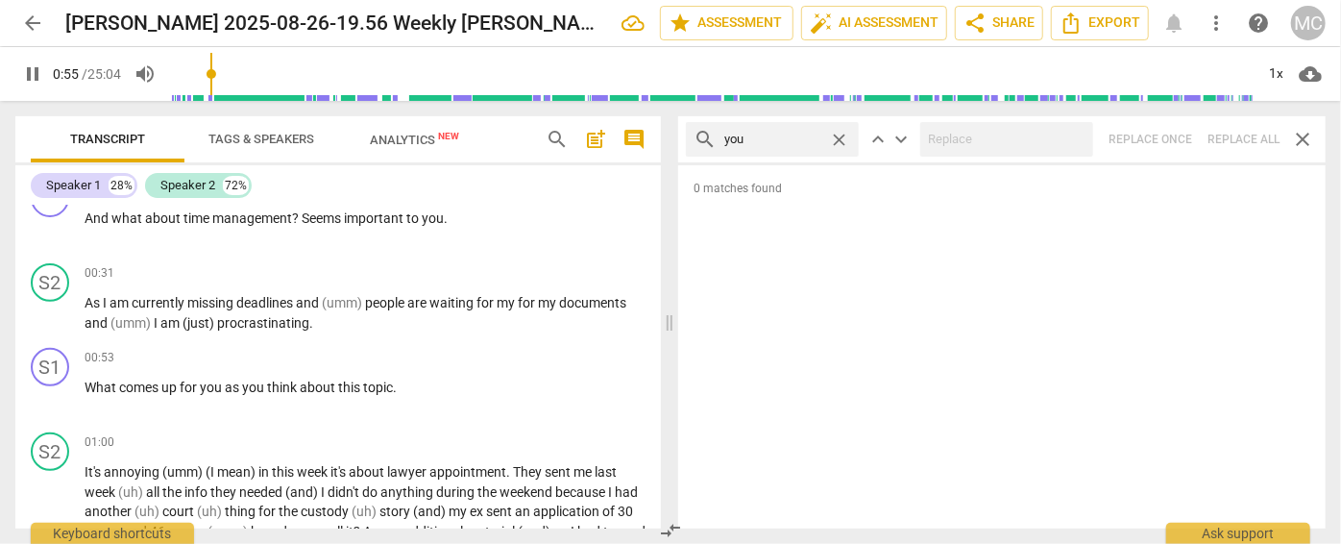
type input "56"
type input "you'll"
type input "57"
click at [1239, 139] on div "search you'll close keyboard_arrow_up keyboard_arrow_down Replace once Replace …" at bounding box center [1001, 139] width 647 height 46
click at [838, 135] on span "close" at bounding box center [839, 140] width 20 height 20
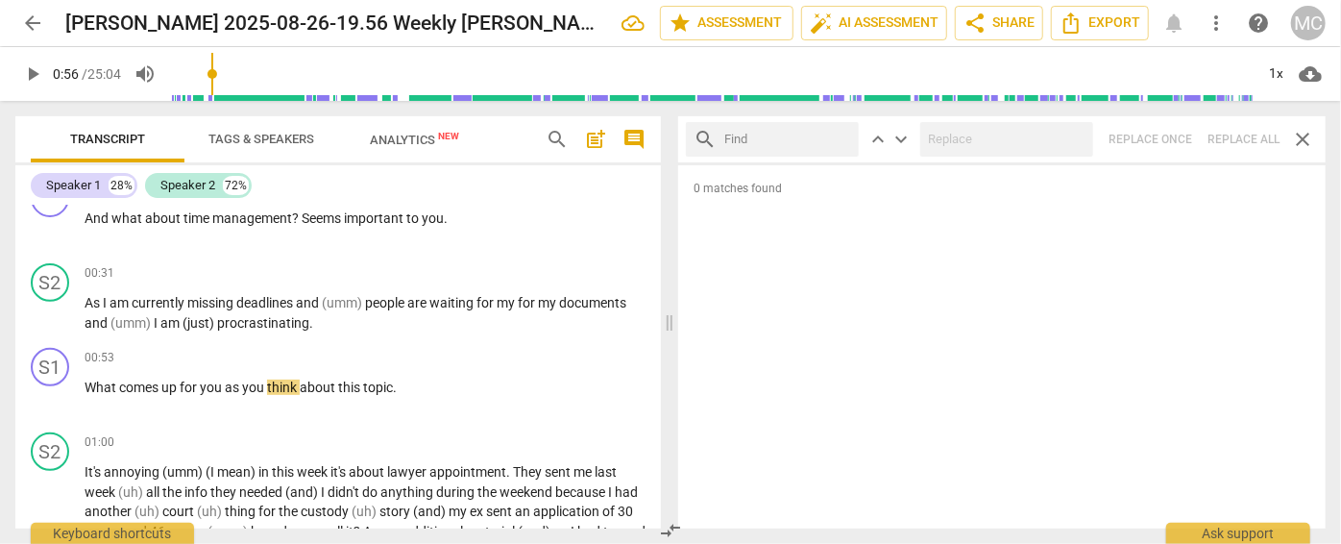
click at [789, 140] on input "text" at bounding box center [787, 139] width 127 height 31
type input "he'll"
click at [1225, 134] on div "search he'll close keyboard_arrow_up keyboard_arrow_down Replace once Replace a…" at bounding box center [1001, 139] width 647 height 46
type input "59"
click at [840, 137] on span "close" at bounding box center [839, 140] width 20 height 20
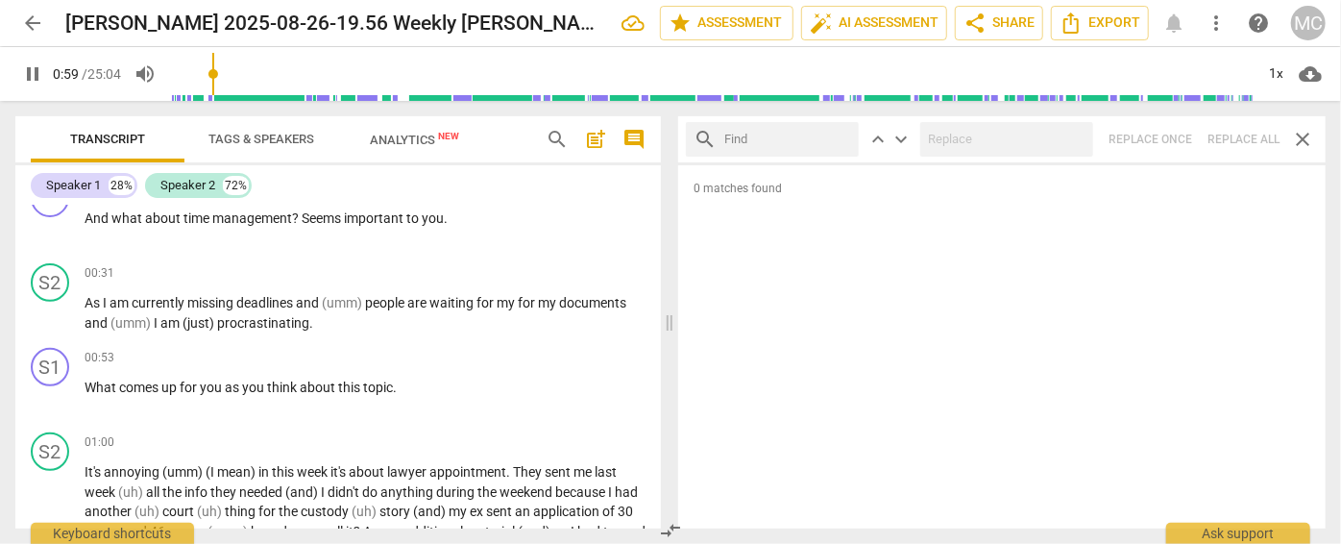
drag, startPoint x: 821, startPoint y: 137, endPoint x: 807, endPoint y: 136, distance: 14.4
click at [820, 137] on input "text" at bounding box center [787, 139] width 127 height 31
type input "60"
type input "she"
type input "60"
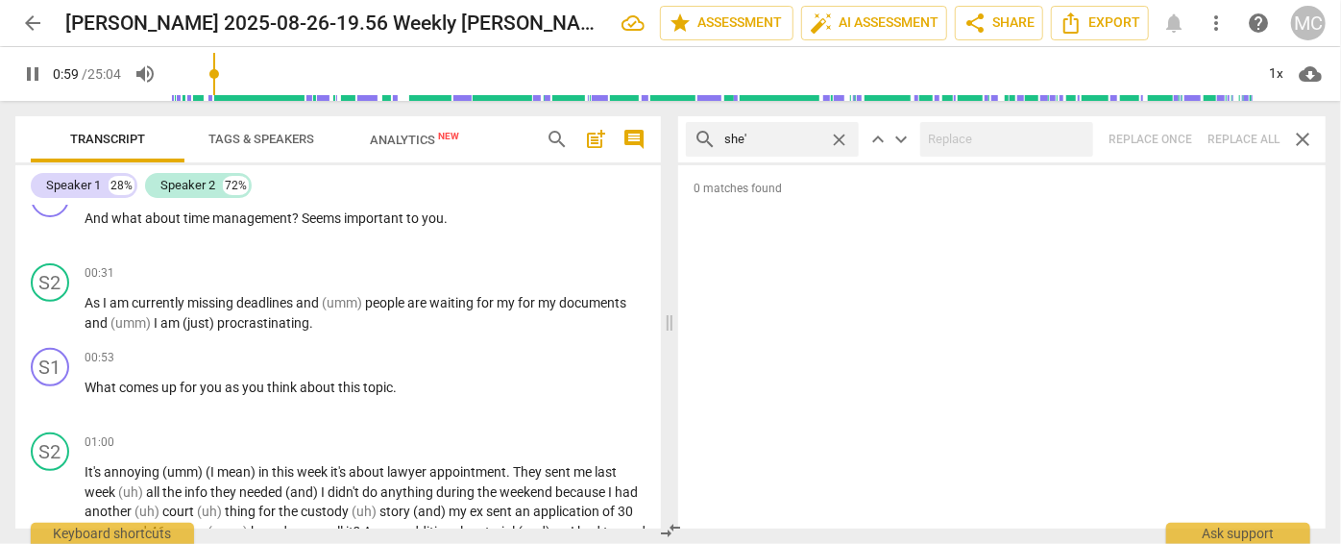
type input "she'l"
type input "60"
type input "she'll"
type input "61"
click at [1249, 134] on div "search she'll close keyboard_arrow_up keyboard_arrow_down Replace once Replace …" at bounding box center [1001, 139] width 647 height 46
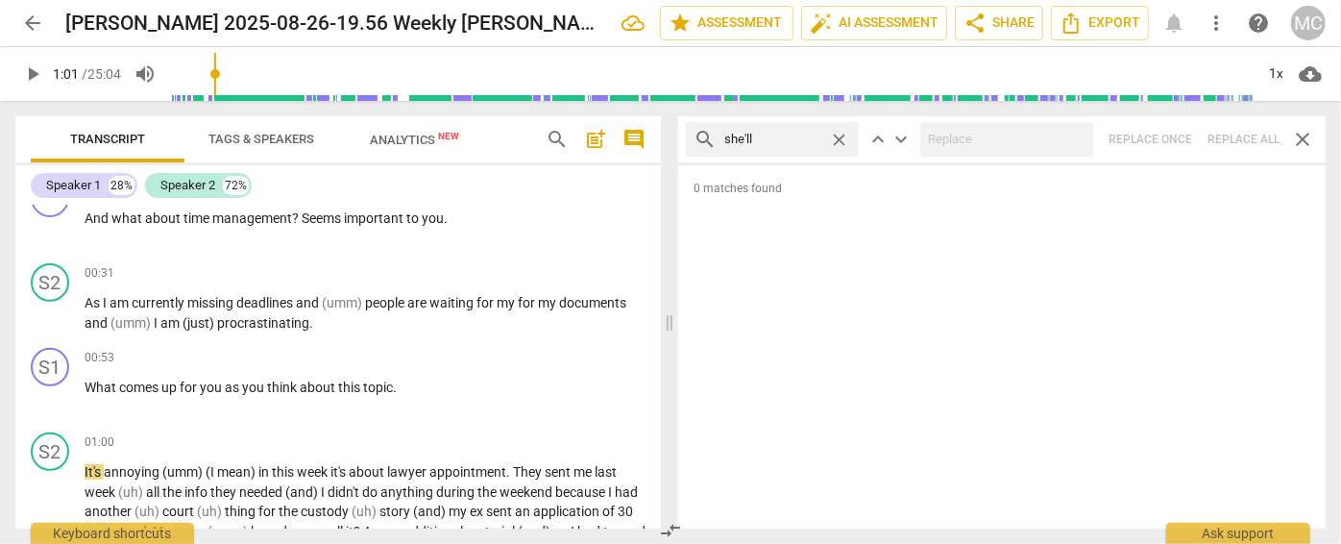
click at [840, 135] on span "close" at bounding box center [839, 140] width 20 height 20
click at [812, 135] on input "text" at bounding box center [787, 139] width 127 height 31
type input "h"
type input "s"
type input "it'll"
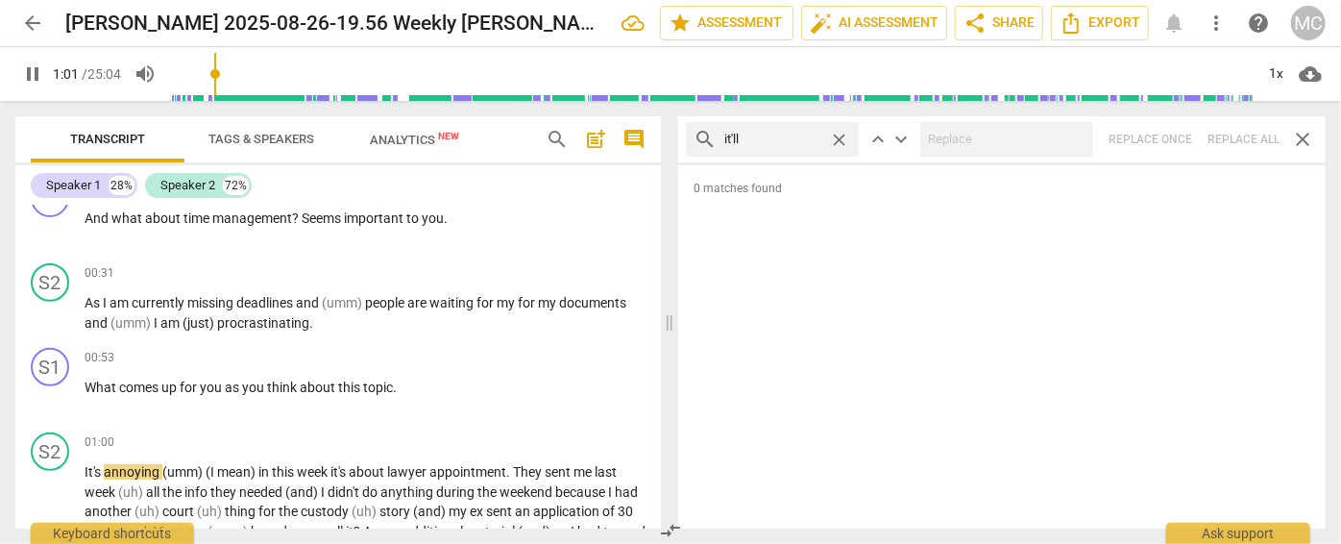
type input "61"
click at [1230, 137] on div "search it'll close keyboard_arrow_up keyboard_arrow_down Replace once Replace a…" at bounding box center [1001, 139] width 647 height 46
click at [840, 137] on span "close" at bounding box center [839, 140] width 20 height 20
click at [791, 140] on input "text" at bounding box center [787, 139] width 127 height 31
type input "we'll"
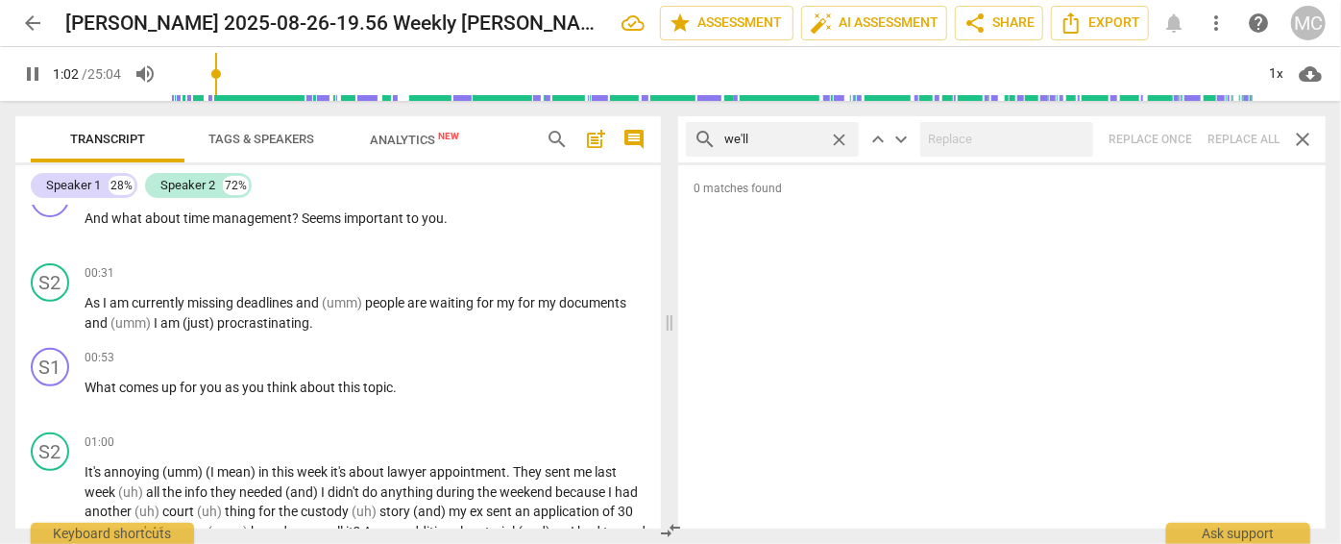
click at [1250, 134] on div "search we'll close keyboard_arrow_up keyboard_arrow_down Replace once Replace a…" at bounding box center [1001, 139] width 647 height 46
type input "64"
click at [838, 137] on span "close" at bounding box center [839, 140] width 20 height 20
click at [806, 136] on input "text" at bounding box center [787, 139] width 127 height 31
click at [1215, 138] on div "search they'll close keyboard_arrow_up keyboard_arrow_down Replace once Replace…" at bounding box center [1001, 139] width 647 height 46
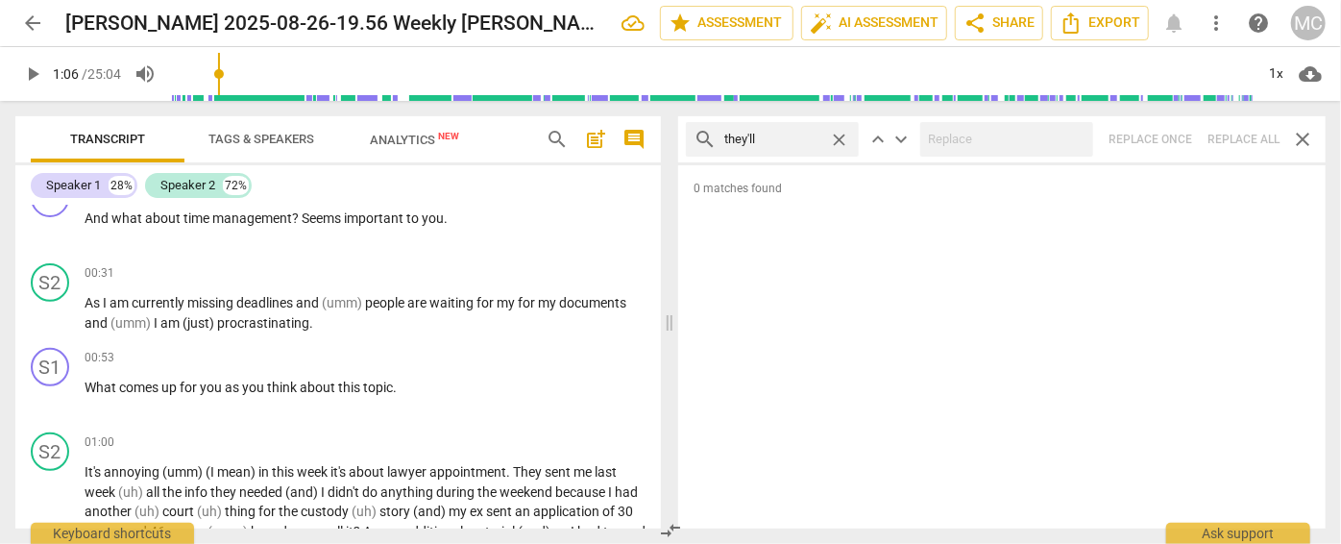
drag, startPoint x: 840, startPoint y: 137, endPoint x: 823, endPoint y: 139, distance: 17.4
click at [840, 137] on span "close" at bounding box center [839, 140] width 20 height 20
click at [760, 140] on input "text" at bounding box center [787, 139] width 127 height 31
click at [1229, 127] on div "search there'll close keyboard_arrow_up keyboard_arrow_down Replace once Replac…" at bounding box center [1001, 139] width 647 height 46
click at [842, 133] on span "close" at bounding box center [839, 140] width 20 height 20
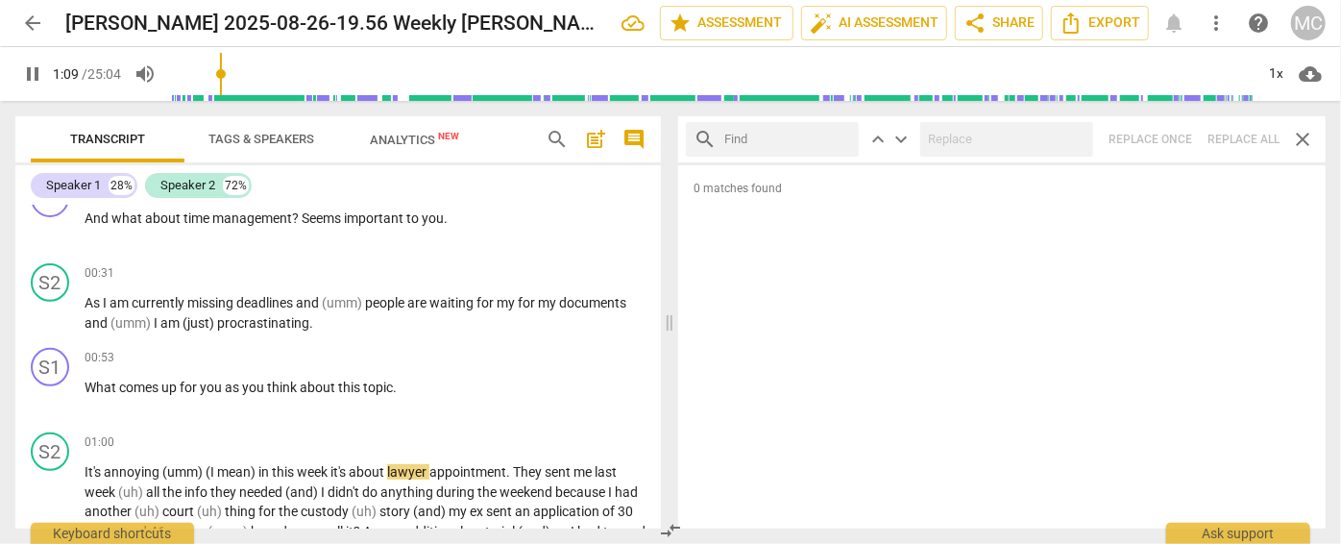
click at [796, 134] on input "text" at bounding box center [787, 139] width 127 height 31
click at [1239, 130] on div "search that'll close keyboard_arrow_up keyboard_arrow_down Replace once Replace…" at bounding box center [1001, 139] width 647 height 46
click at [843, 135] on span "close" at bounding box center [839, 140] width 20 height 20
click at [780, 140] on input "text" at bounding box center [787, 139] width 127 height 31
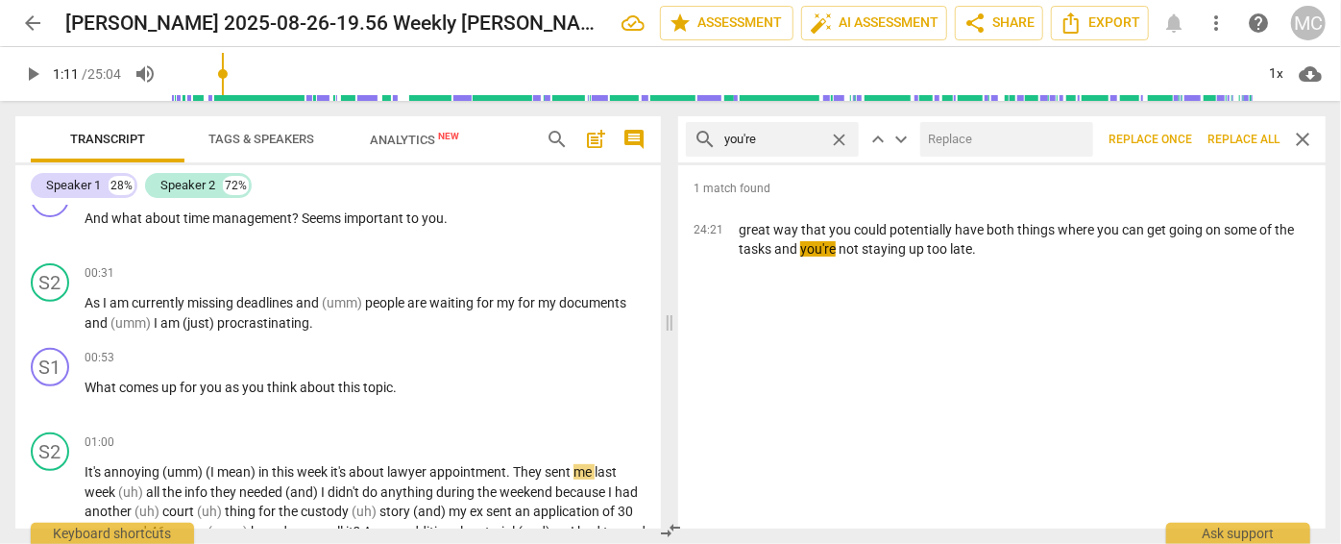
click at [1027, 140] on input "text" at bounding box center [1002, 139] width 165 height 31
click at [1235, 134] on span "Replace all" at bounding box center [1243, 140] width 72 height 16
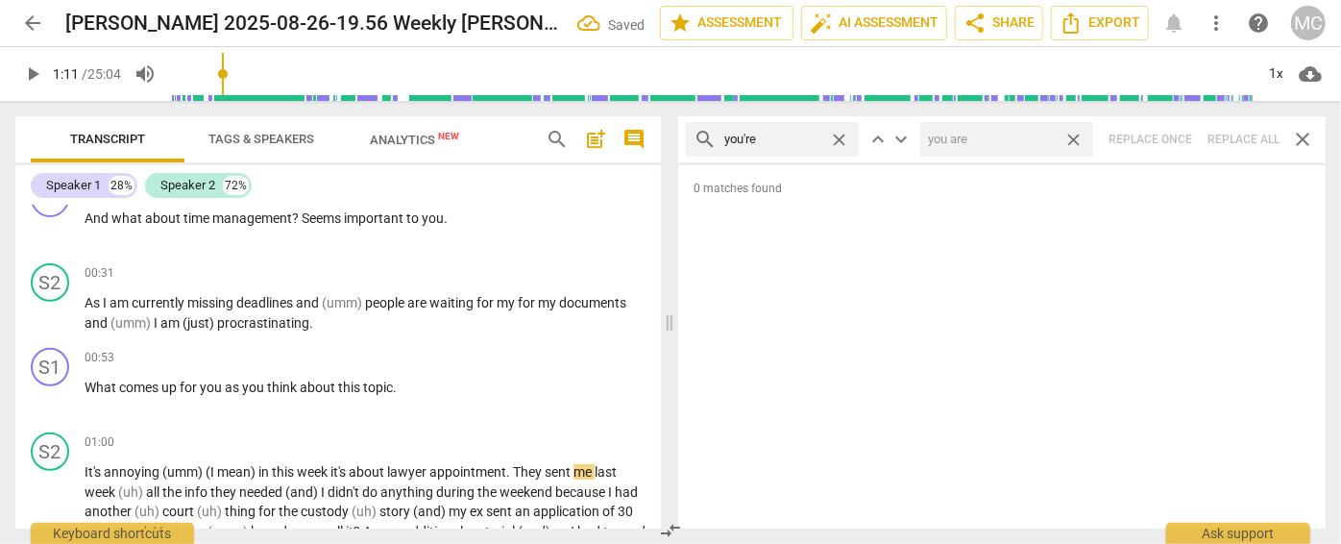
drag, startPoint x: 1073, startPoint y: 136, endPoint x: 1055, endPoint y: 136, distance: 18.3
click at [1073, 136] on span "close" at bounding box center [1073, 140] width 20 height 20
click at [840, 137] on span "close" at bounding box center [839, 140] width 20 height 20
drag, startPoint x: 773, startPoint y: 138, endPoint x: 761, endPoint y: 158, distance: 22.9
click at [773, 139] on input "text" at bounding box center [787, 139] width 127 height 31
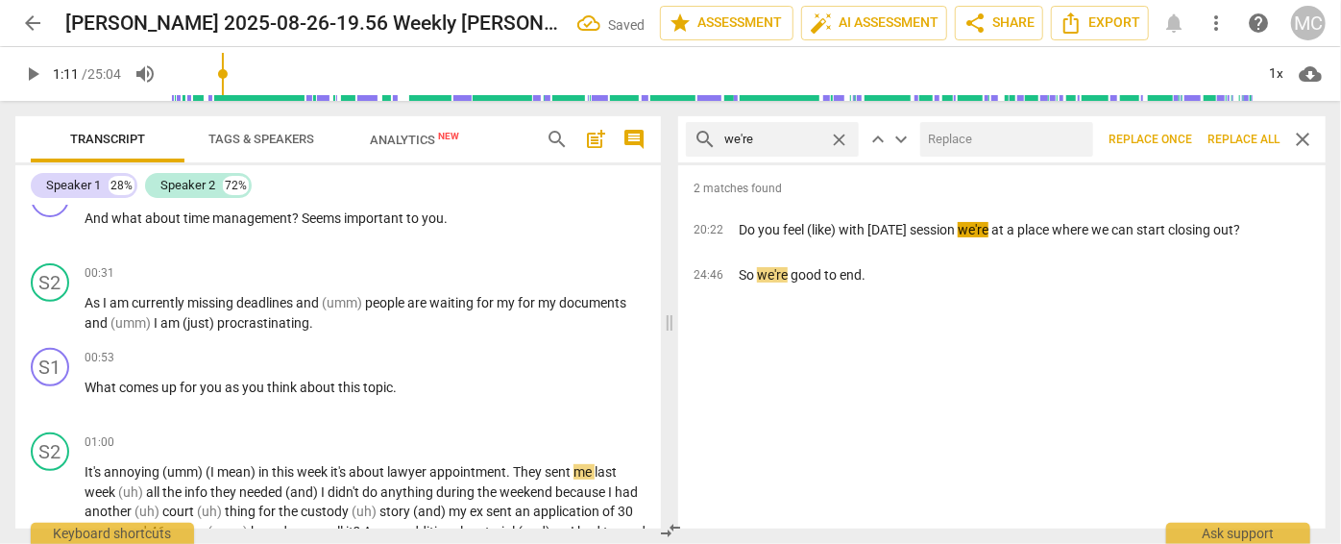
click at [1038, 141] on input "text" at bounding box center [1002, 139] width 165 height 31
click at [1239, 133] on span "Replace all" at bounding box center [1243, 140] width 72 height 16
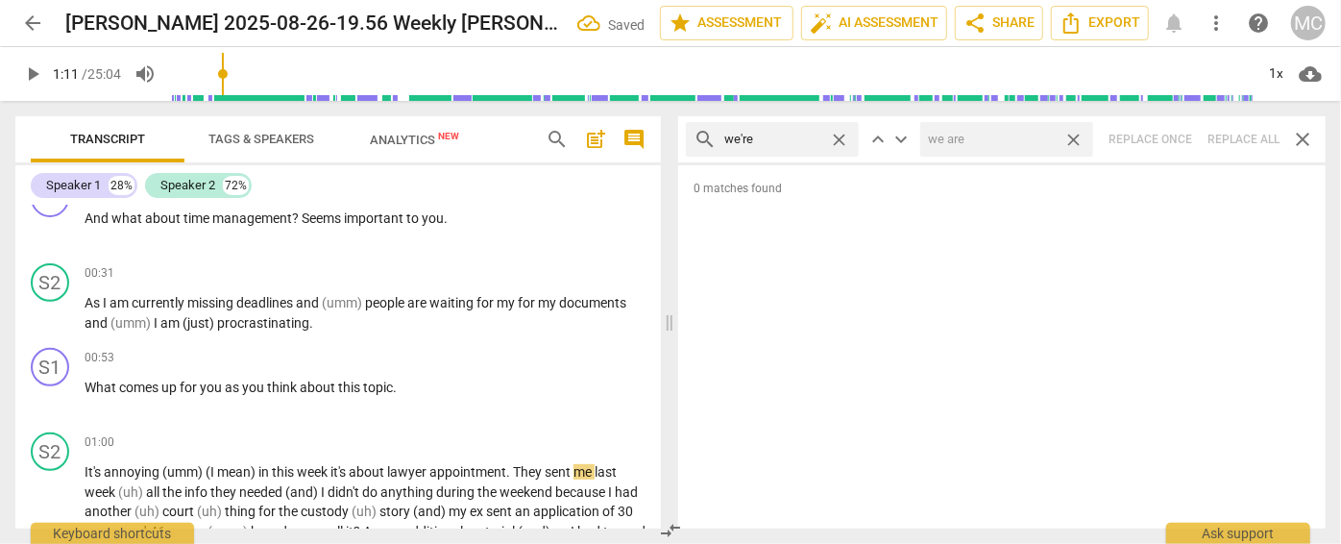
click at [1076, 133] on span "close" at bounding box center [1073, 140] width 20 height 20
click at [838, 135] on span "close" at bounding box center [839, 140] width 20 height 20
drag, startPoint x: 791, startPoint y: 145, endPoint x: 805, endPoint y: 158, distance: 19.7
click at [791, 145] on input "text" at bounding box center [787, 139] width 127 height 31
click at [1231, 133] on div "search they're close keyboard_arrow_up keyboard_arrow_down Replace once Replace…" at bounding box center [1001, 139] width 647 height 46
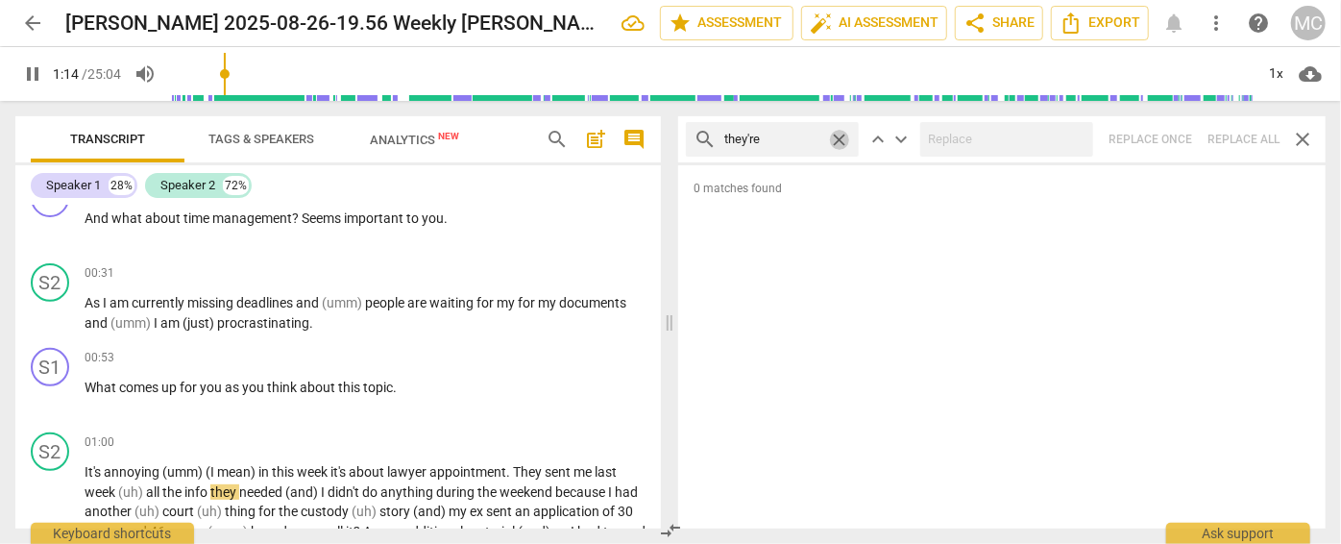
click at [837, 137] on span "close" at bounding box center [839, 140] width 20 height 20
click at [801, 142] on input "text" at bounding box center [787, 139] width 127 height 31
click at [1234, 134] on div "search aren't close keyboard_arrow_up keyboard_arrow_down Replace once Replace …" at bounding box center [1001, 139] width 647 height 46
click at [842, 134] on span "close" at bounding box center [839, 140] width 20 height 20
drag, startPoint x: 814, startPoint y: 134, endPoint x: 832, endPoint y: 137, distance: 18.7
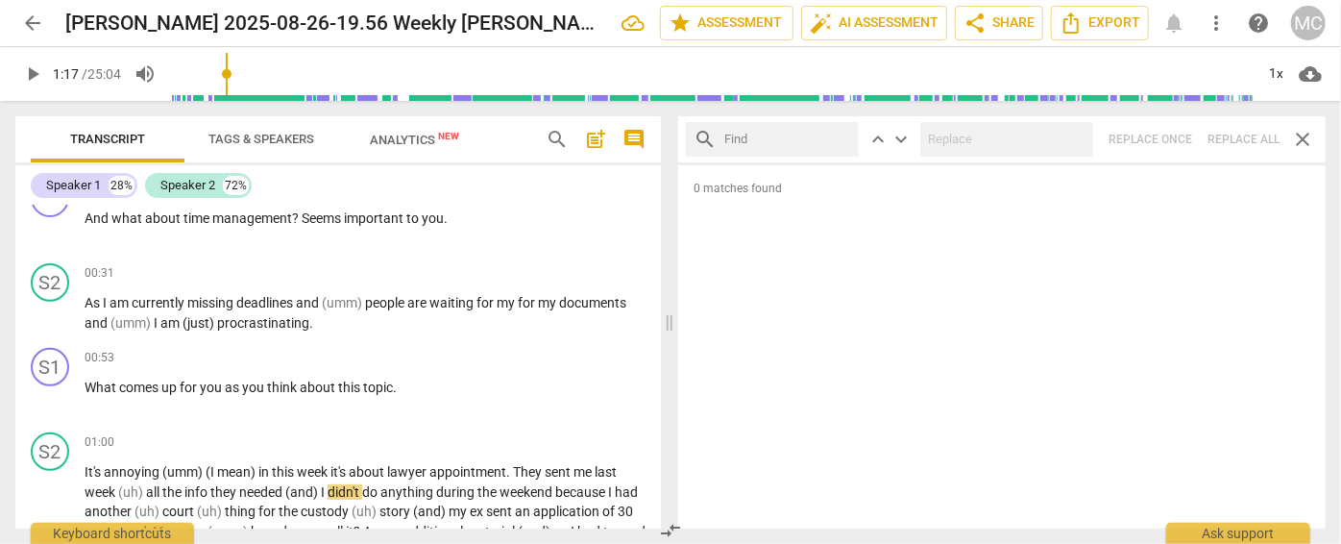
click at [814, 134] on input "text" at bounding box center [787, 139] width 127 height 31
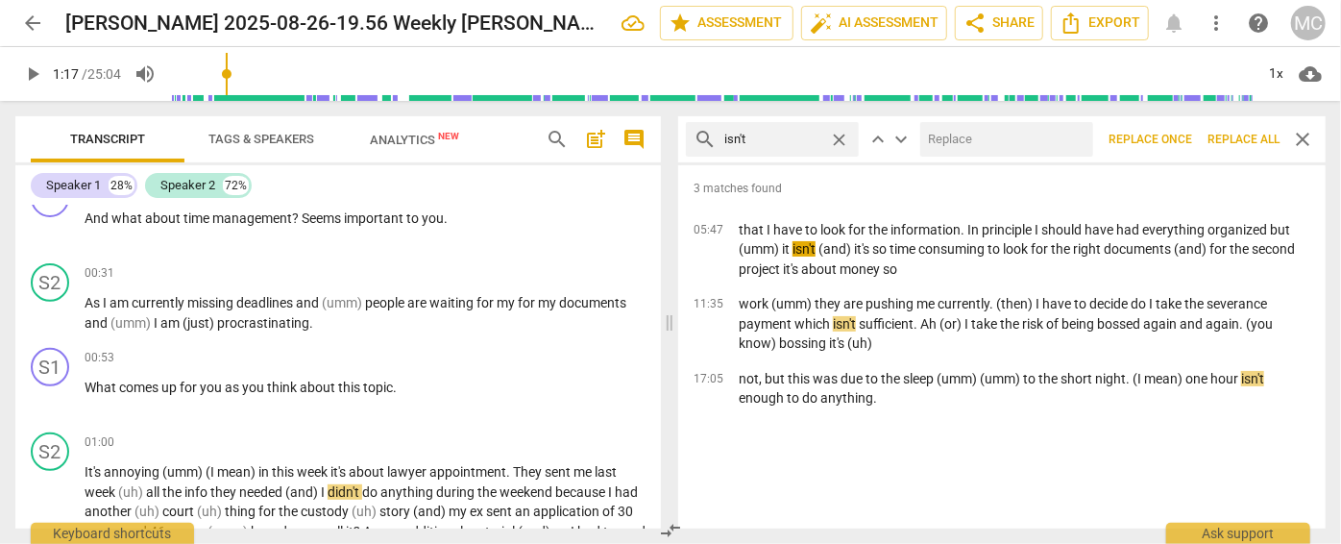
click at [974, 134] on input "text" at bounding box center [1002, 139] width 165 height 31
click at [1239, 133] on span "Replace all" at bounding box center [1243, 140] width 72 height 16
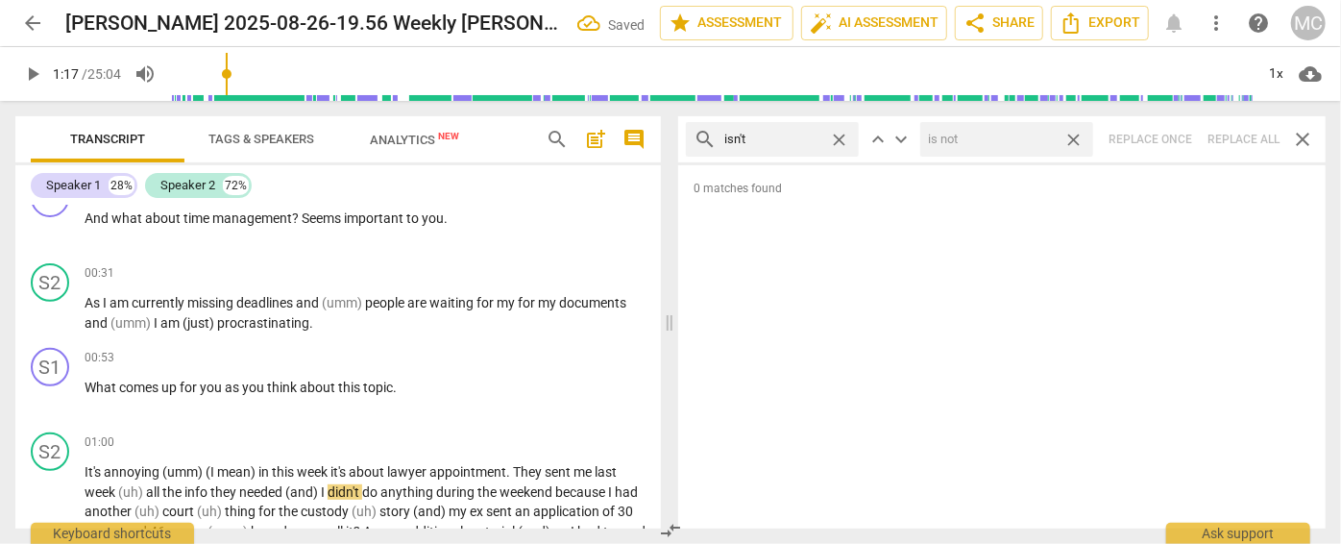
click at [1075, 136] on span "close" at bounding box center [1073, 140] width 20 height 20
drag, startPoint x: 840, startPoint y: 133, endPoint x: 794, endPoint y: 145, distance: 46.8
click at [840, 133] on span "close" at bounding box center [839, 140] width 20 height 20
click at [768, 147] on input "text" at bounding box center [787, 139] width 127 height 31
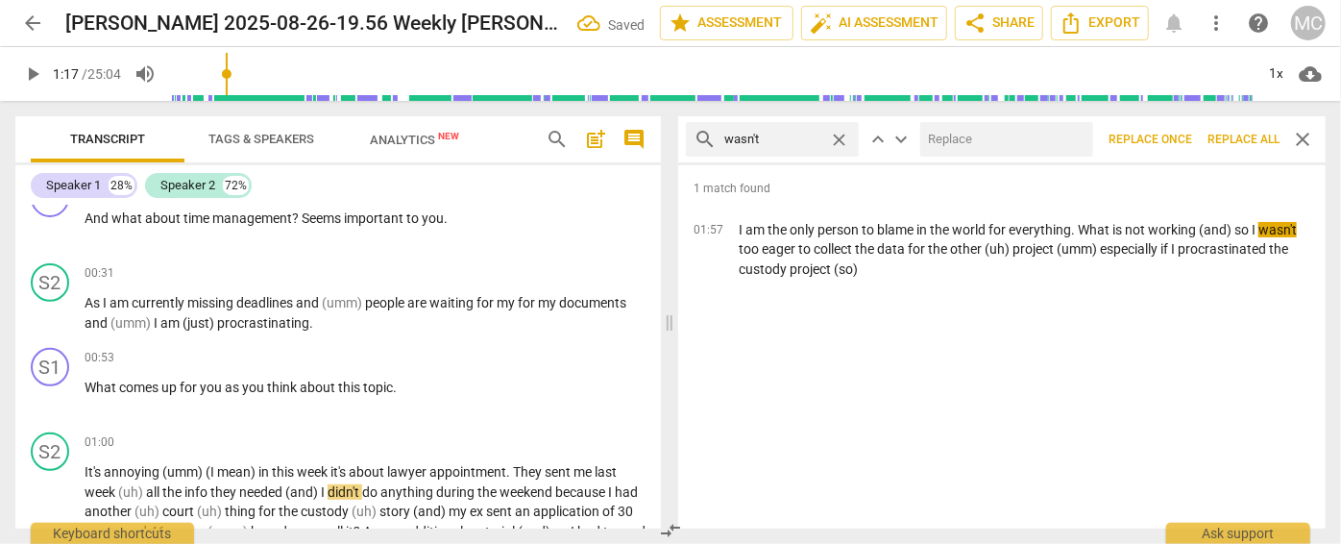
click at [937, 134] on input "text" at bounding box center [1002, 139] width 165 height 31
click at [1237, 133] on span "Replace all" at bounding box center [1243, 140] width 72 height 16
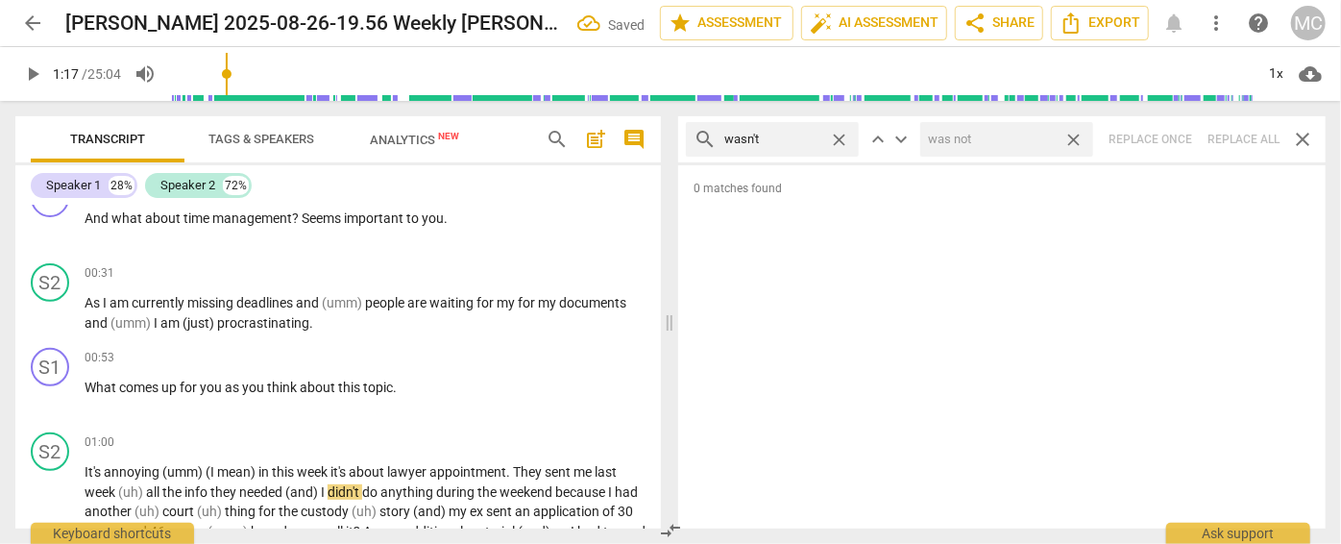
click at [1074, 133] on span "close" at bounding box center [1073, 140] width 20 height 20
click at [844, 134] on span "close" at bounding box center [839, 140] width 20 height 20
click at [826, 137] on input "text" at bounding box center [787, 139] width 127 height 31
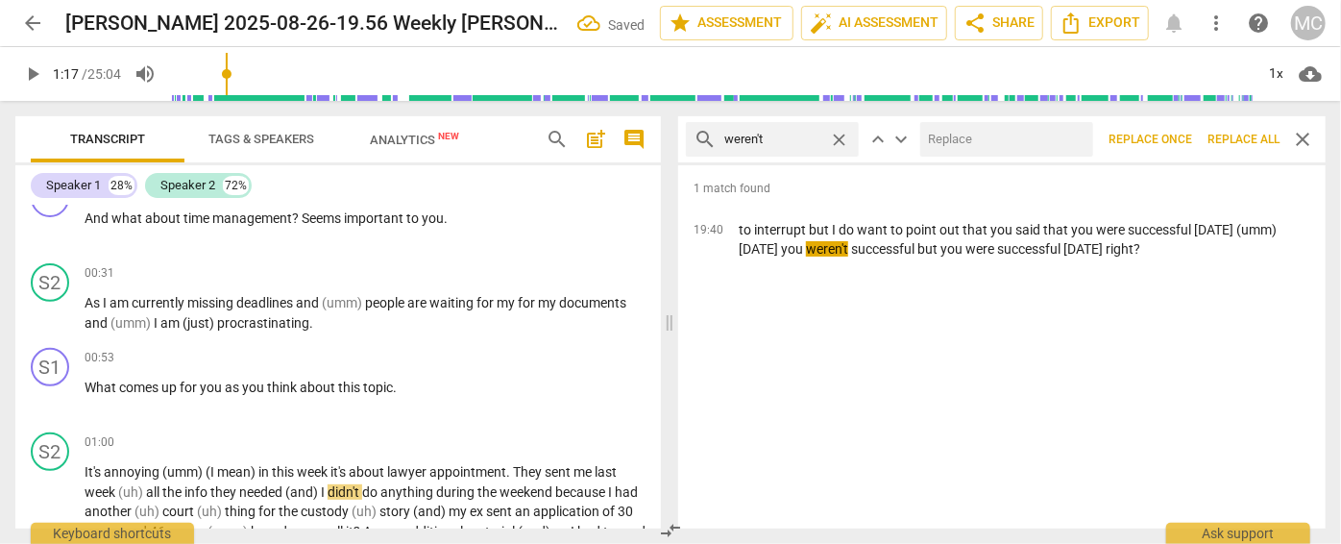
click at [962, 138] on input "text" at bounding box center [1002, 139] width 165 height 31
click at [1242, 134] on span "Replace all" at bounding box center [1243, 140] width 72 height 16
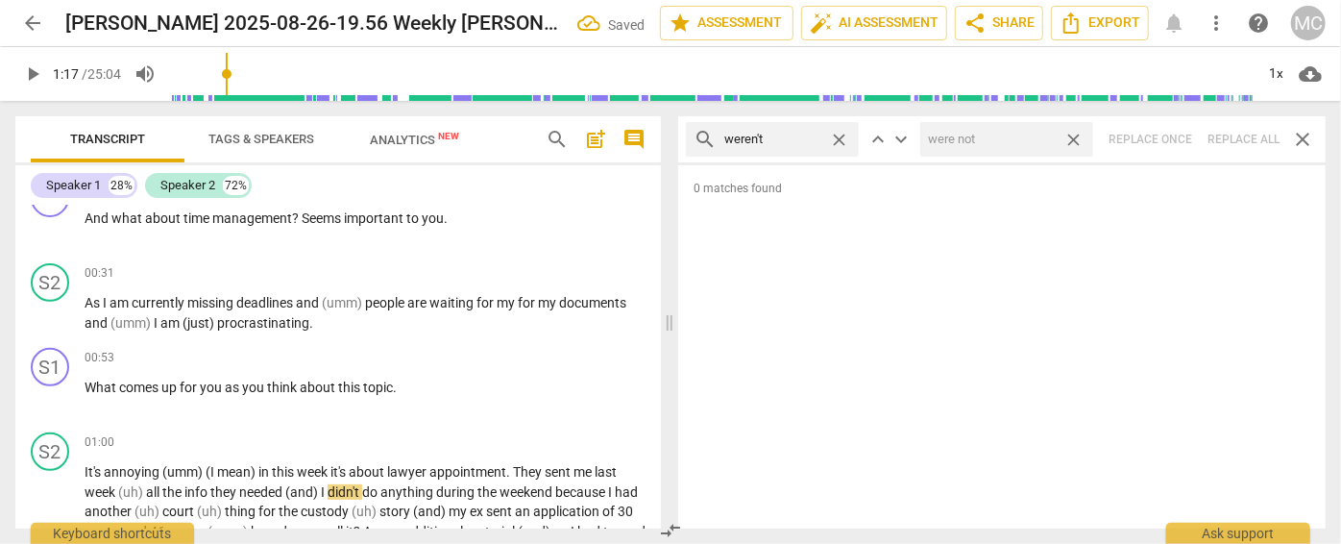
click at [1075, 139] on span "close" at bounding box center [1073, 140] width 20 height 20
click at [840, 139] on span "close" at bounding box center [839, 140] width 20 height 20
drag, startPoint x: 788, startPoint y: 133, endPoint x: 781, endPoint y: 152, distance: 20.4
click at [788, 133] on input "text" at bounding box center [787, 139] width 127 height 31
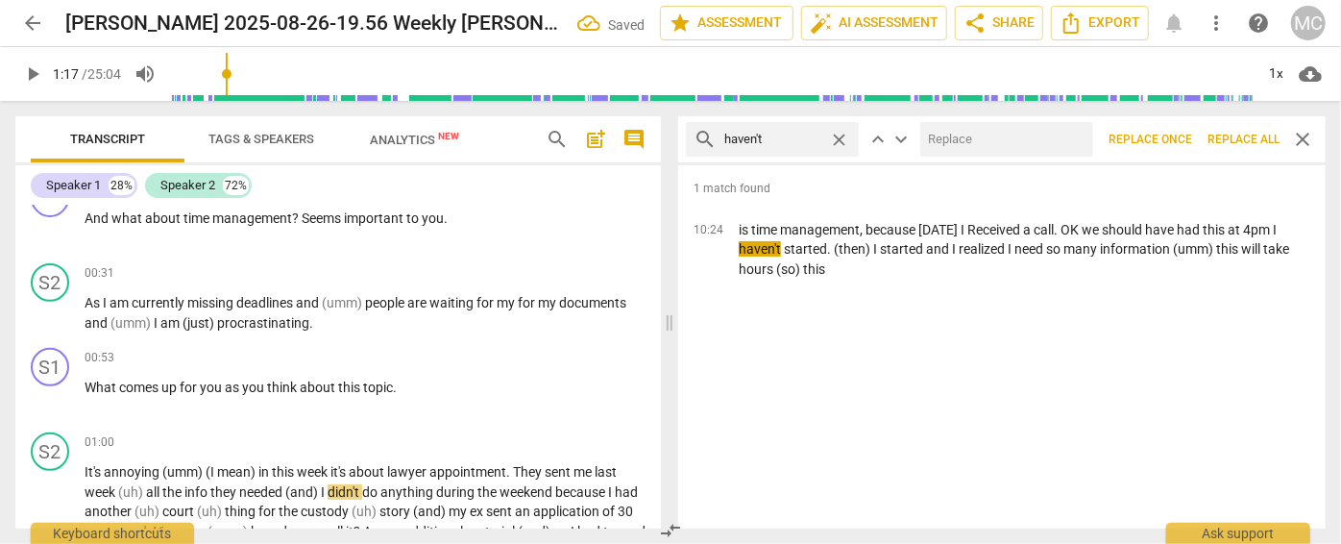
click at [992, 125] on input "text" at bounding box center [1002, 139] width 165 height 31
click at [1237, 137] on span "Replace all" at bounding box center [1243, 140] width 72 height 16
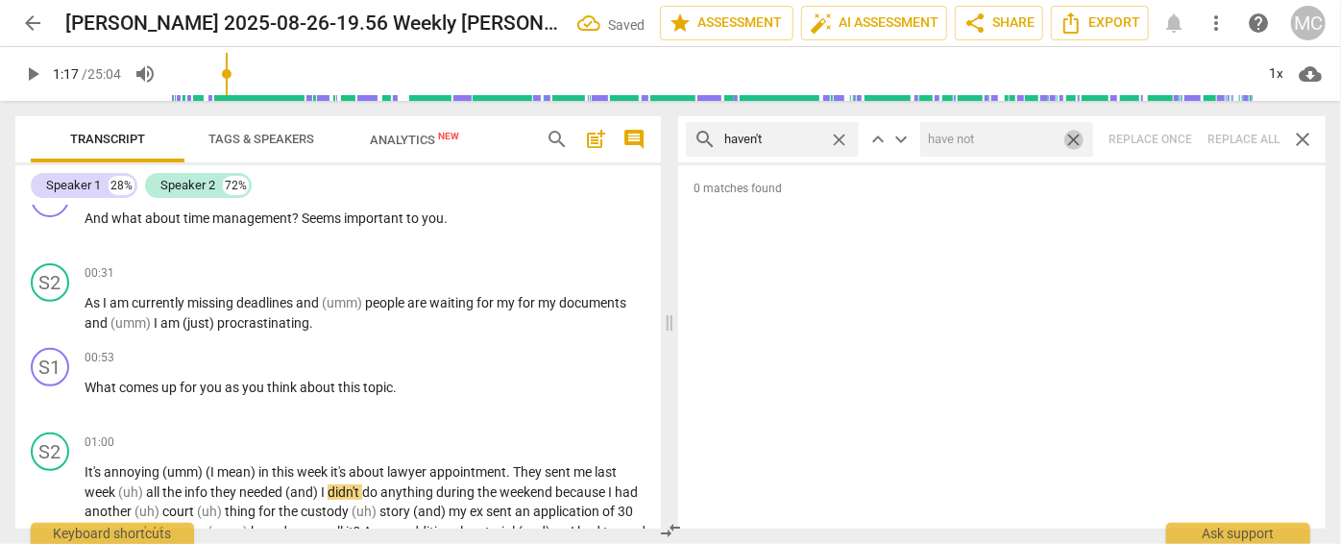
drag, startPoint x: 1074, startPoint y: 137, endPoint x: 893, endPoint y: 141, distance: 180.6
click at [1074, 137] on span "close" at bounding box center [1073, 140] width 20 height 20
click at [841, 135] on span "close" at bounding box center [839, 140] width 20 height 20
click at [814, 135] on input "text" at bounding box center [787, 139] width 127 height 31
click at [1230, 134] on div "search hasn't close keyboard_arrow_up keyboard_arrow_down Replace once Replace …" at bounding box center [1001, 139] width 647 height 46
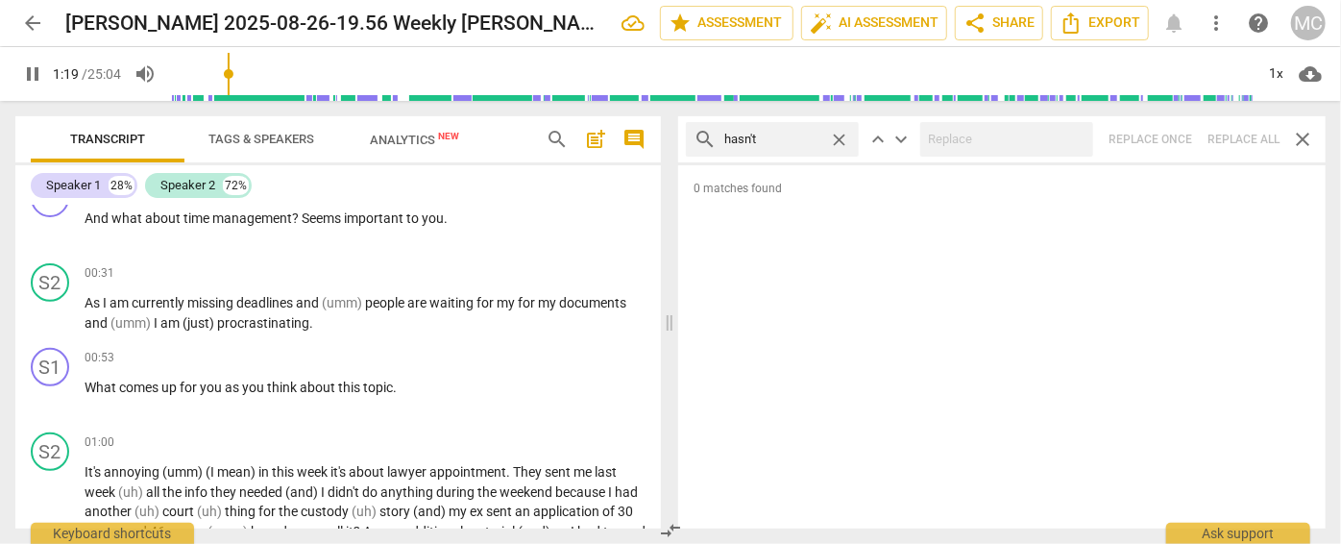
click at [840, 134] on span "close" at bounding box center [839, 140] width 20 height 20
click at [784, 134] on input "text" at bounding box center [787, 139] width 127 height 31
click at [1233, 140] on div "search hadn't close keyboard_arrow_up keyboard_arrow_down Replace once Replace …" at bounding box center [1001, 139] width 647 height 46
click at [840, 134] on span "close" at bounding box center [839, 140] width 20 height 20
click at [786, 139] on input "text" at bounding box center [787, 139] width 127 height 31
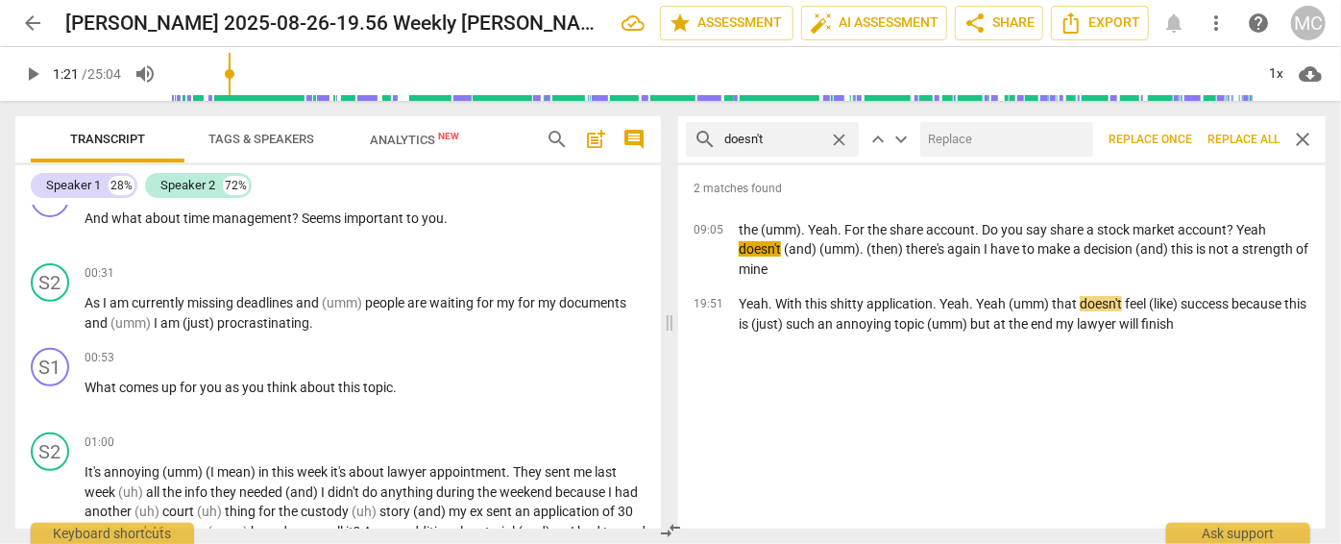
click at [1010, 119] on div "search doesn't close keyboard_arrow_up keyboard_arrow_down Replace once Replace…" at bounding box center [1001, 139] width 647 height 46
drag, startPoint x: 1002, startPoint y: 136, endPoint x: 992, endPoint y: 137, distance: 9.7
click at [1002, 136] on input "text" at bounding box center [1002, 139] width 165 height 31
click at [1230, 134] on span "Replace all" at bounding box center [1243, 140] width 72 height 16
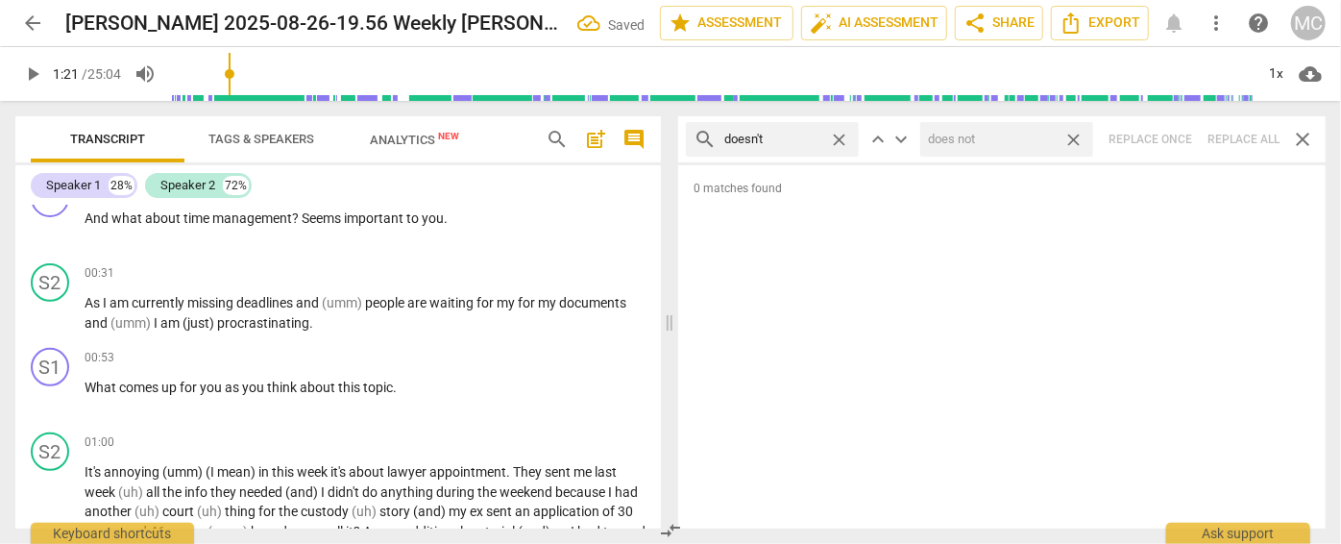
click at [1078, 134] on span "close" at bounding box center [1073, 140] width 20 height 20
click at [839, 137] on span "close" at bounding box center [839, 140] width 20 height 20
click at [781, 139] on input "text" at bounding box center [787, 139] width 127 height 31
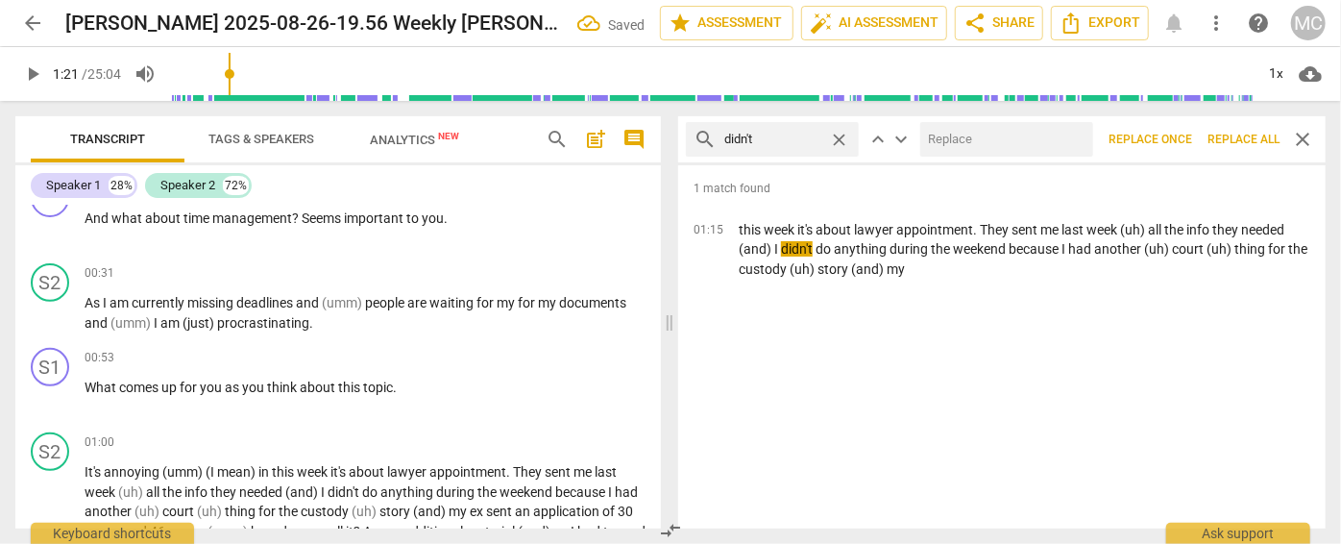
click at [1016, 122] on div at bounding box center [1006, 139] width 173 height 35
click at [1005, 137] on input "text" at bounding box center [1002, 139] width 165 height 31
click at [1249, 130] on button "Replace all" at bounding box center [1243, 139] width 87 height 35
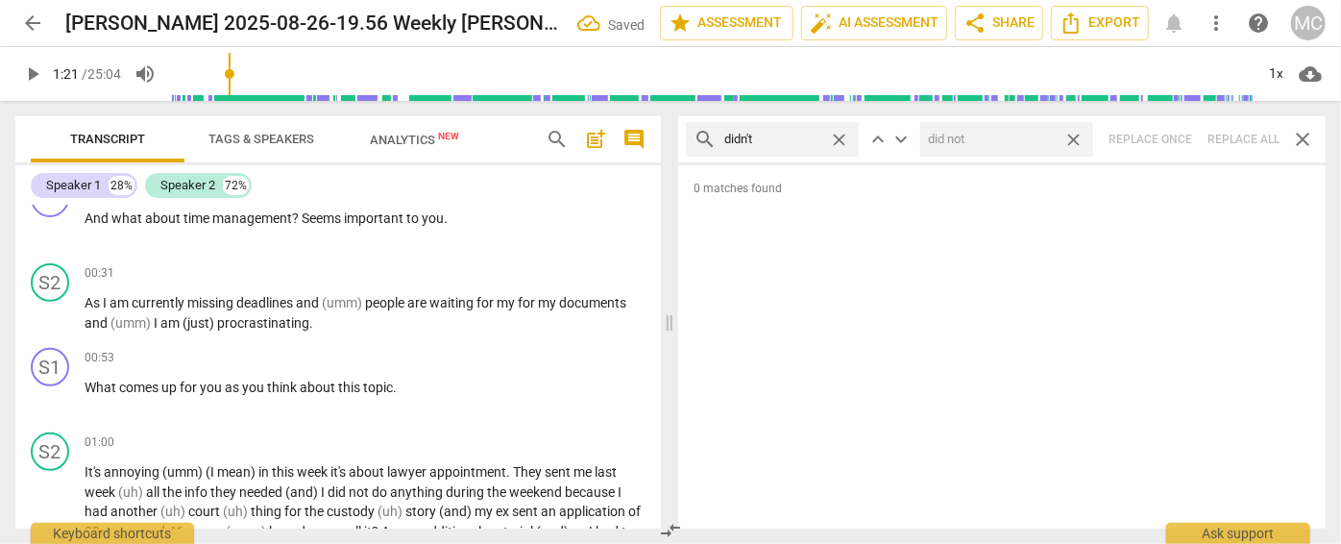
click at [1081, 138] on span "close" at bounding box center [1073, 140] width 20 height 20
click at [845, 133] on span "close" at bounding box center [839, 140] width 20 height 20
click at [789, 137] on input "text" at bounding box center [787, 139] width 127 height 31
click at [1231, 133] on div "search wouldn't close keyboard_arrow_up keyboard_arrow_down Replace once Replac…" at bounding box center [1001, 139] width 647 height 46
click at [845, 135] on span "close" at bounding box center [839, 140] width 20 height 20
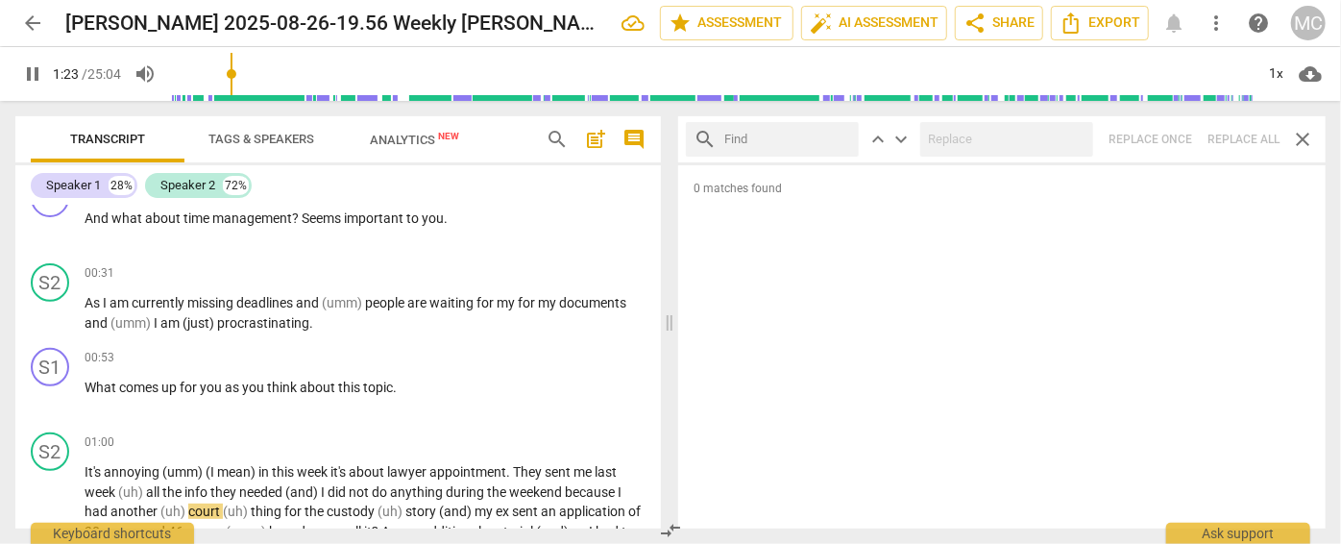
click at [807, 140] on input "text" at bounding box center [787, 139] width 127 height 31
click at [1237, 133] on div "search shouldn't close keyboard_arrow_up keyboard_arrow_down Replace once Repla…" at bounding box center [1001, 139] width 647 height 46
click at [838, 136] on span "close" at bounding box center [839, 140] width 20 height 20
click at [800, 137] on input "text" at bounding box center [787, 139] width 127 height 31
click at [1230, 133] on div "search couldn't close keyboard_arrow_up keyboard_arrow_down Replace once Replac…" at bounding box center [1001, 139] width 647 height 46
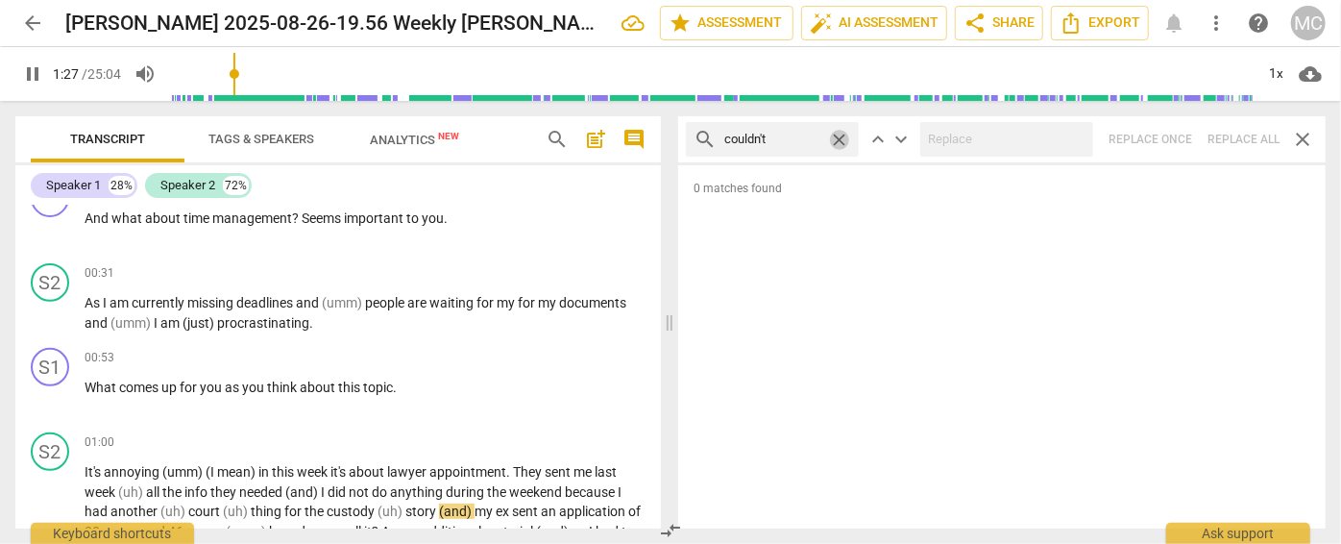
click at [840, 137] on span "close" at bounding box center [839, 140] width 20 height 20
drag, startPoint x: 781, startPoint y: 135, endPoint x: 761, endPoint y: 139, distance: 20.5
click at [781, 135] on input "text" at bounding box center [787, 139] width 127 height 31
click at [1242, 127] on div "search won't close keyboard_arrow_up keyboard_arrow_down Replace once Replace a…" at bounding box center [1001, 139] width 647 height 46
click at [843, 140] on span "close" at bounding box center [839, 140] width 20 height 20
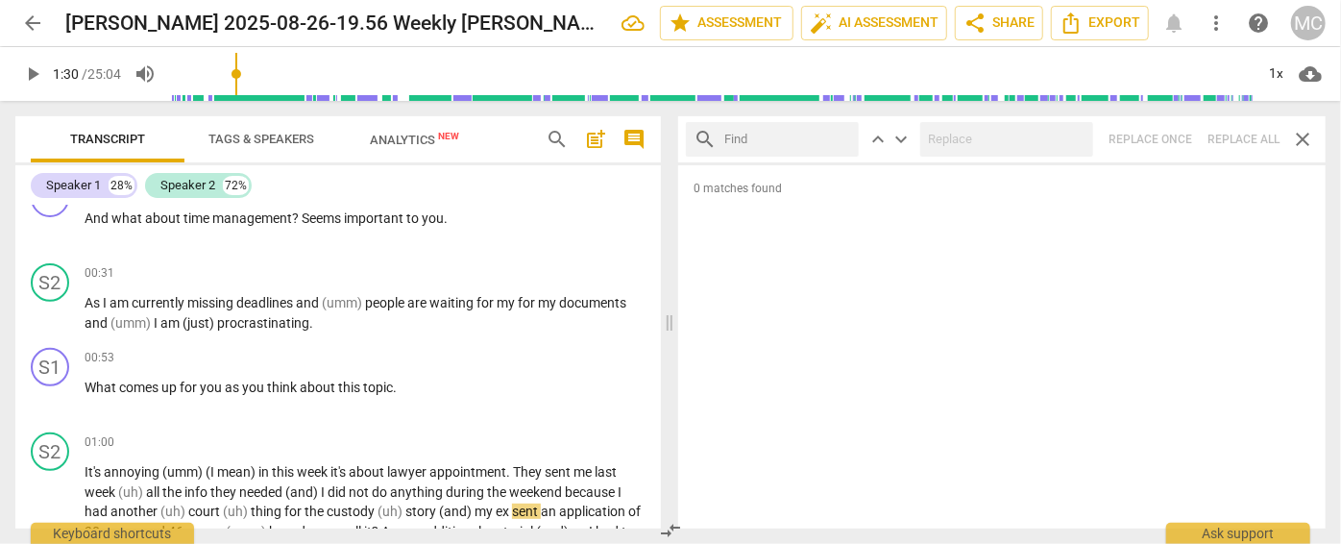
click at [769, 140] on input "text" at bounding box center [787, 139] width 127 height 31
click at [1229, 132] on div "search I've close keyboard_arrow_up keyboard_arrow_down Replace once Replace al…" at bounding box center [1001, 139] width 647 height 46
click at [840, 137] on span "close" at bounding box center [839, 140] width 20 height 20
click at [802, 137] on input "text" at bounding box center [787, 139] width 127 height 31
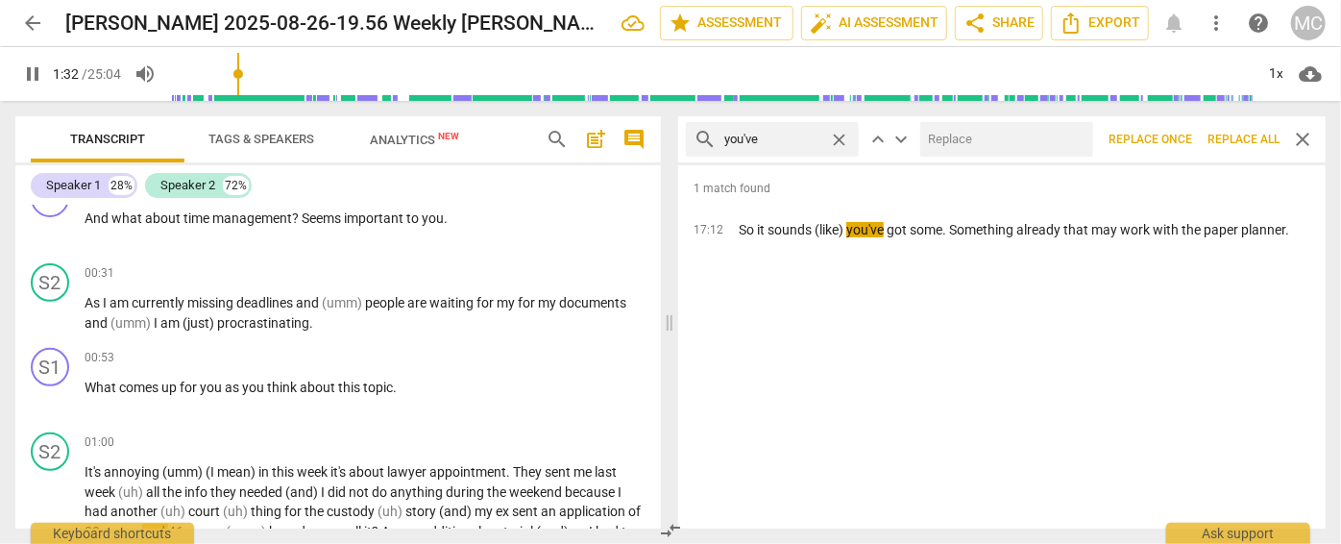
click at [1016, 152] on input "text" at bounding box center [1002, 139] width 165 height 31
click at [1236, 132] on span "Replace all" at bounding box center [1243, 140] width 72 height 16
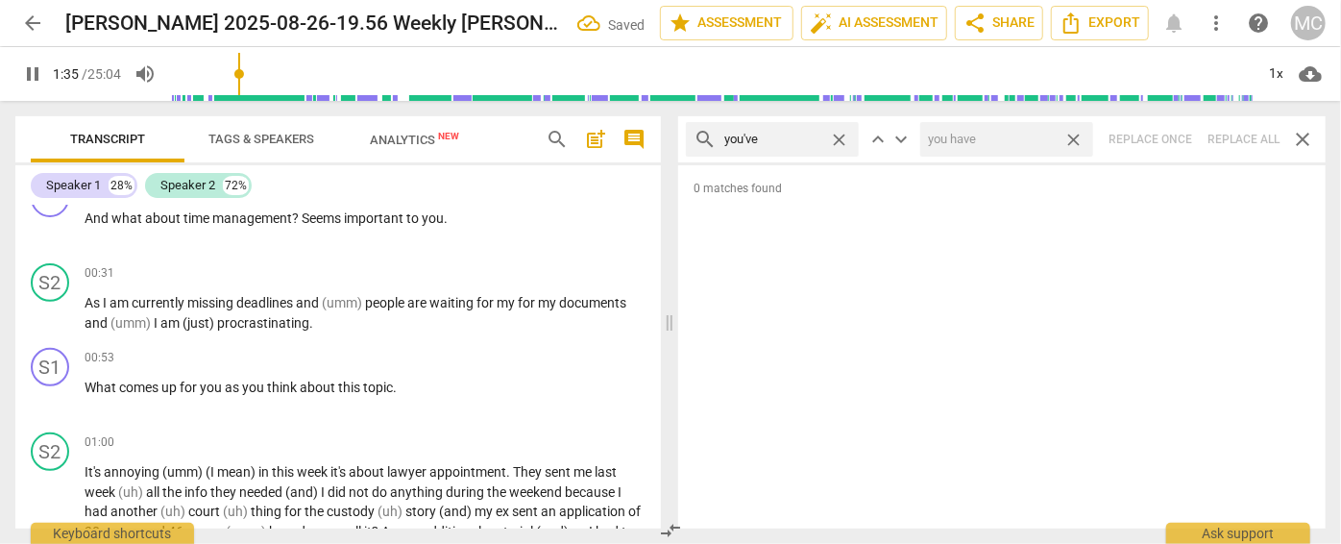
click at [1078, 134] on span "close" at bounding box center [1073, 140] width 20 height 20
click at [840, 135] on span "close" at bounding box center [839, 140] width 20 height 20
click at [781, 147] on input "text" at bounding box center [787, 139] width 127 height 31
click at [1231, 139] on div "search we've close keyboard_arrow_up keyboard_arrow_down Replace once Replace a…" at bounding box center [1001, 139] width 647 height 46
click at [840, 136] on span "close" at bounding box center [839, 140] width 20 height 20
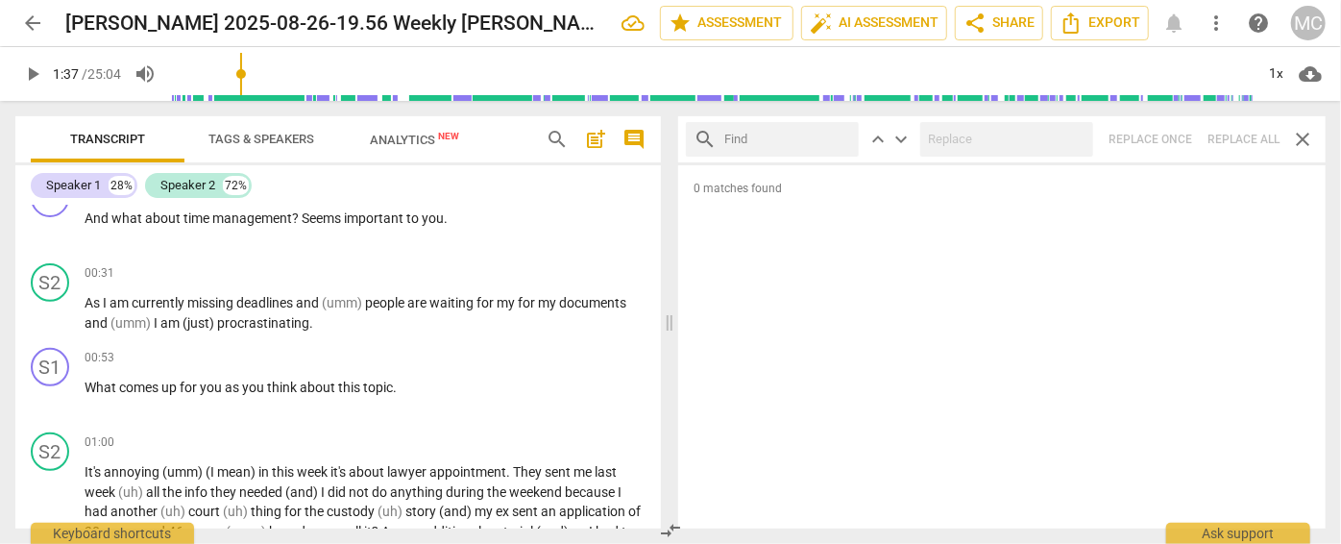
click at [750, 140] on input "text" at bounding box center [787, 139] width 127 height 31
click at [1232, 137] on div "search they've close keyboard_arrow_up keyboard_arrow_down Replace once Replace…" at bounding box center [1001, 139] width 647 height 46
click at [835, 137] on span "close" at bounding box center [839, 140] width 20 height 20
click at [776, 142] on input "text" at bounding box center [787, 139] width 127 height 31
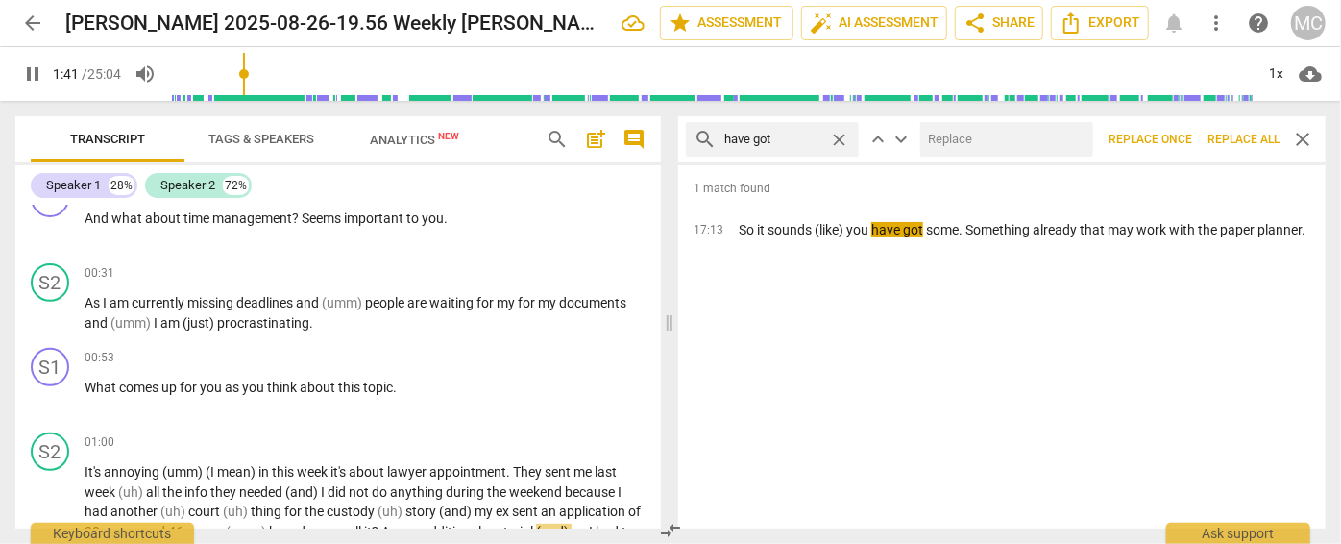
click at [995, 145] on input "text" at bounding box center [1002, 139] width 165 height 31
click at [1247, 128] on button "Replace all" at bounding box center [1243, 139] width 87 height 35
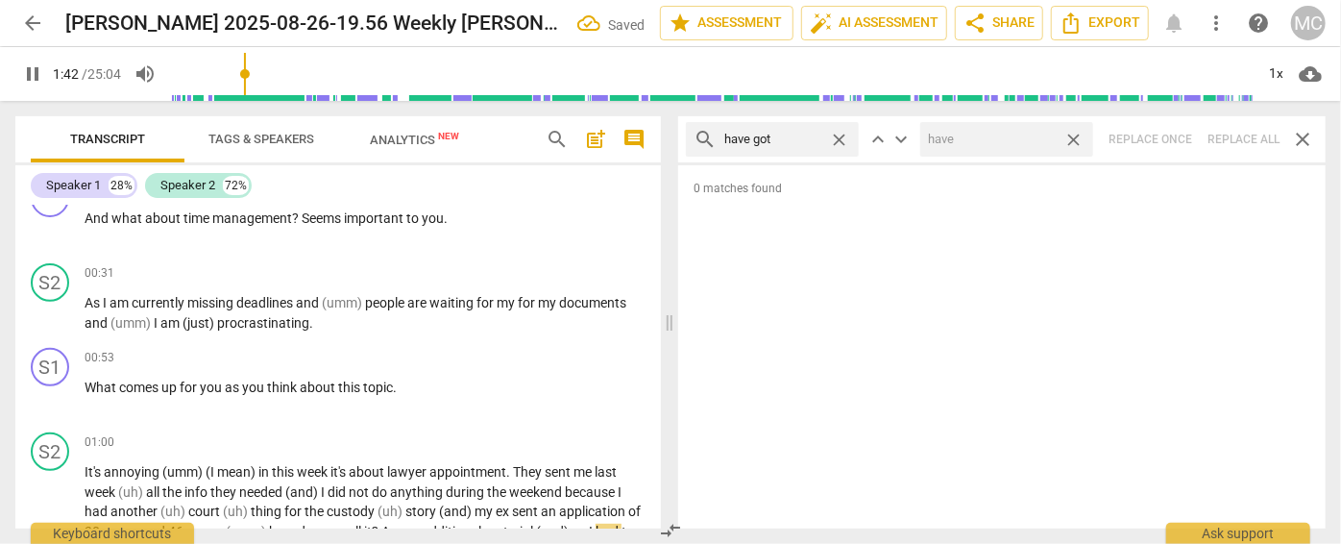
click at [1071, 139] on span "close" at bounding box center [1073, 140] width 20 height 20
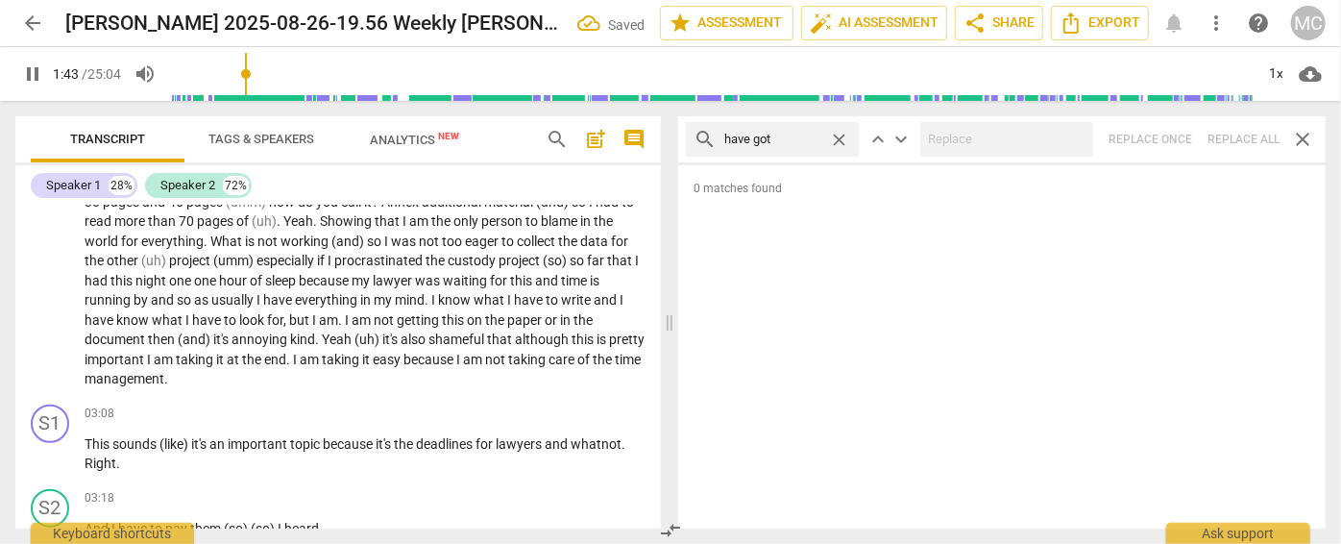
click at [841, 136] on span "close" at bounding box center [839, 140] width 20 height 20
click at [809, 137] on input "text" at bounding box center [787, 139] width 127 height 31
click at [1224, 136] on div "search he's close keyboard_arrow_up keyboard_arrow_down Replace once Replace al…" at bounding box center [1001, 139] width 647 height 46
click at [842, 134] on span "close" at bounding box center [839, 140] width 20 height 20
click at [812, 136] on input "text" at bounding box center [787, 139] width 127 height 31
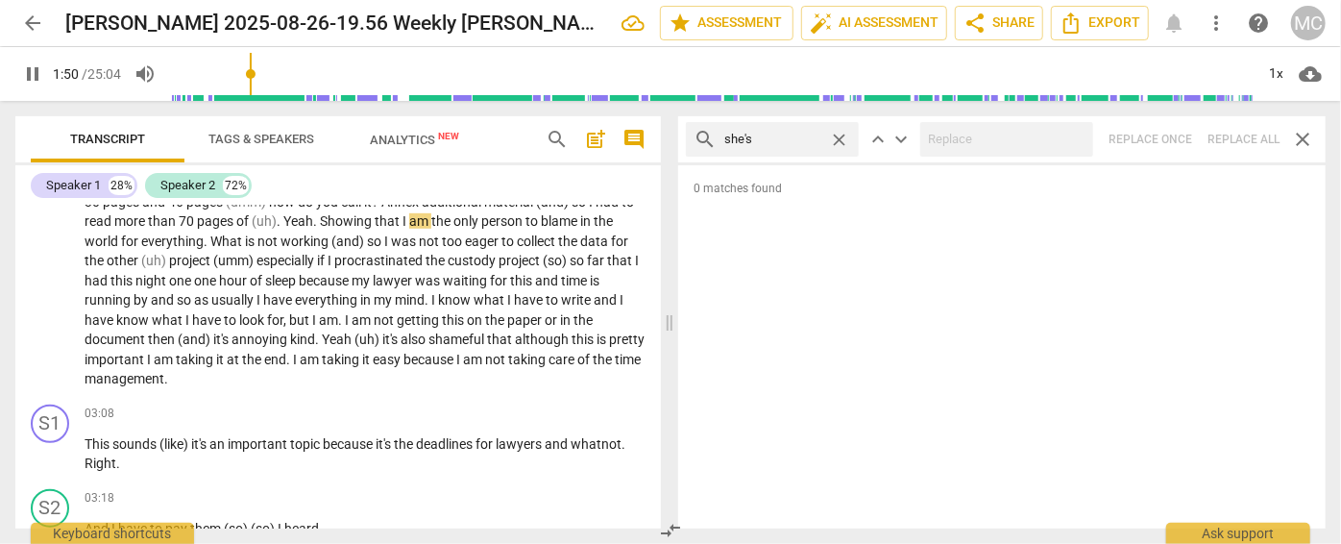
click at [1236, 131] on div "search she's close keyboard_arrow_up keyboard_arrow_down Replace once Replace a…" at bounding box center [1001, 139] width 647 height 46
click at [837, 137] on span "close" at bounding box center [839, 140] width 20 height 20
click at [807, 136] on input "text" at bounding box center [787, 139] width 127 height 31
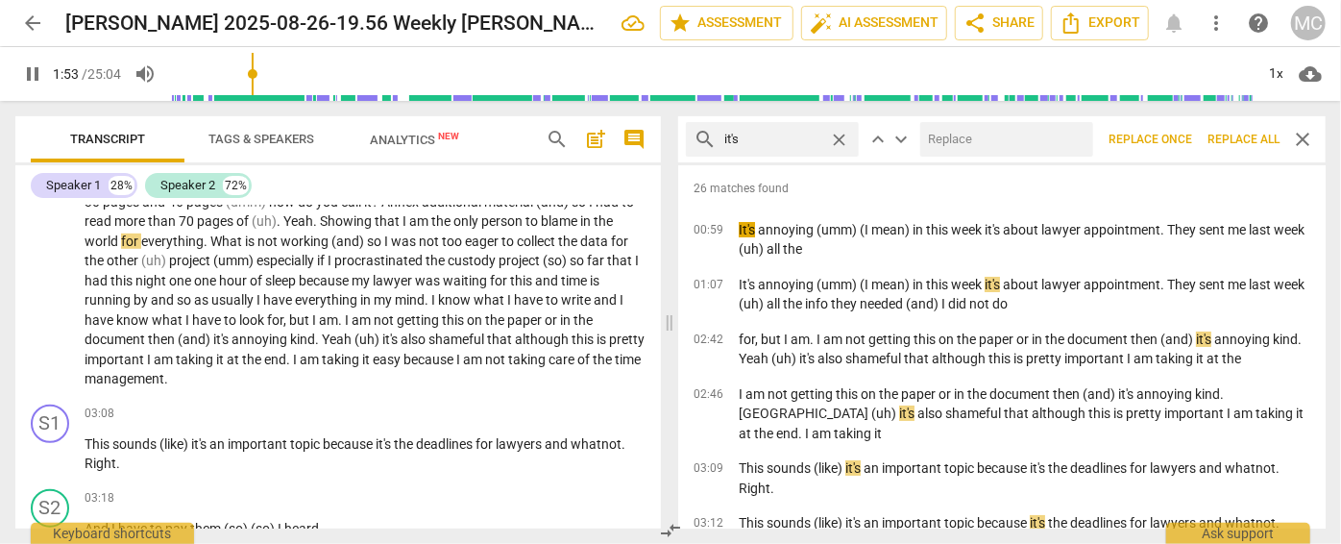
click at [956, 127] on input "text" at bounding box center [1002, 139] width 165 height 31
click at [1227, 140] on span "Replace all" at bounding box center [1243, 140] width 72 height 16
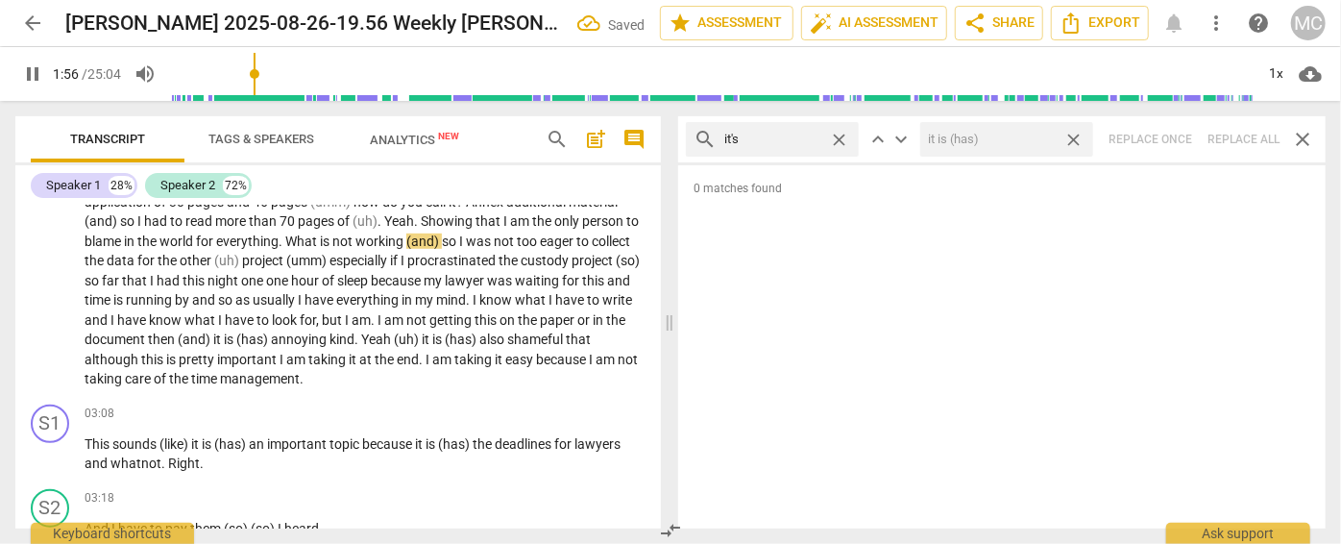
click at [1077, 137] on span "close" at bounding box center [1073, 140] width 20 height 20
click at [839, 133] on span "close" at bounding box center [839, 140] width 20 height 20
click at [791, 137] on input "text" at bounding box center [787, 139] width 127 height 31
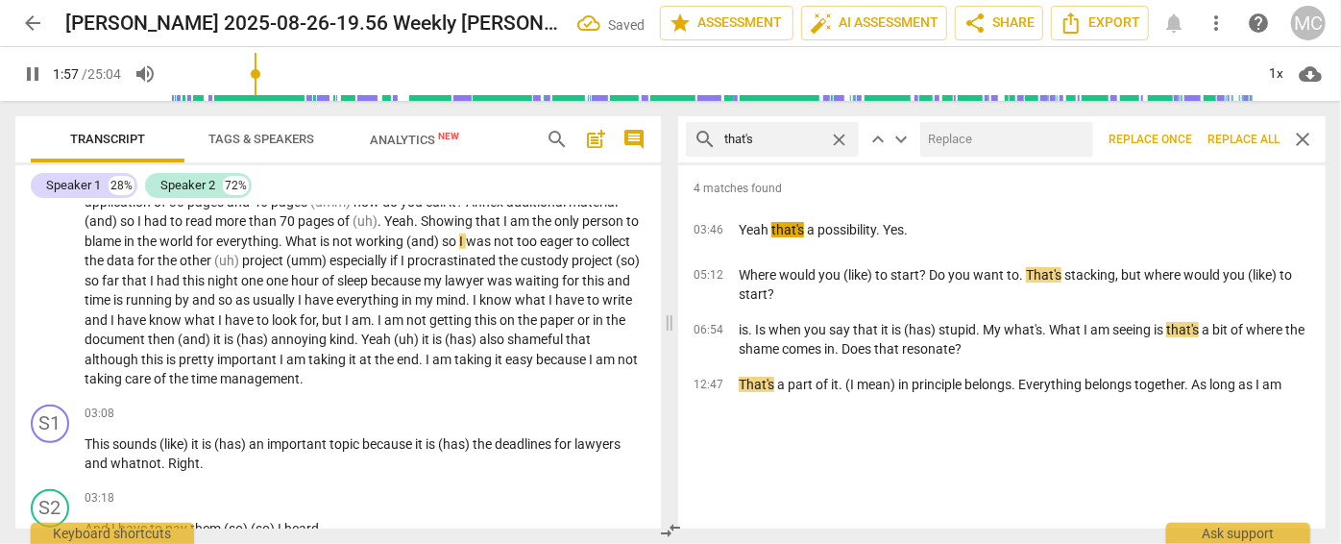
click at [973, 137] on input "text" at bounding box center [1002, 139] width 165 height 31
click at [1254, 136] on span "Replace all" at bounding box center [1243, 140] width 72 height 16
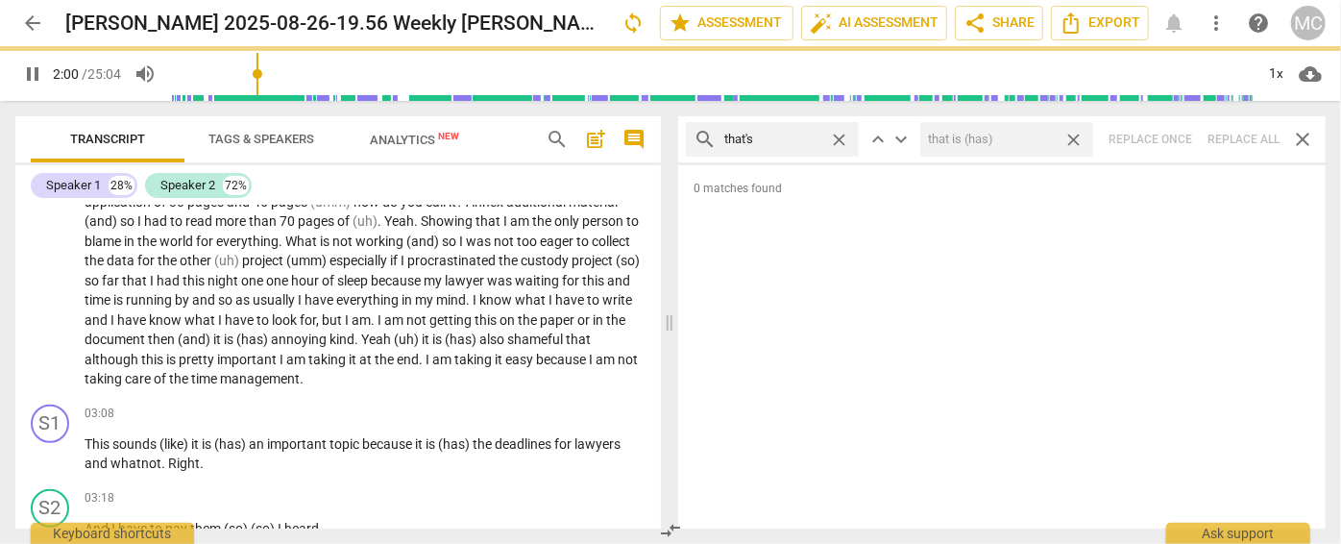
click at [1076, 133] on span "close" at bounding box center [1073, 140] width 20 height 20
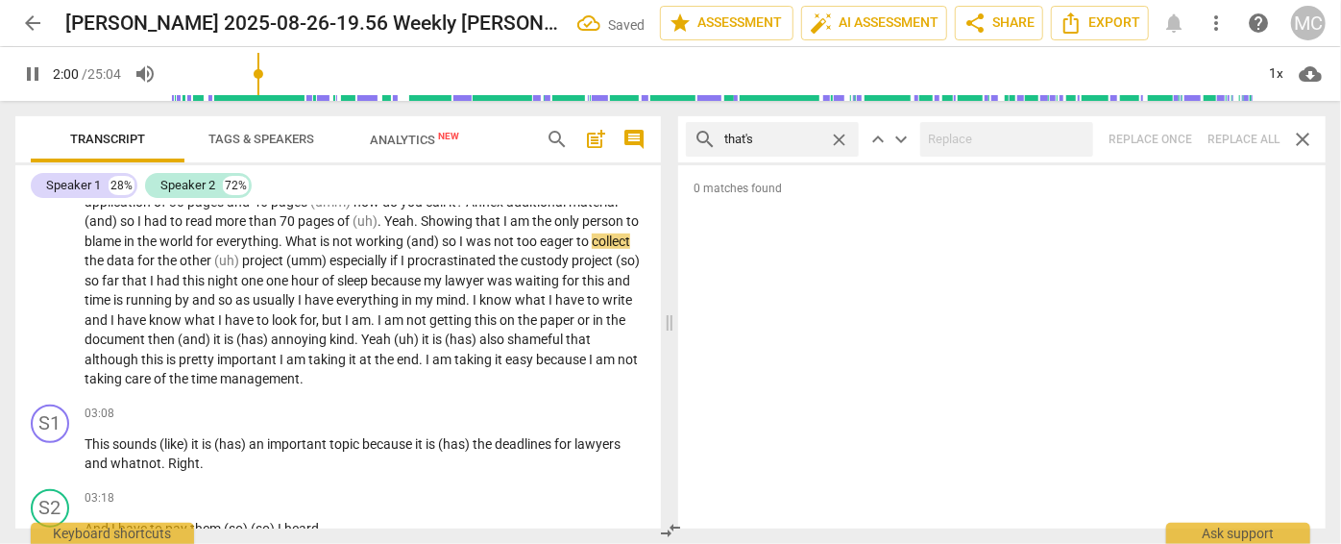
click at [836, 134] on span "close" at bounding box center [839, 140] width 20 height 20
click at [796, 137] on input "text" at bounding box center [787, 139] width 127 height 31
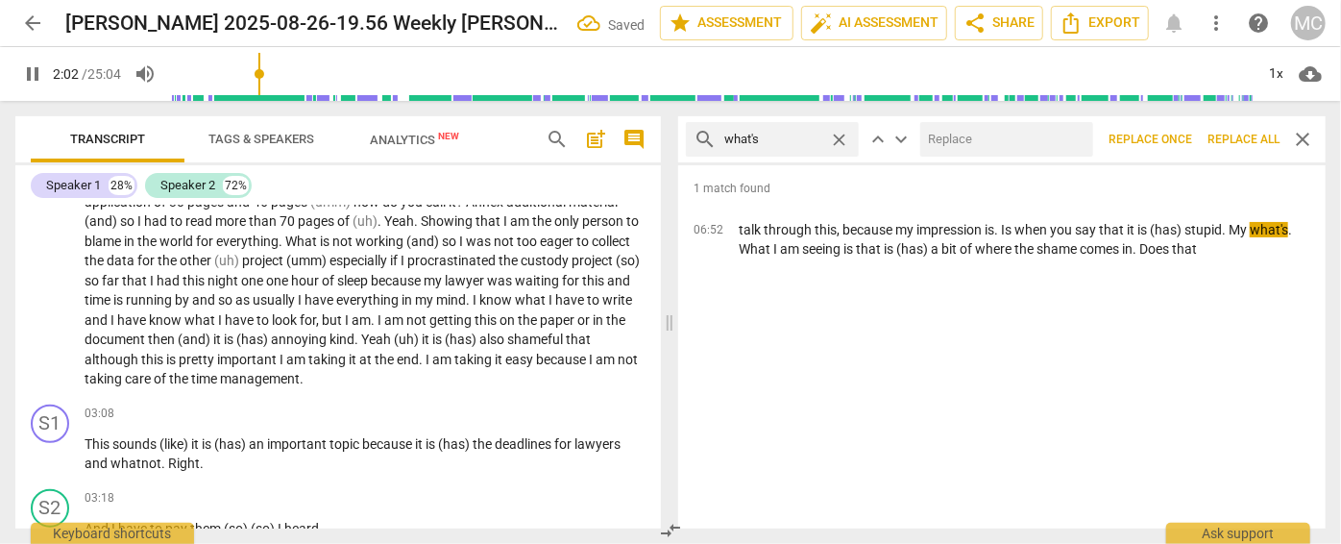
click at [983, 145] on input "text" at bounding box center [1002, 139] width 165 height 31
click at [1259, 134] on span "Replace all" at bounding box center [1243, 140] width 72 height 16
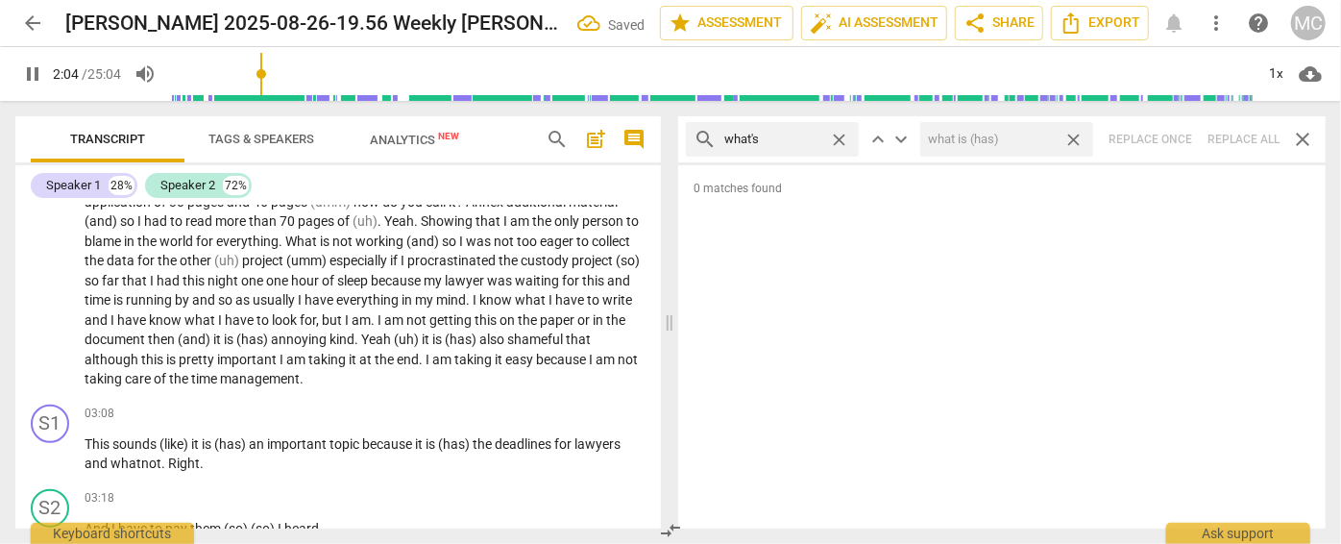
click at [1072, 134] on span "close" at bounding box center [1073, 140] width 20 height 20
click at [838, 137] on span "close" at bounding box center [839, 140] width 20 height 20
click at [809, 136] on input "text" at bounding box center [787, 139] width 127 height 31
click at [1234, 136] on div "search where's close keyboard_arrow_up keyboard_arrow_down Replace once Replace…" at bounding box center [1001, 139] width 647 height 46
click at [840, 136] on span "close" at bounding box center [839, 140] width 20 height 20
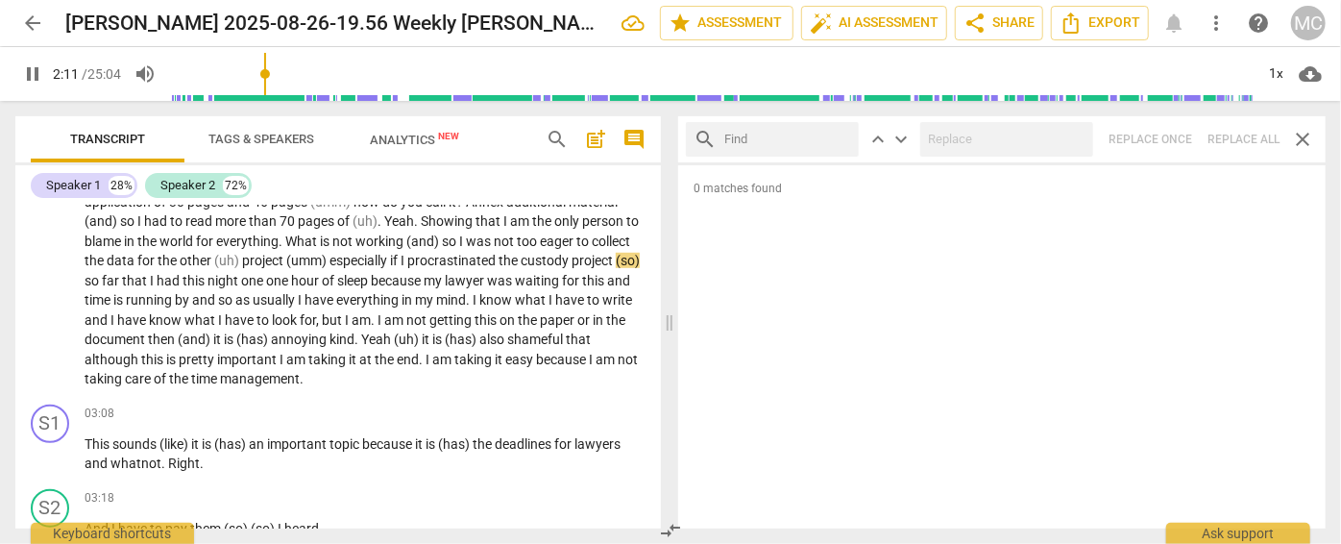
click at [792, 140] on input "text" at bounding box center [787, 139] width 127 height 31
click at [1245, 137] on div "search who's close keyboard_arrow_up keyboard_arrow_down Replace once Replace a…" at bounding box center [1001, 139] width 647 height 46
click at [841, 134] on span "close" at bounding box center [839, 140] width 20 height 20
click at [796, 136] on input "text" at bounding box center [787, 139] width 127 height 31
click at [1231, 145] on div "search when's close keyboard_arrow_up keyboard_arrow_down Replace once Replace …" at bounding box center [1001, 139] width 647 height 46
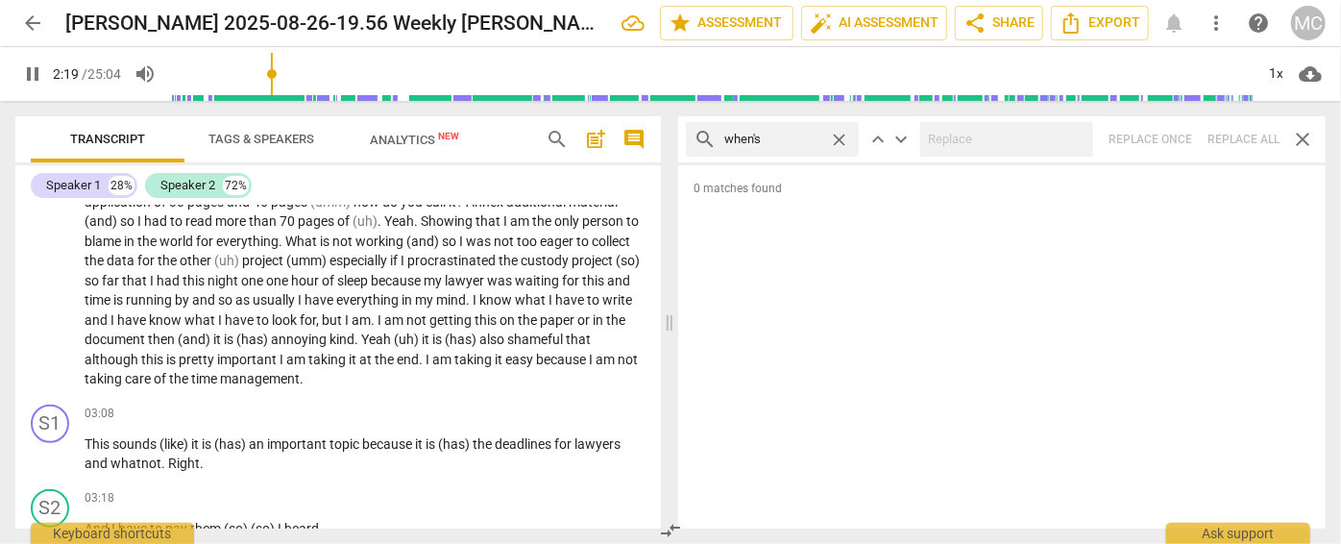
click at [840, 134] on span "close" at bounding box center [839, 140] width 20 height 20
click at [792, 135] on input "text" at bounding box center [787, 139] width 127 height 31
click at [1235, 133] on div "search how's close keyboard_arrow_up keyboard_arrow_down Replace once Replace a…" at bounding box center [1001, 139] width 647 height 46
click at [843, 138] on span "close" at bounding box center [839, 140] width 20 height 20
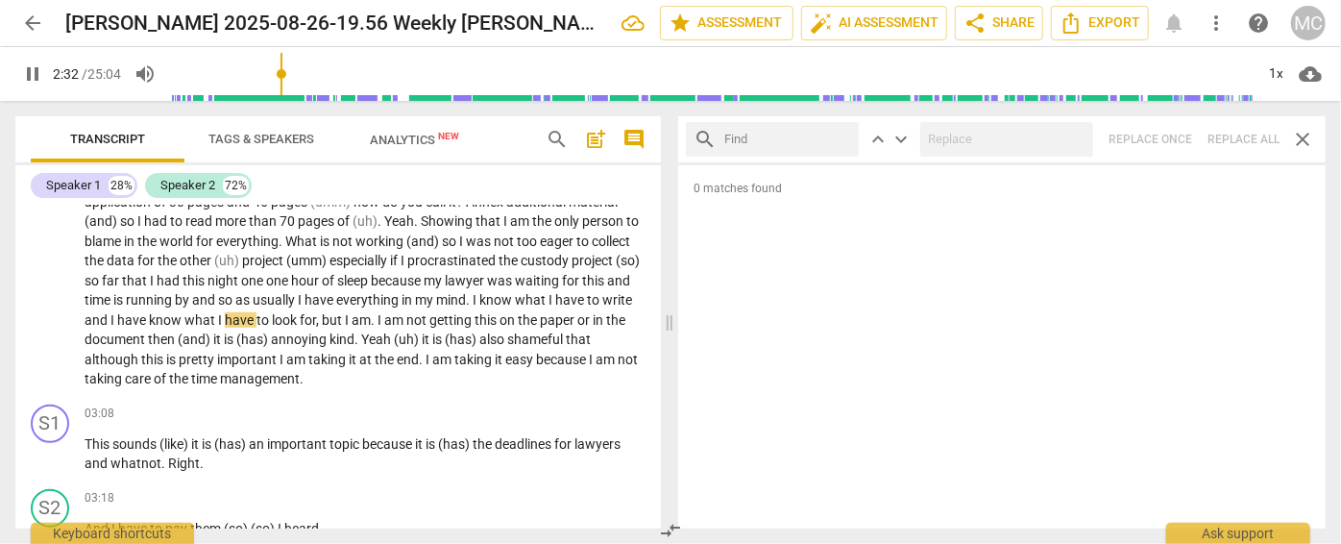
click at [806, 137] on input "text" at bounding box center [787, 139] width 127 height 31
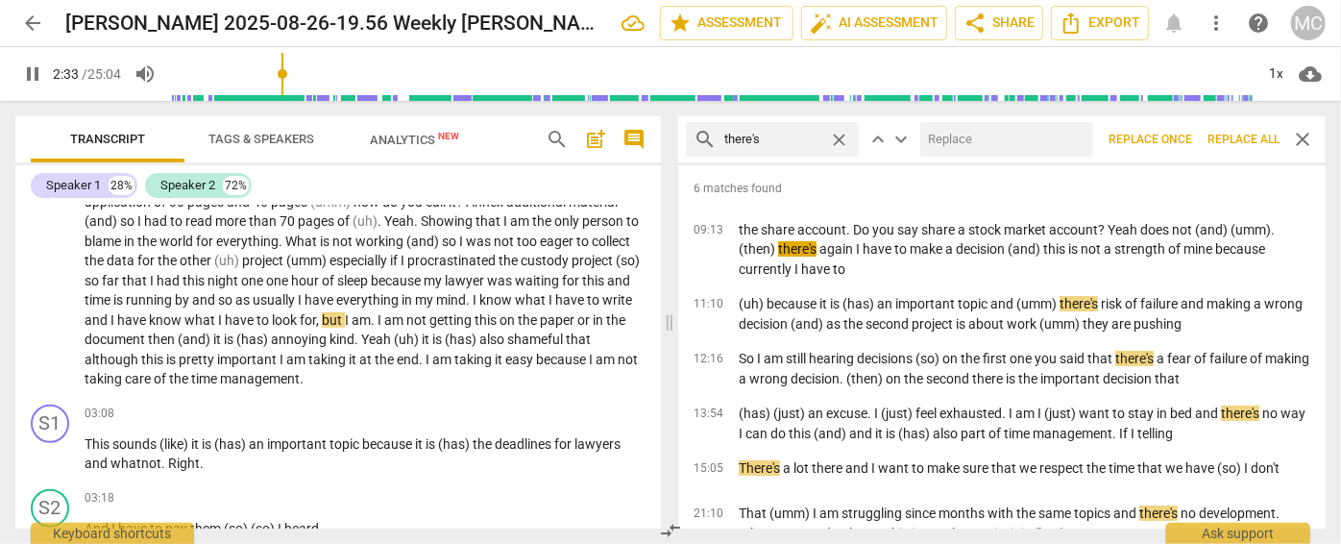
click at [1007, 137] on input "text" at bounding box center [1002, 139] width 165 height 31
click at [1232, 133] on span "Replace all" at bounding box center [1243, 140] width 72 height 16
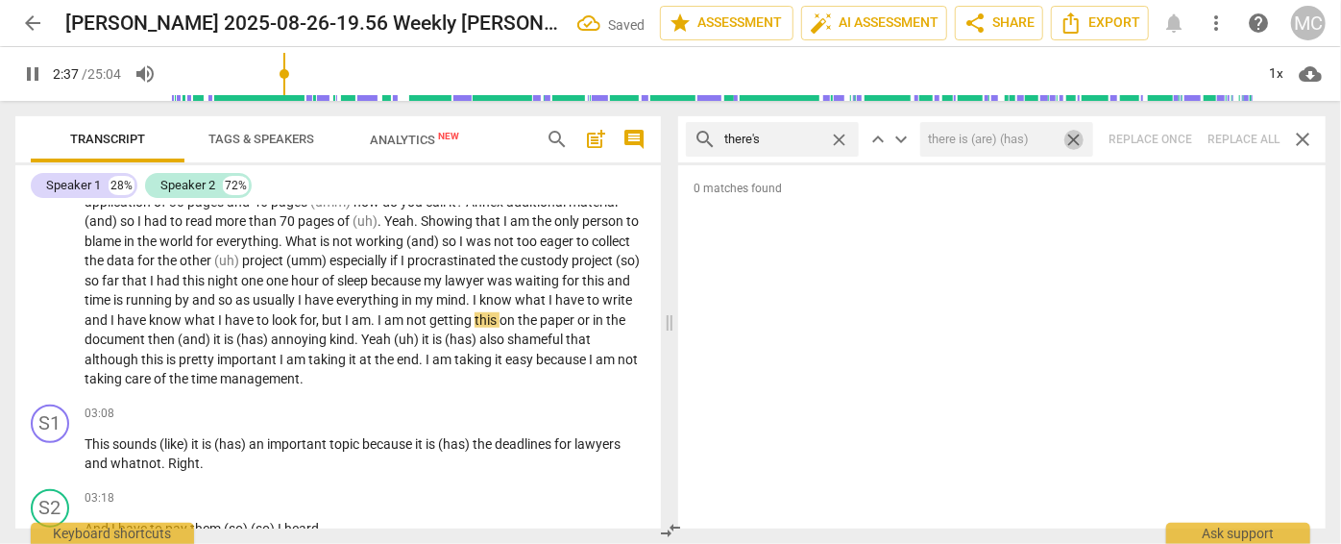
drag, startPoint x: 1080, startPoint y: 139, endPoint x: 907, endPoint y: 159, distance: 174.1
click at [1080, 139] on span "close" at bounding box center [1073, 140] width 20 height 20
click at [843, 138] on span "close" at bounding box center [839, 140] width 20 height 20
click at [796, 140] on input "text" at bounding box center [787, 139] width 127 height 31
click at [1234, 139] on div "search here's close keyboard_arrow_up keyboard_arrow_down Replace once Replace …" at bounding box center [1001, 139] width 647 height 46
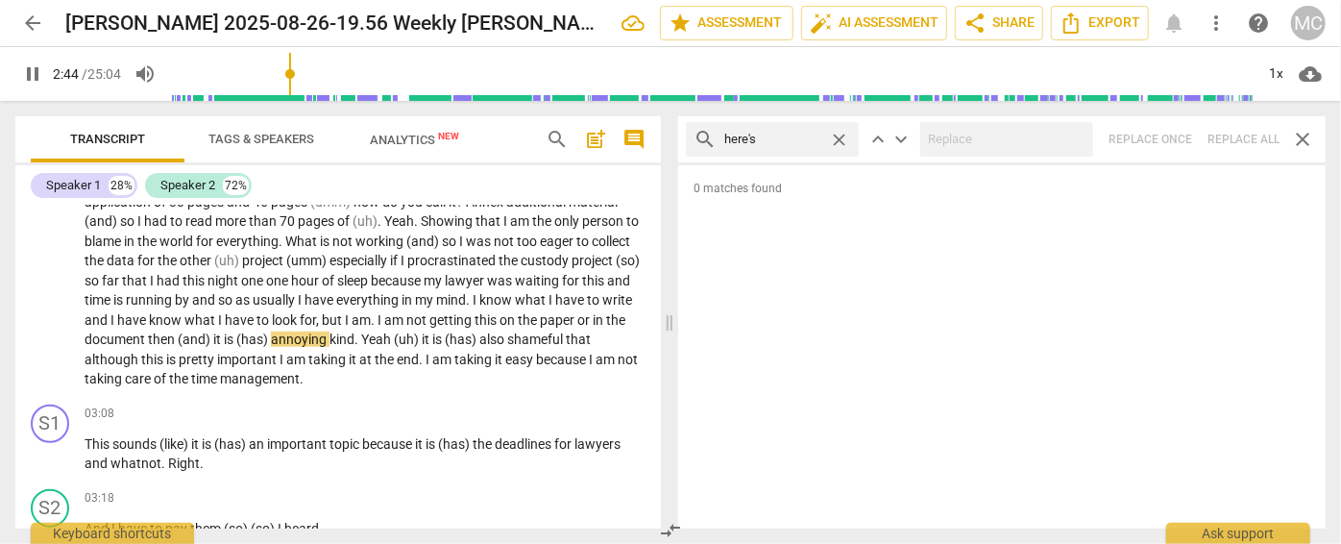
click at [834, 135] on span "close" at bounding box center [839, 140] width 20 height 20
click at [772, 138] on input "text" at bounding box center [787, 139] width 127 height 31
click at [1233, 136] on div "search I'd close keyboard_arrow_up keyboard_arrow_down Replace once Replace all…" at bounding box center [1001, 139] width 647 height 46
click at [840, 137] on span "close" at bounding box center [839, 140] width 20 height 20
click at [792, 140] on input "text" at bounding box center [787, 139] width 127 height 31
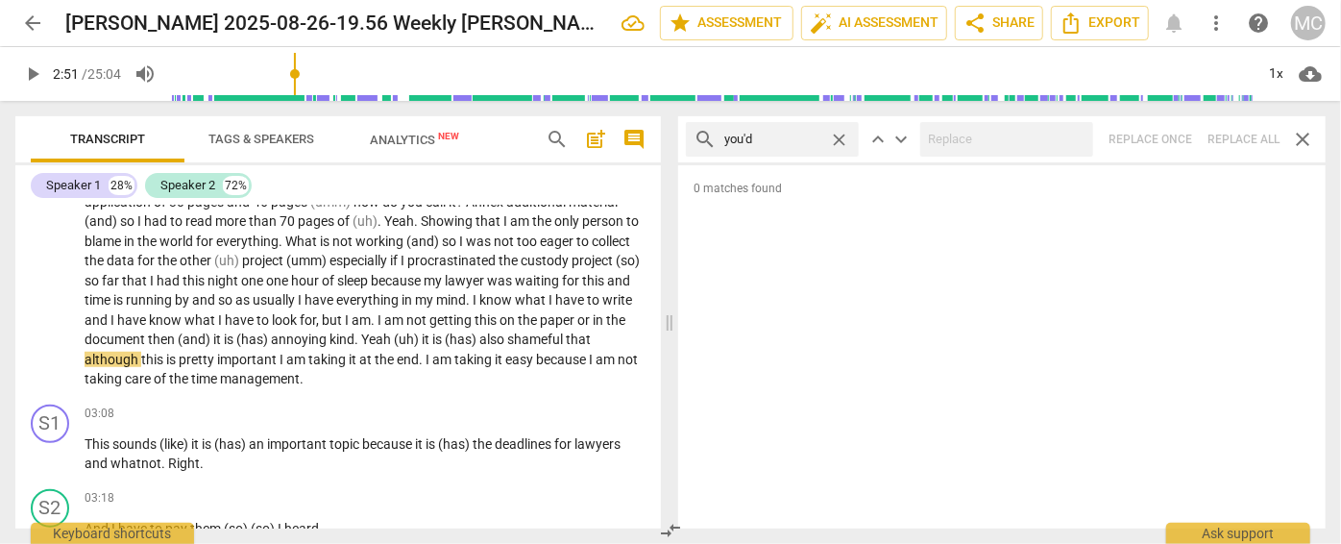
click at [1235, 134] on div "search you'd close keyboard_arrow_up keyboard_arrow_down Replace once Replace a…" at bounding box center [1001, 139] width 647 height 46
click at [840, 139] on span "close" at bounding box center [839, 140] width 20 height 20
click at [770, 137] on input "text" at bounding box center [787, 139] width 127 height 31
click at [1234, 138] on div "search he'd close keyboard_arrow_up keyboard_arrow_down Replace once Replace al…" at bounding box center [1001, 139] width 647 height 46
click at [838, 133] on span "close" at bounding box center [839, 140] width 20 height 20
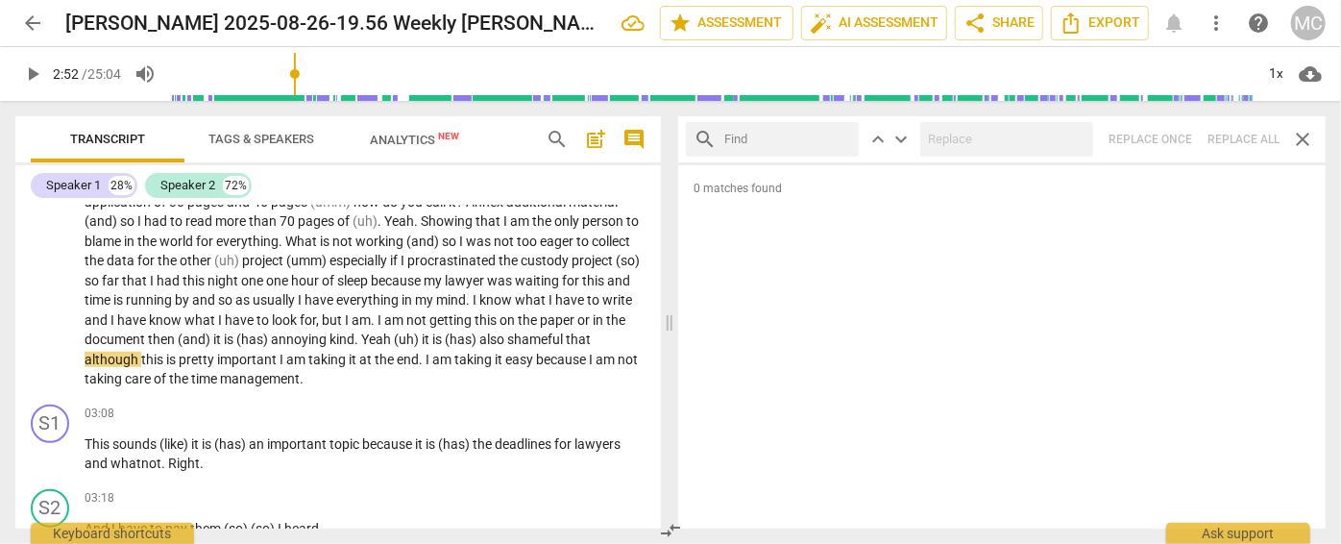
click at [781, 137] on input "text" at bounding box center [787, 139] width 127 height 31
click at [1238, 134] on div "search you would close keyboard_arrow_up keyboard_arrow_down Replace once Repla…" at bounding box center [1001, 139] width 647 height 46
click at [835, 136] on span "close" at bounding box center [839, 140] width 20 height 20
click at [791, 136] on input "text" at bounding box center [787, 139] width 127 height 31
click at [1233, 127] on div "search she'd close keyboard_arrow_up keyboard_arrow_down Replace once Replace a…" at bounding box center [1001, 139] width 647 height 46
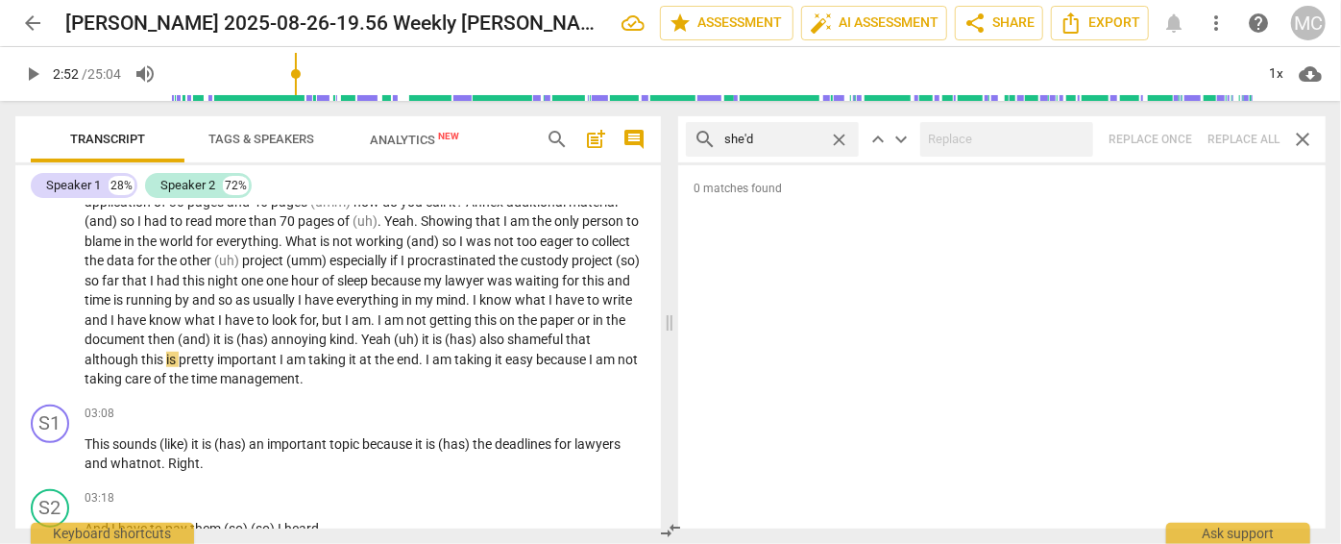
click at [840, 138] on span "close" at bounding box center [839, 140] width 20 height 20
drag, startPoint x: 802, startPoint y: 141, endPoint x: 815, endPoint y: 141, distance: 12.5
click at [802, 141] on input "text" at bounding box center [787, 139] width 127 height 31
click at [1245, 146] on div "search it'd close keyboard_arrow_up keyboard_arrow_down Replace once Replace al…" at bounding box center [1001, 139] width 647 height 46
click at [838, 135] on span "close" at bounding box center [839, 140] width 20 height 20
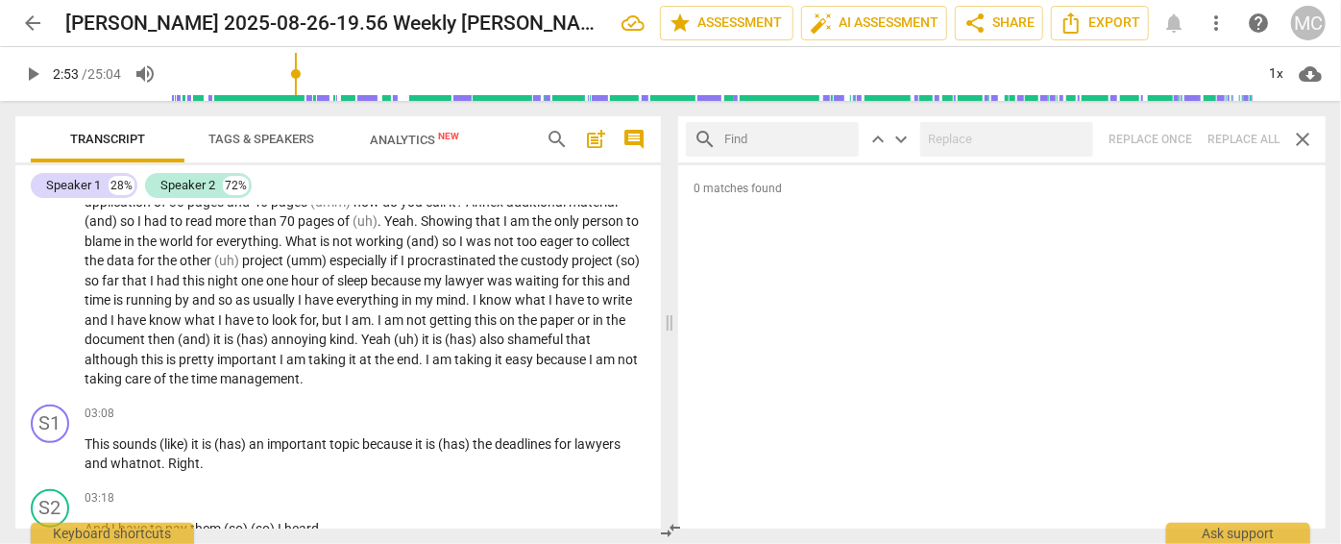
click at [778, 135] on input "text" at bounding box center [787, 139] width 127 height 31
click at [1237, 142] on div "search we'd close keyboard_arrow_up keyboard_arrow_down Replace once Replace al…" at bounding box center [1001, 139] width 647 height 46
drag, startPoint x: 839, startPoint y: 135, endPoint x: 801, endPoint y: 138, distance: 37.6
click at [838, 135] on span "close" at bounding box center [839, 140] width 20 height 20
click at [784, 140] on input "text" at bounding box center [787, 139] width 127 height 31
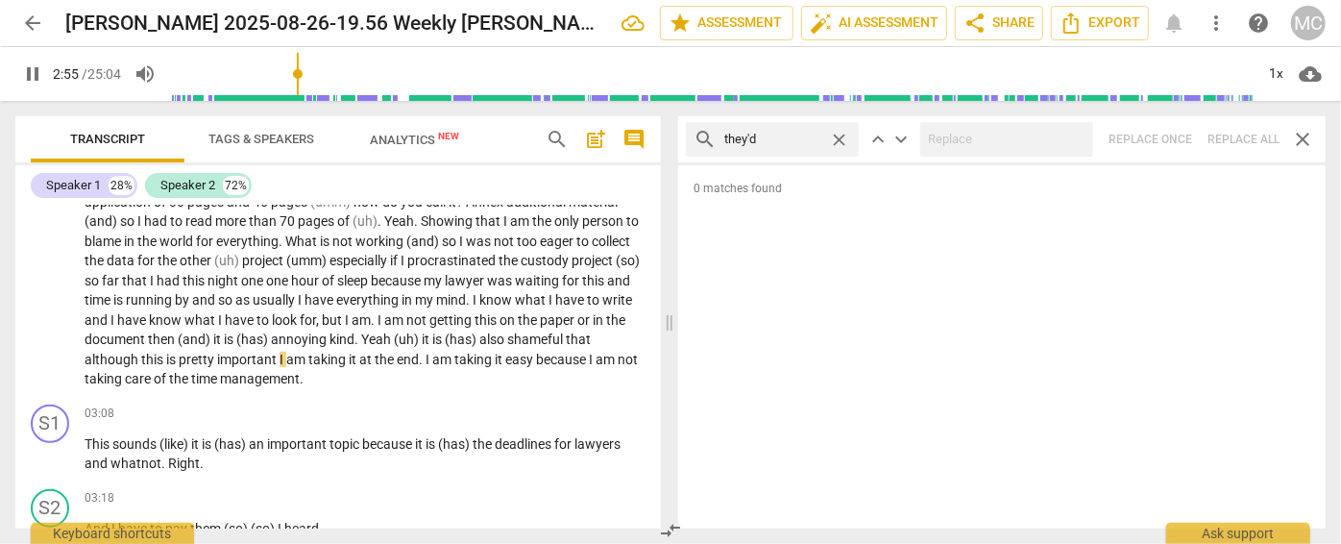
click at [1237, 140] on div "search they'd close keyboard_arrow_up keyboard_arrow_down Replace once Replace …" at bounding box center [1001, 139] width 647 height 46
click at [840, 138] on span "close" at bounding box center [839, 140] width 20 height 20
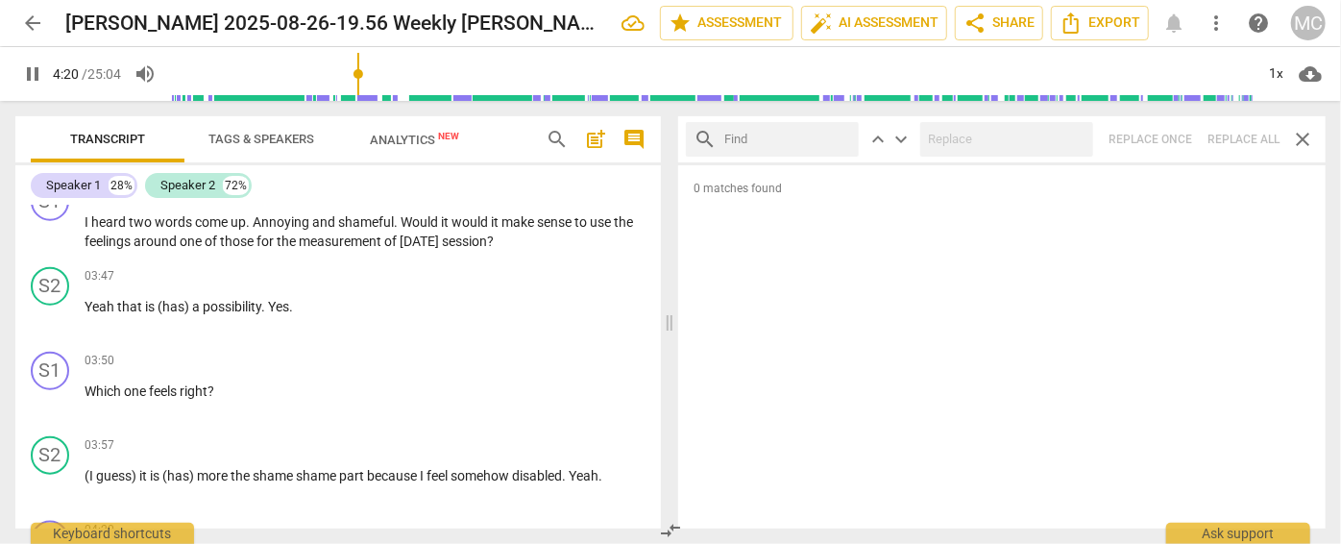
scroll to position [1428, 0]
